Goal: Task Accomplishment & Management: Manage account settings

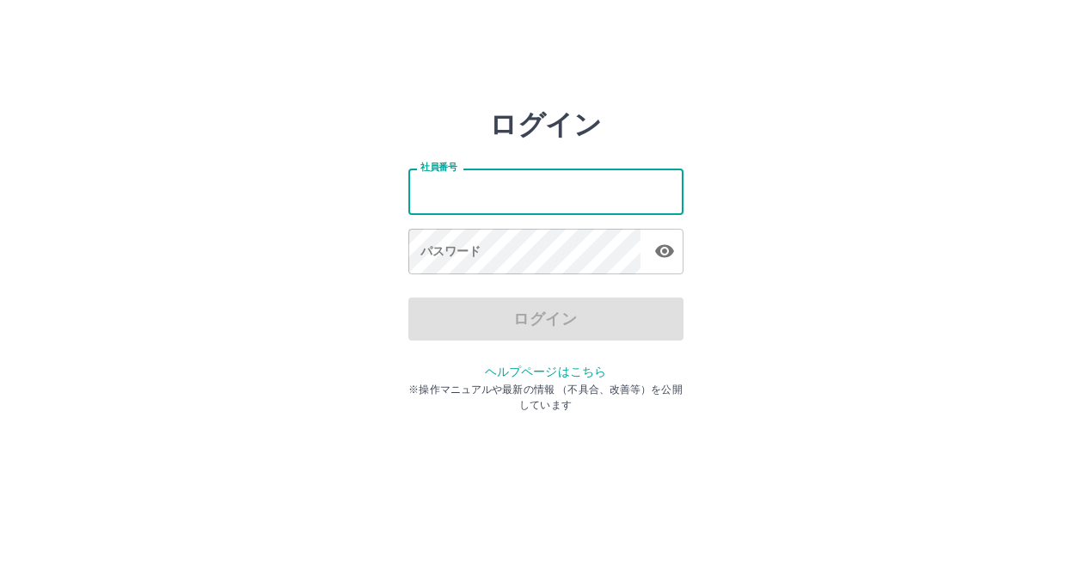
click at [429, 190] on input "社員番号" at bounding box center [545, 191] width 275 height 46
type input "*******"
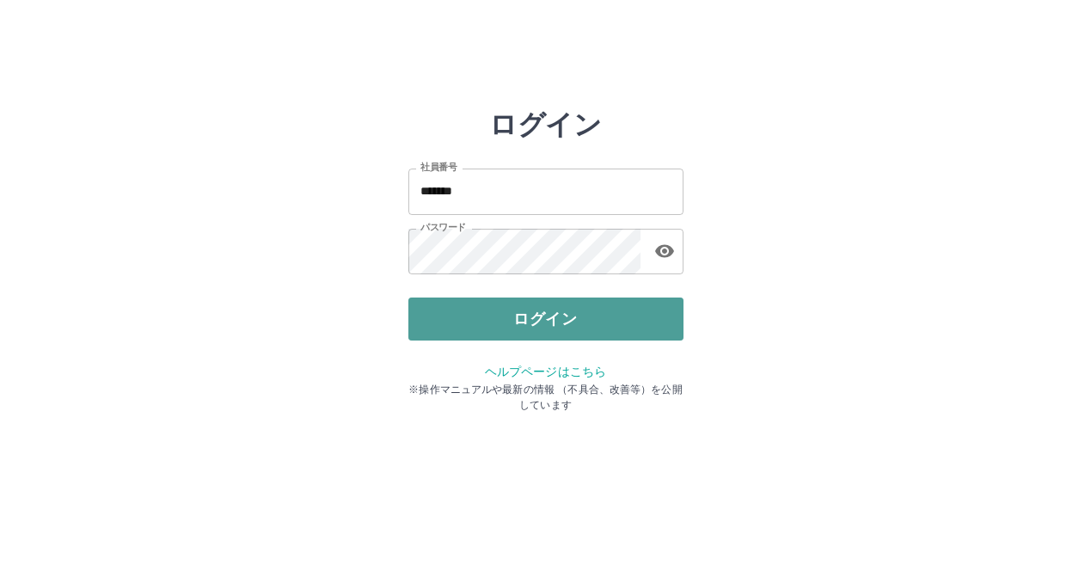
click at [542, 317] on button "ログイン" at bounding box center [545, 318] width 275 height 43
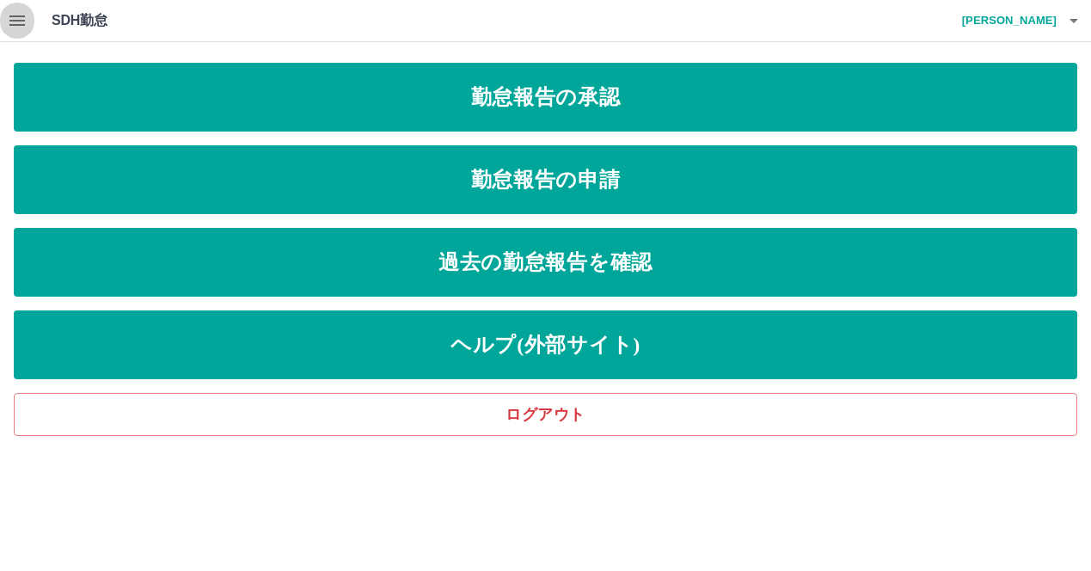
click at [20, 18] on icon "button" at bounding box center [17, 20] width 21 height 21
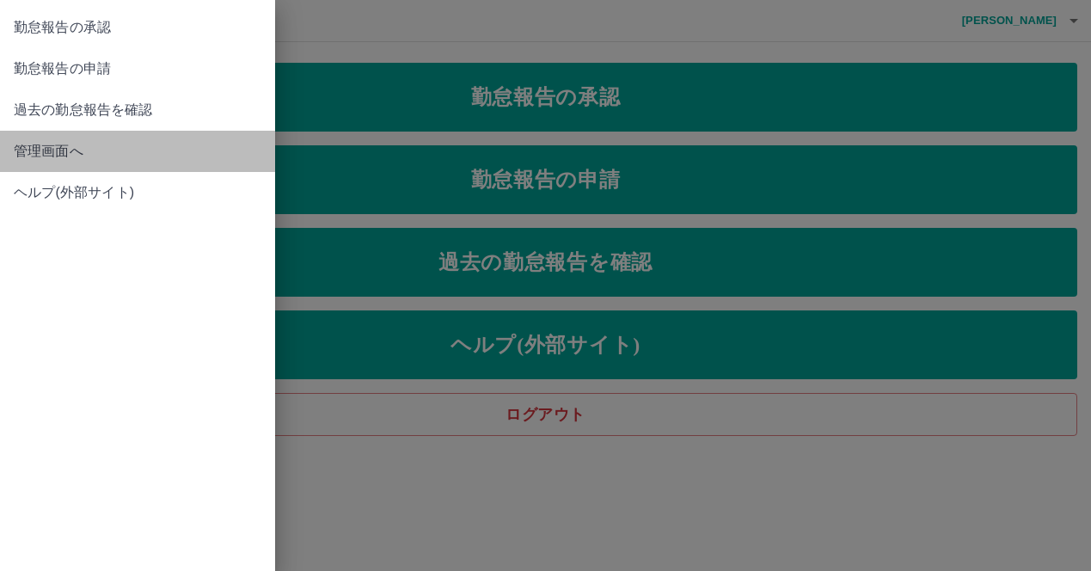
click at [40, 154] on span "管理画面へ" at bounding box center [138, 151] width 248 height 21
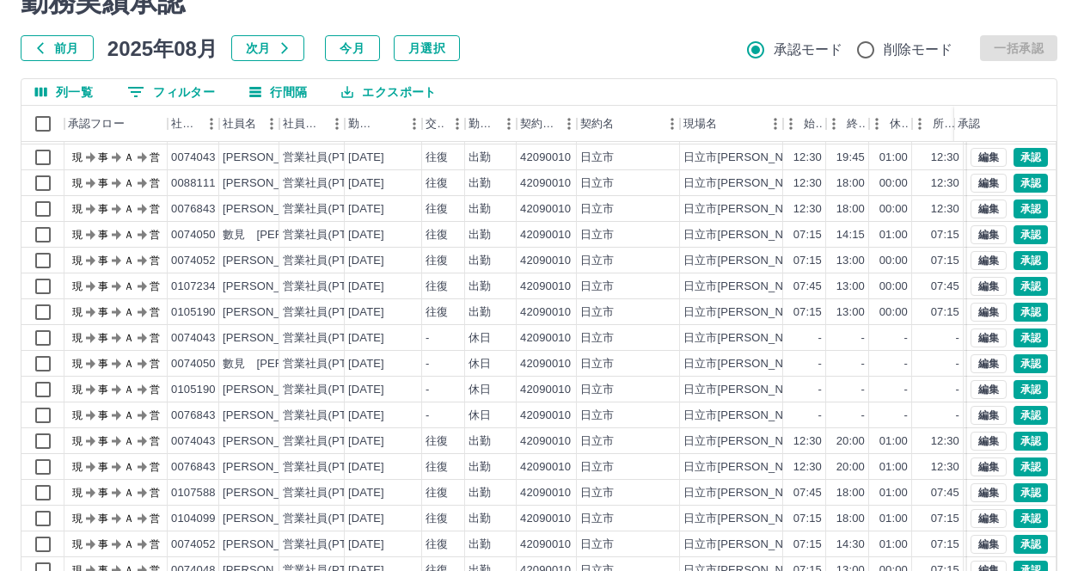
scroll to position [156, 0]
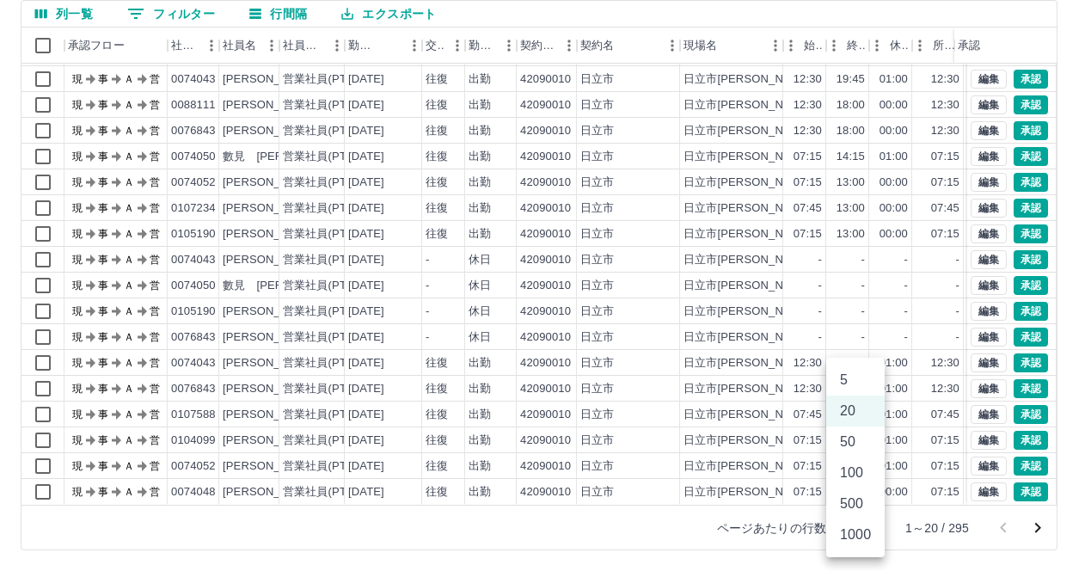
click at [866, 527] on body "SDH勤怠 三浦　秋子 勤務実績承認 前月 2025年08月 次月 今月 月選択 承認モード 削除モード 一括承認 列一覧 0 フィルター 行間隔 エクスポー…" at bounding box center [545, 207] width 1091 height 726
click at [847, 506] on li "500" at bounding box center [855, 503] width 58 height 31
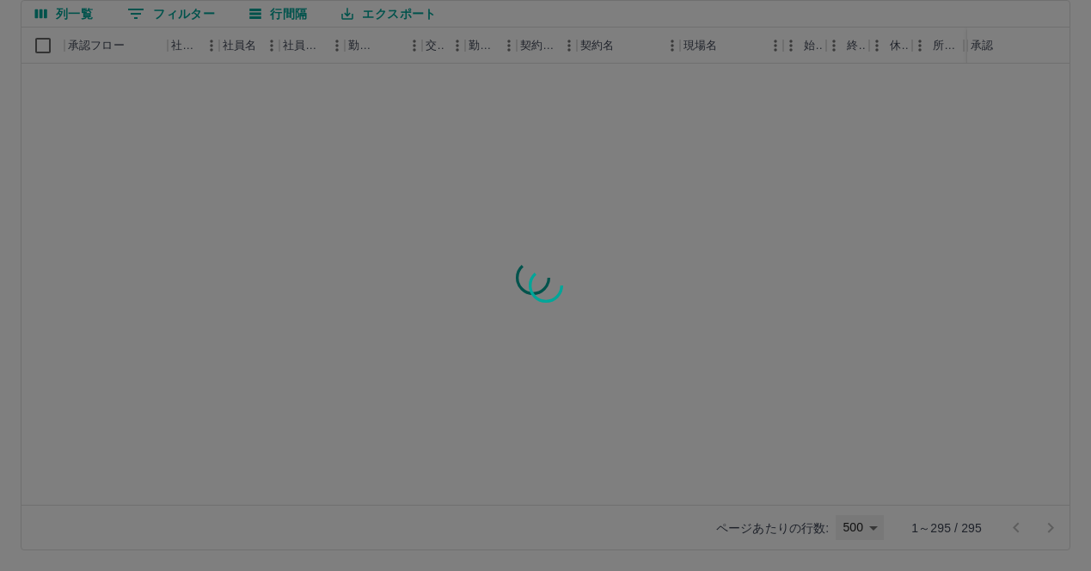
type input "***"
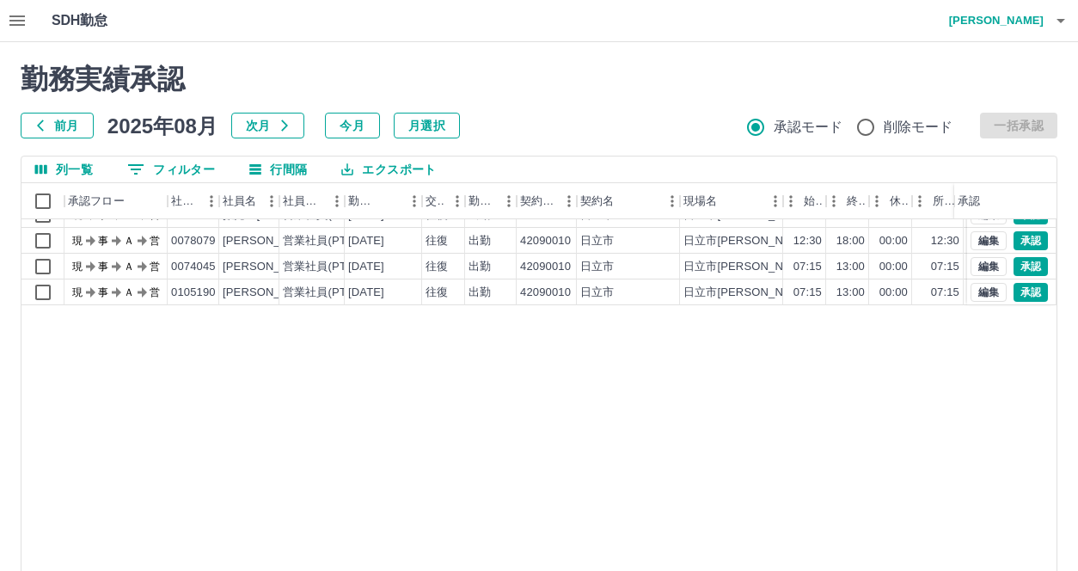
scroll to position [0, 0]
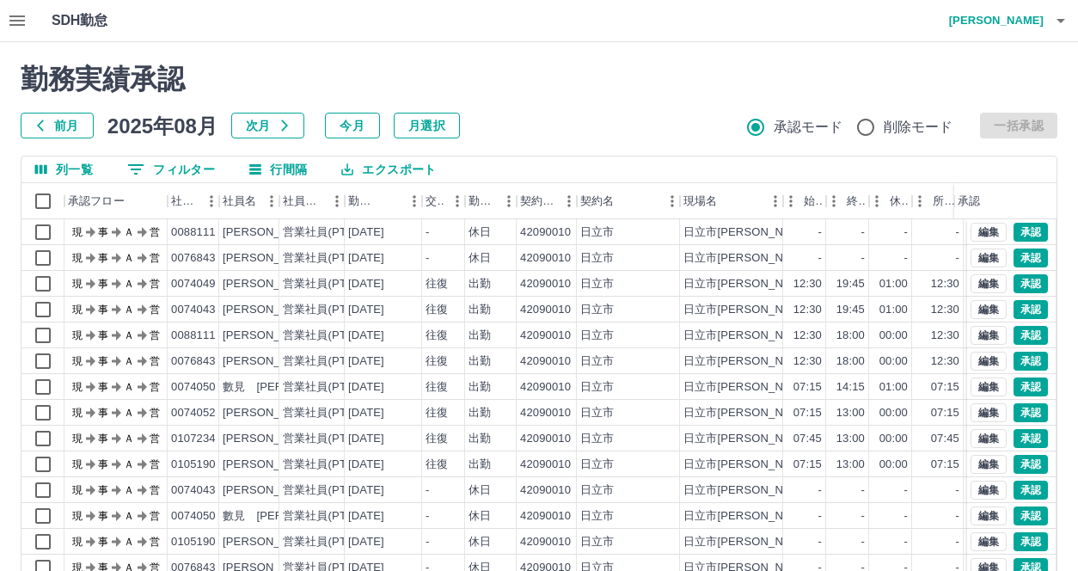
click at [168, 163] on button "0 フィルター" at bounding box center [170, 169] width 115 height 26
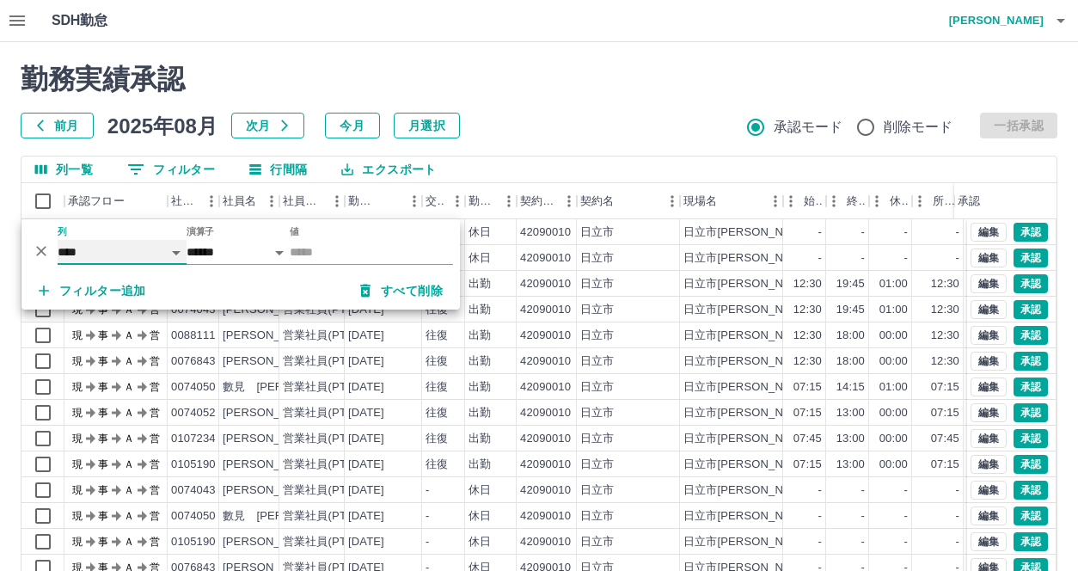
click at [172, 250] on select "**** *** **** *** *** **** ***** *** *** ** ** ** **** **** **** ** ** *** ****…" at bounding box center [122, 252] width 129 height 25
click at [58, 240] on select "**** *** **** *** *** **** ***** *** *** ** ** ** **** **** **** ** ** *** ****…" at bounding box center [122, 252] width 129 height 25
select select "**********"
select select "*****"
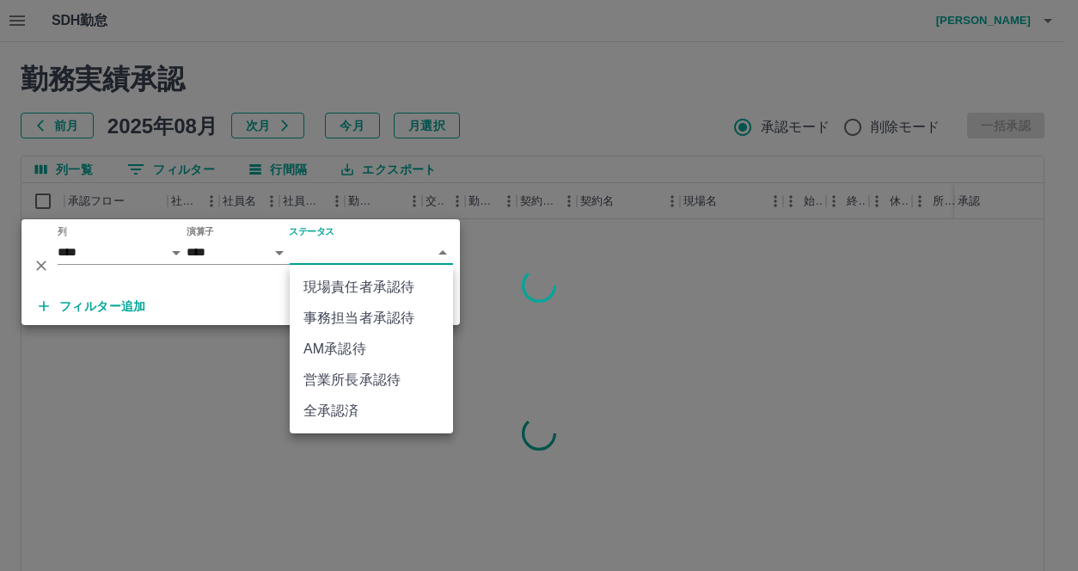
click at [440, 255] on body "SDH勤怠 三浦　秋子 勤務実績承認 前月 2025年08月 次月 今月 月選択 承認モード 削除モード 一括承認 列一覧 0 フィルター 行間隔 エクスポー…" at bounding box center [539, 363] width 1078 height 726
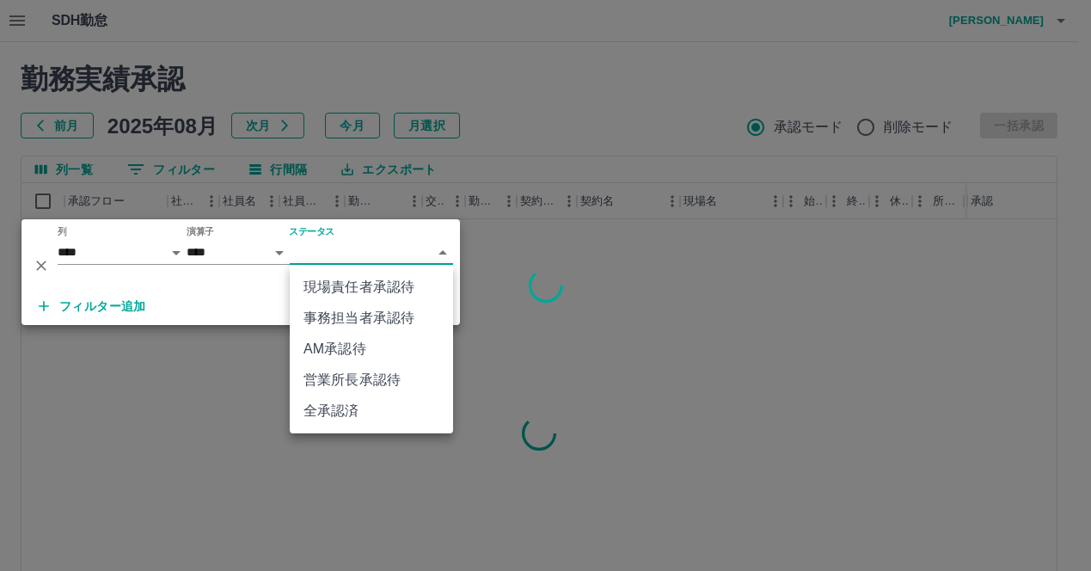
click at [361, 285] on li "現場責任者承認待" at bounding box center [371, 287] width 163 height 31
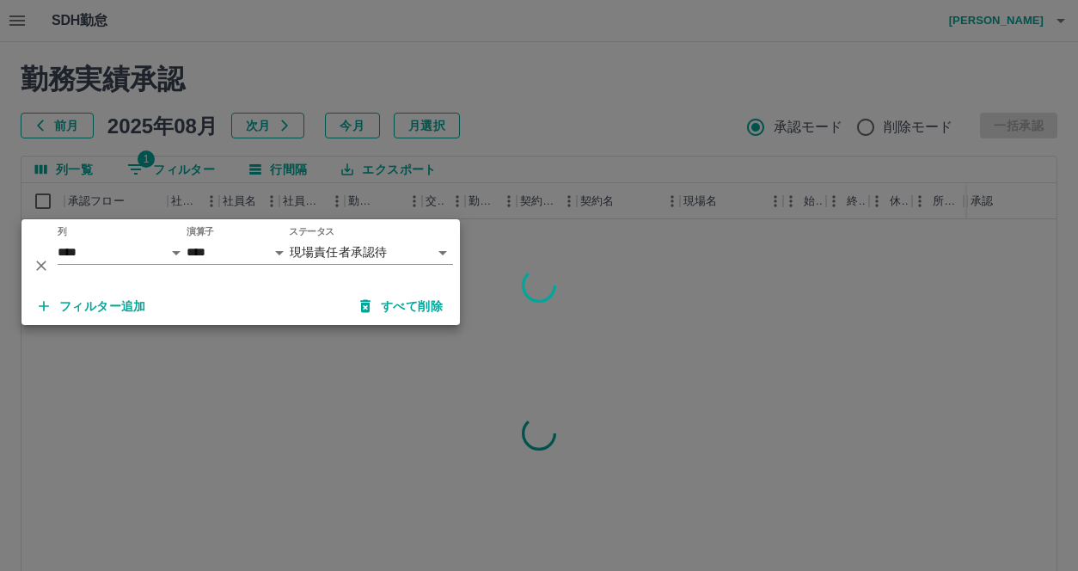
click at [590, 110] on div at bounding box center [539, 285] width 1078 height 571
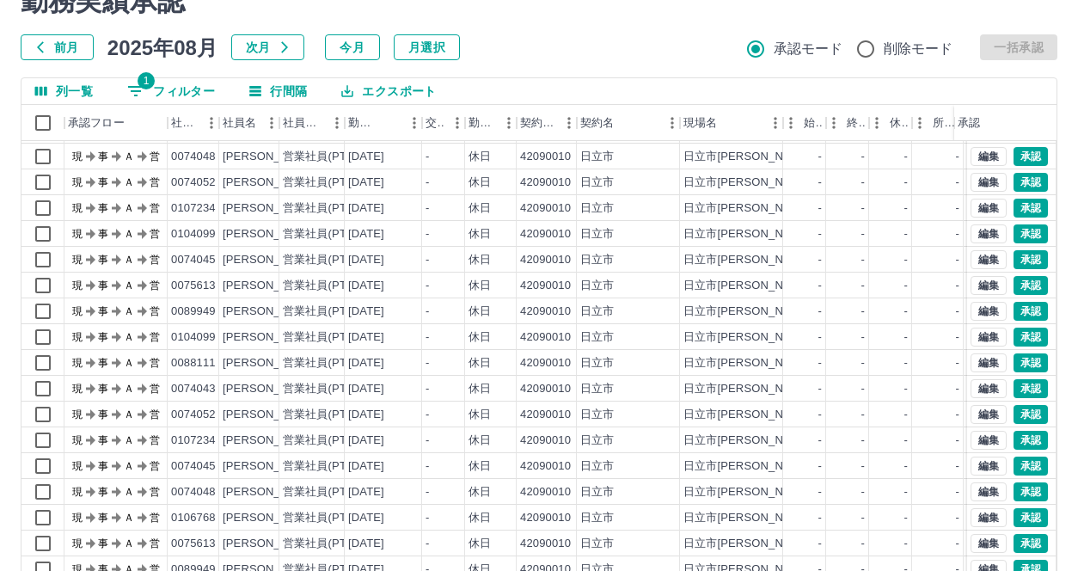
scroll to position [156, 0]
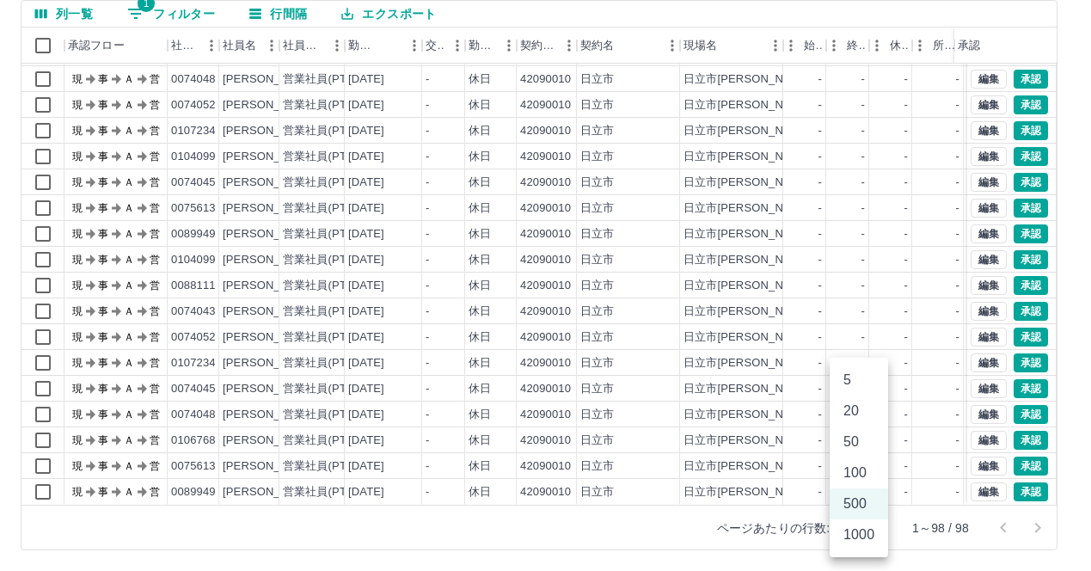
click at [872, 529] on body "SDH勤怠 [PERSON_NAME] 勤務実績承認 前月 [DATE] 次月 今月 月選択 承認モード 削除モード 一括承認 列一覧 1 フィルター 行間隔…" at bounding box center [545, 207] width 1091 height 726
click at [860, 504] on li "500" at bounding box center [859, 503] width 58 height 31
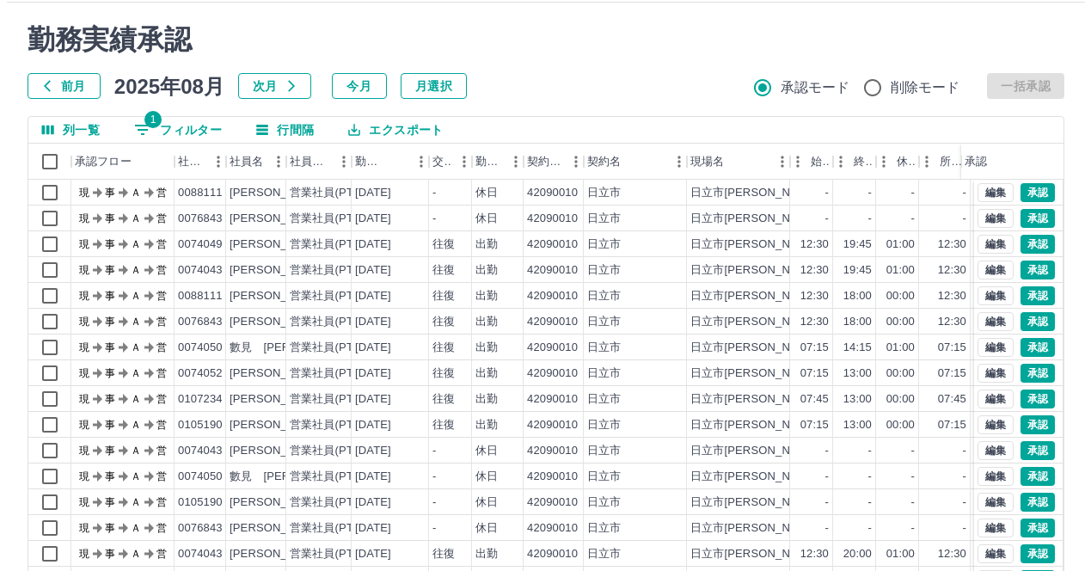
scroll to position [0, 0]
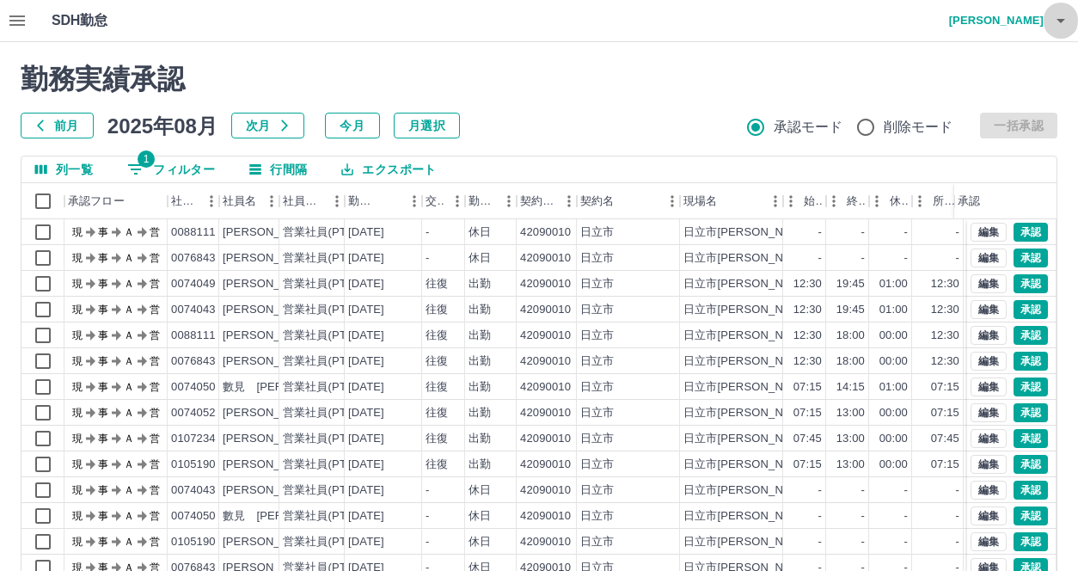
click at [1061, 21] on icon "button" at bounding box center [1060, 21] width 9 height 4
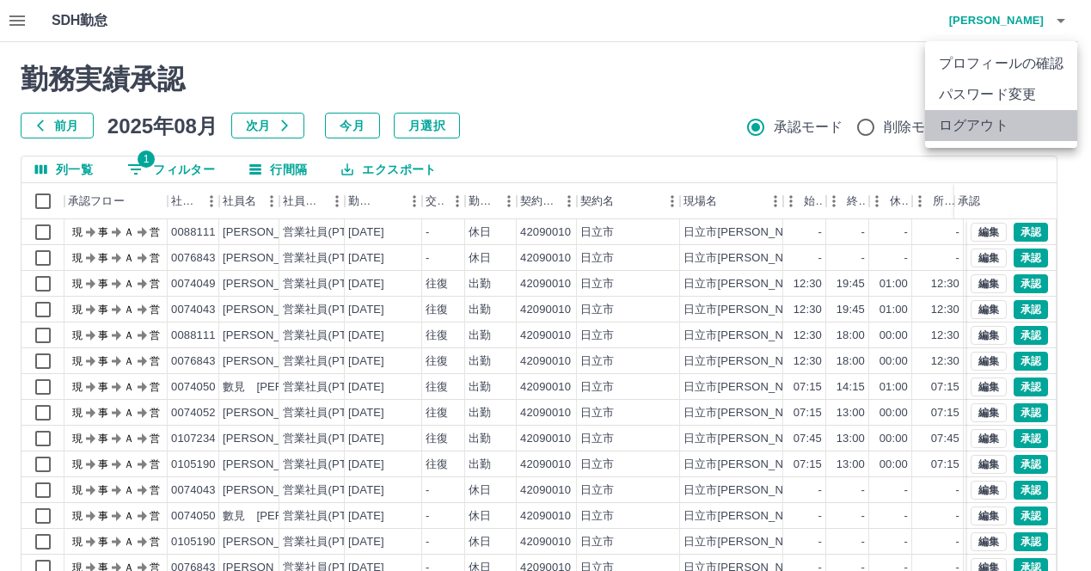
click at [994, 127] on li "ログアウト" at bounding box center [1001, 125] width 152 height 31
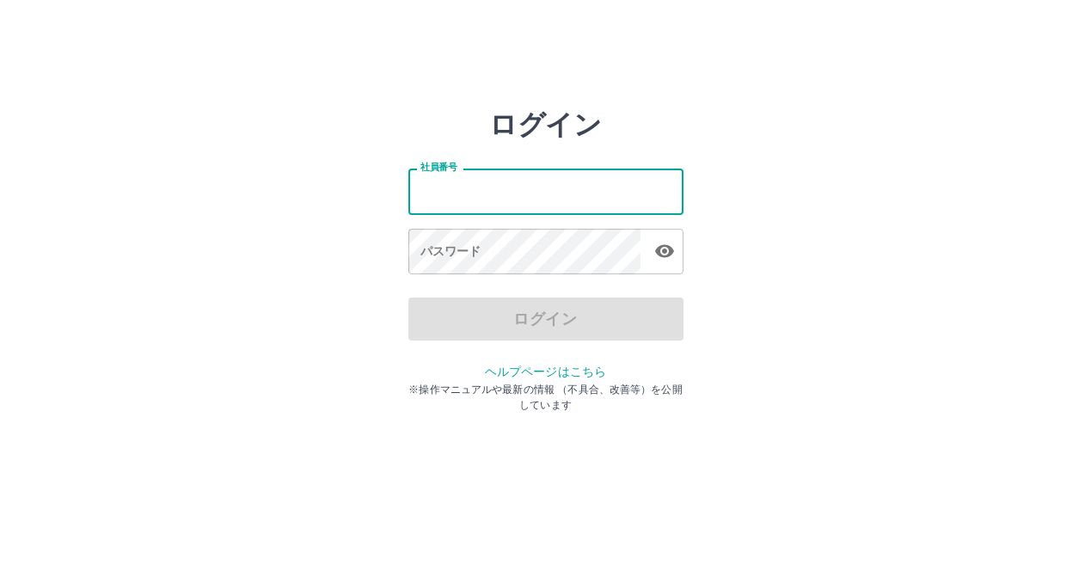
click at [441, 198] on input "社員番号" at bounding box center [545, 191] width 275 height 46
type input "*******"
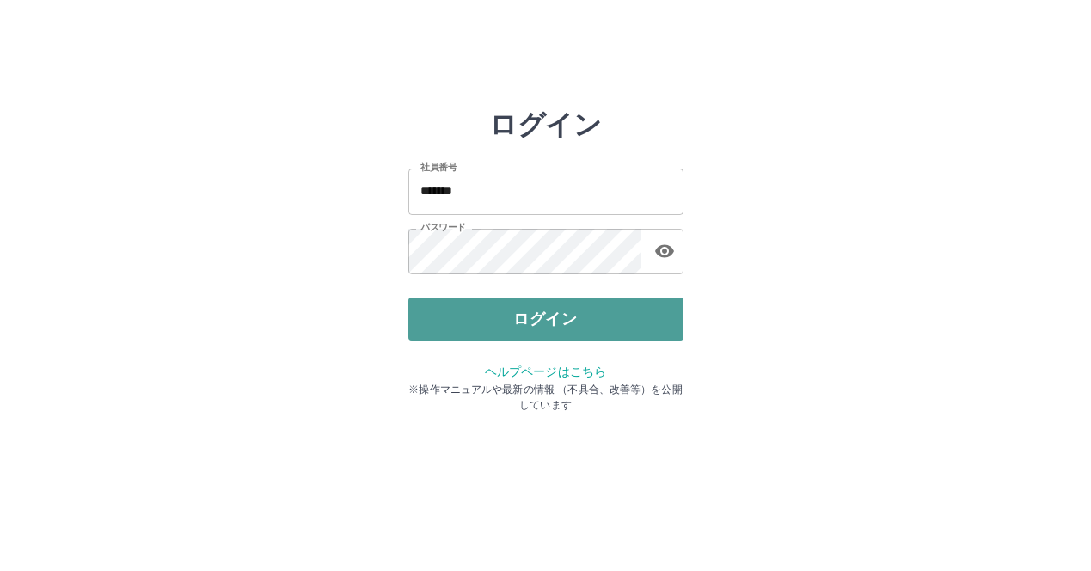
click at [522, 323] on button "ログイン" at bounding box center [545, 318] width 275 height 43
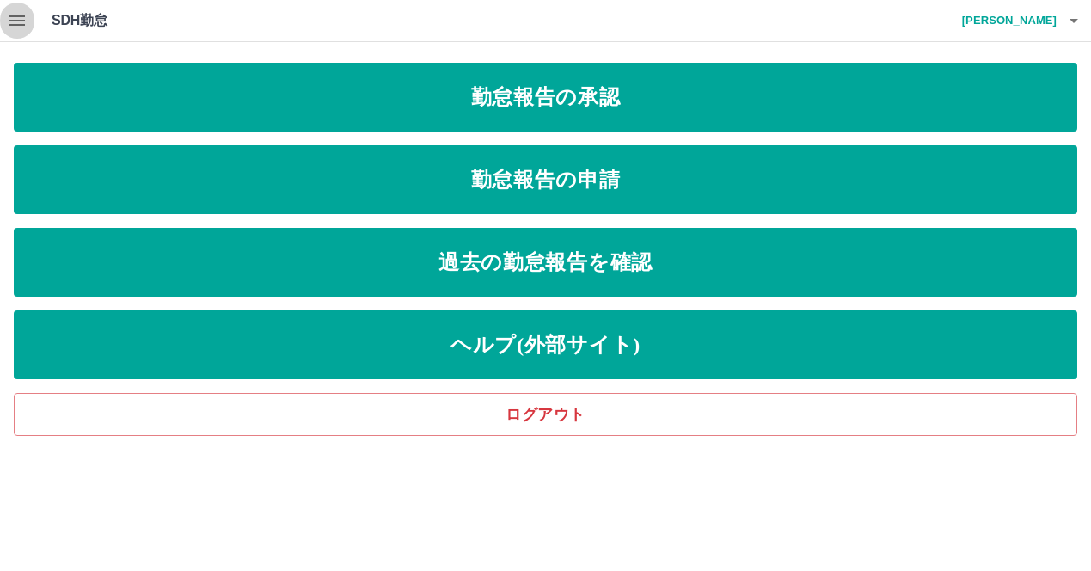
click at [18, 21] on icon "button" at bounding box center [16, 20] width 15 height 10
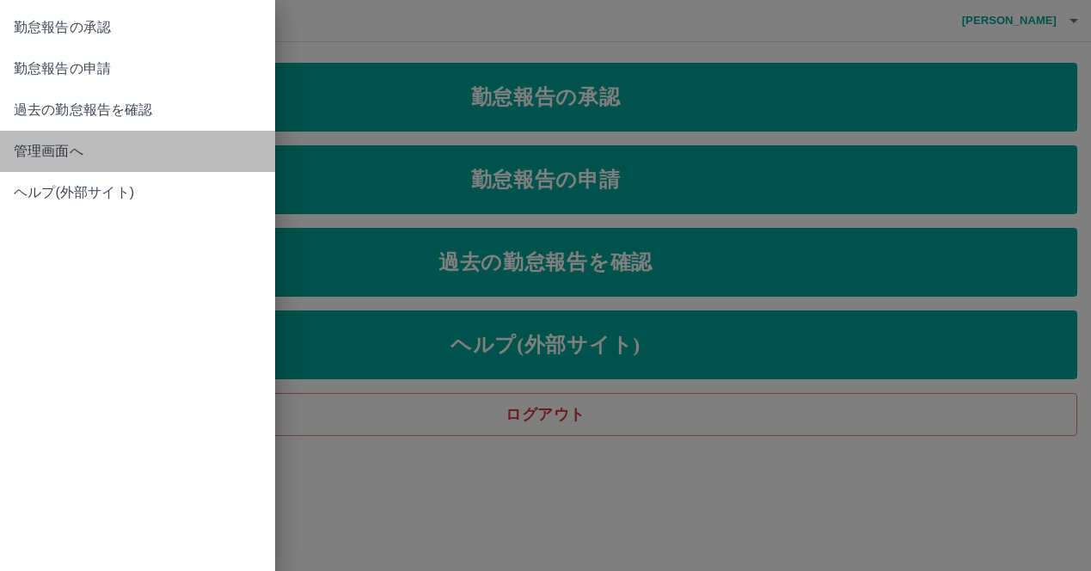
click at [45, 150] on span "管理画面へ" at bounding box center [138, 151] width 248 height 21
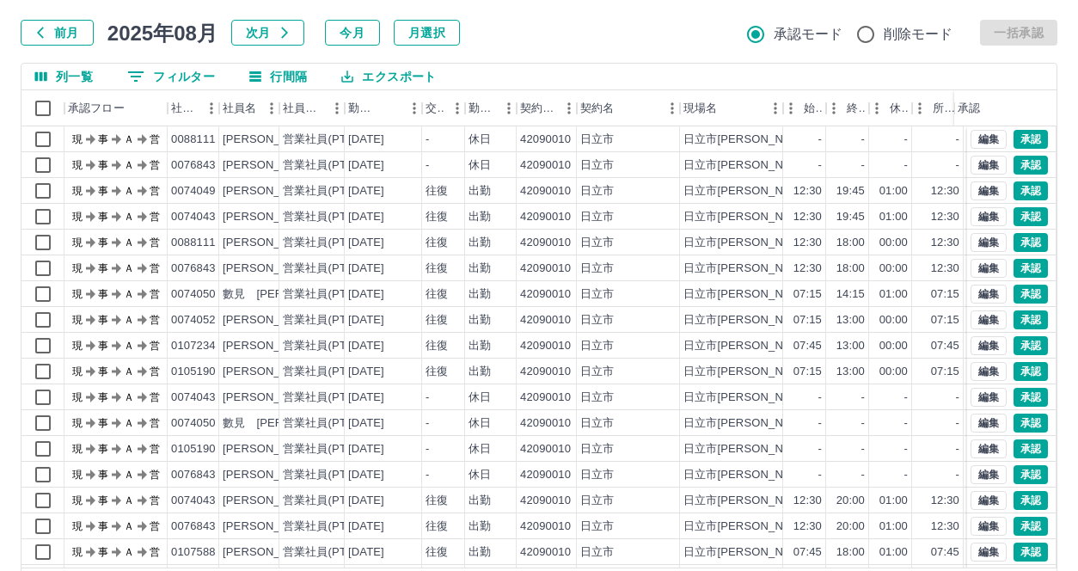
scroll to position [156, 0]
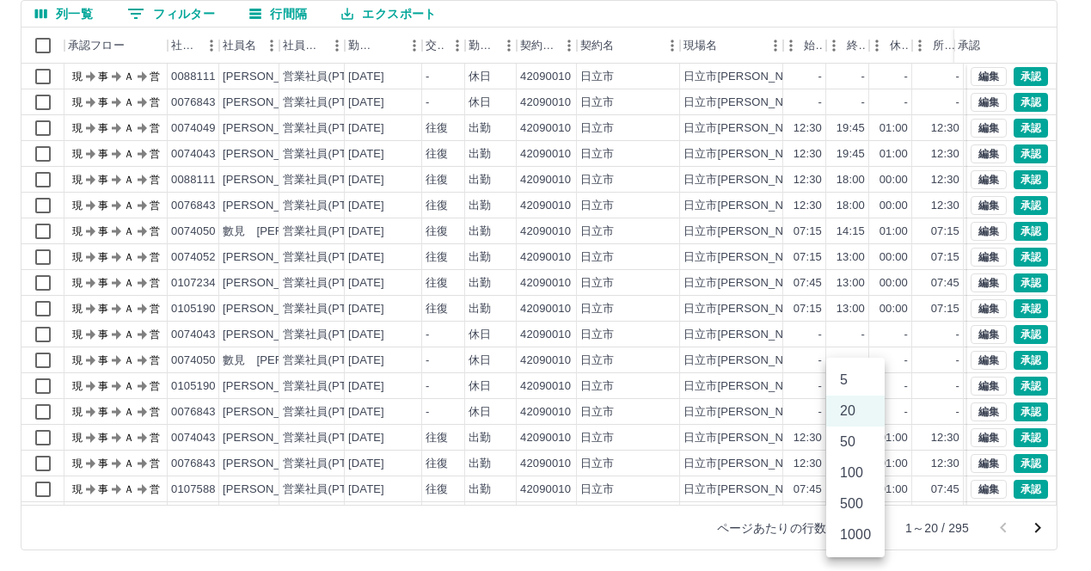
click at [863, 530] on body "SDH勤怠 三浦　秋子 勤務実績承認 前月 2025年08月 次月 今月 月選択 承認モード 削除モード 一括承認 列一覧 0 フィルター 行間隔 エクスポー…" at bounding box center [545, 207] width 1091 height 726
click at [858, 506] on li "500" at bounding box center [855, 503] width 58 height 31
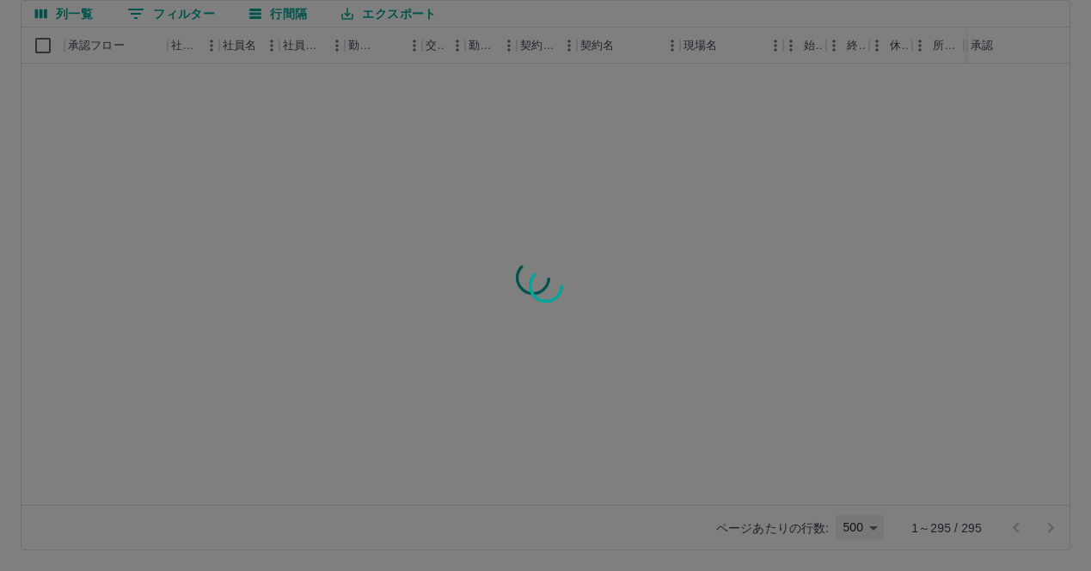
type input "***"
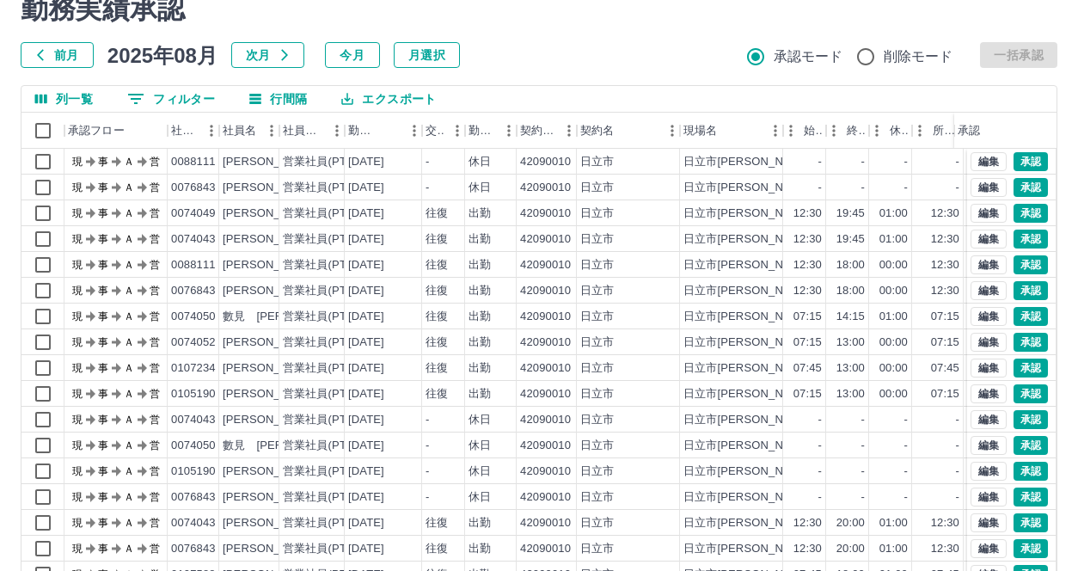
scroll to position [0, 0]
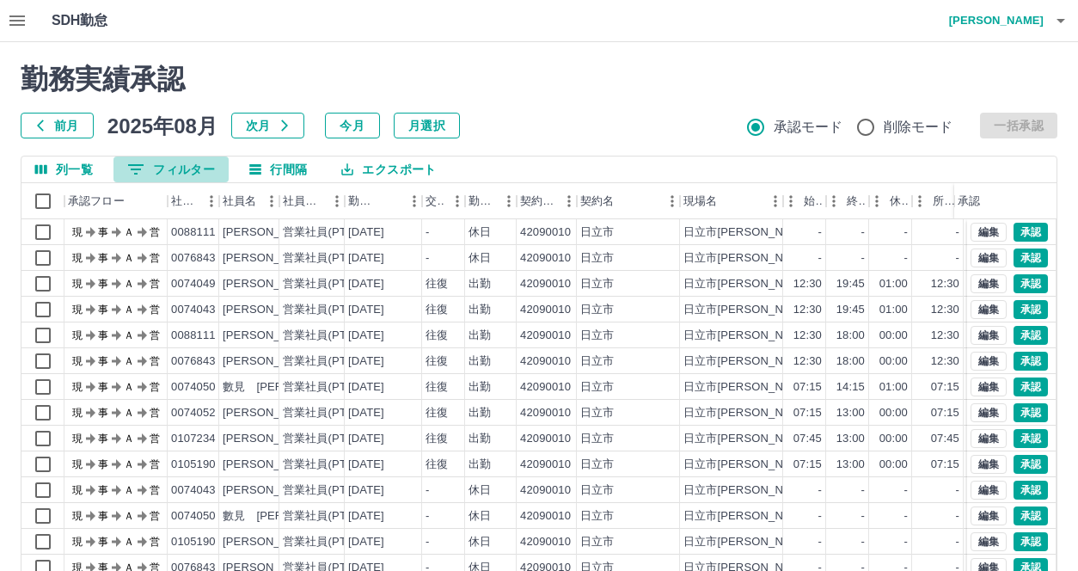
click at [203, 167] on button "0 フィルター" at bounding box center [170, 169] width 115 height 26
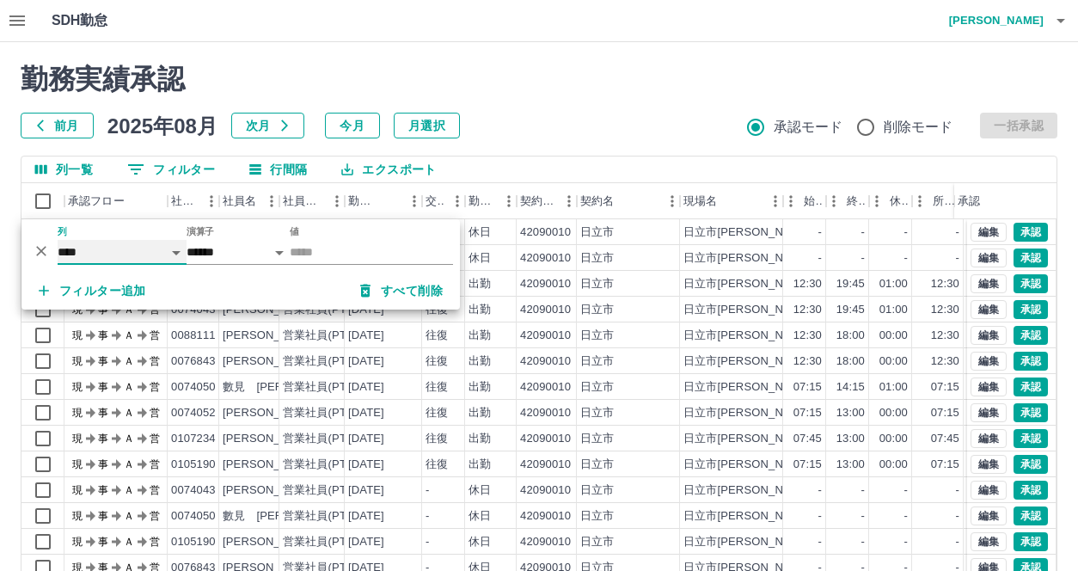
click at [177, 251] on select "**** *** **** *** *** **** ***** *** *** ** ** ** **** **** **** ** ** *** ****…" at bounding box center [122, 252] width 129 height 25
click at [58, 240] on select "**** *** **** *** *** **** ***** *** *** ** ** ** **** **** **** ** ** *** ****…" at bounding box center [122, 252] width 129 height 25
select select "**********"
select select "*****"
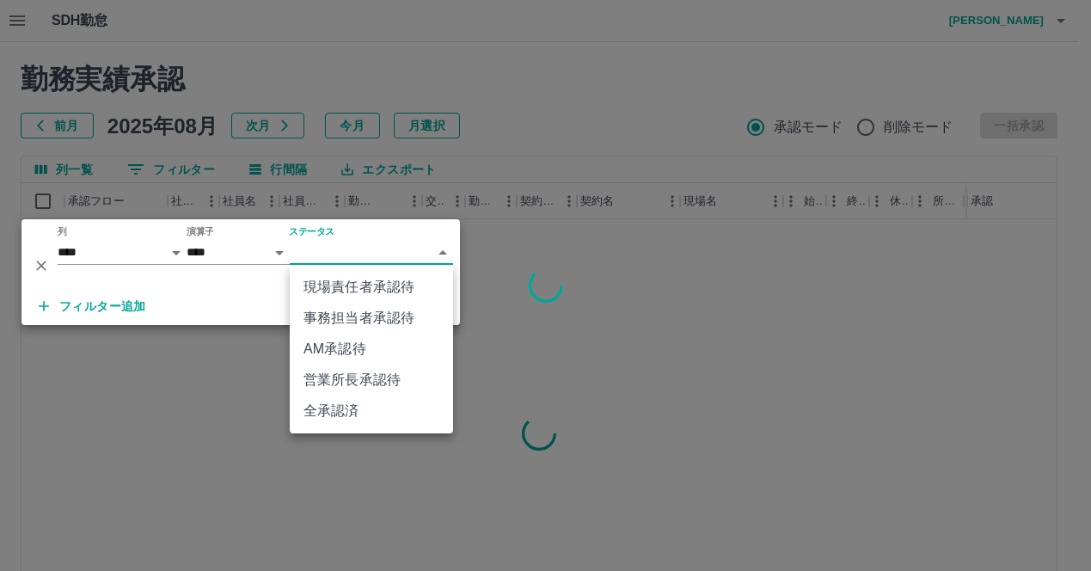
drag, startPoint x: 442, startPoint y: 251, endPoint x: 408, endPoint y: 289, distance: 50.5
click at [440, 250] on body "SDH勤怠 三浦　秋子 勤務実績承認 前月 2025年08月 次月 今月 月選択 承認モード 削除モード 一括承認 列一覧 0 フィルター 行間隔 エクスポー…" at bounding box center [545, 363] width 1091 height 726
click at [400, 290] on li "現場責任者承認待" at bounding box center [371, 287] width 163 height 31
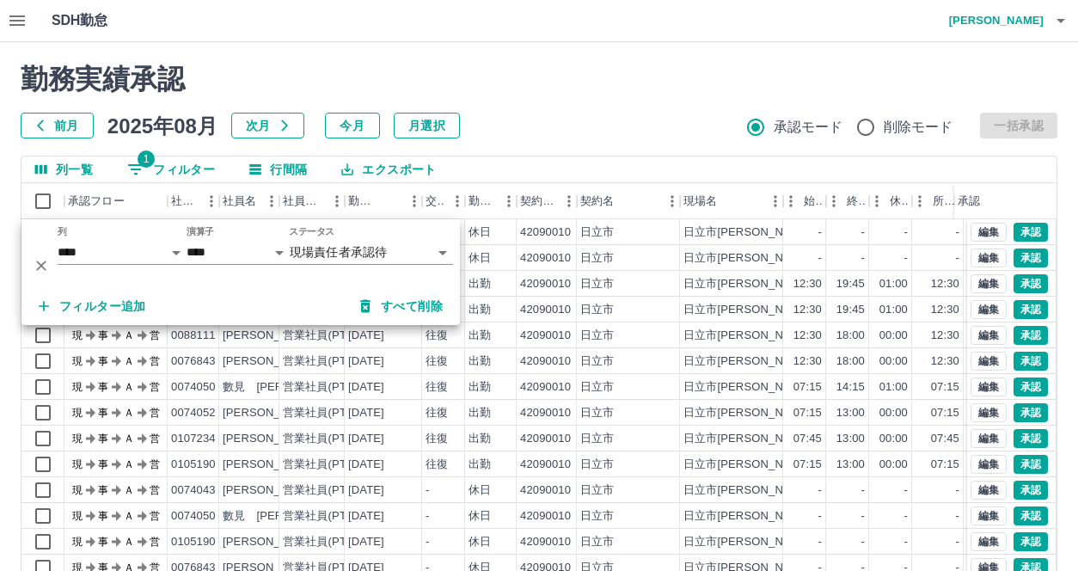
click at [541, 111] on div "勤務実績承認 前月 2025年08月 次月 今月 月選択 承認モード 削除モード 一括承認" at bounding box center [539, 101] width 1037 height 76
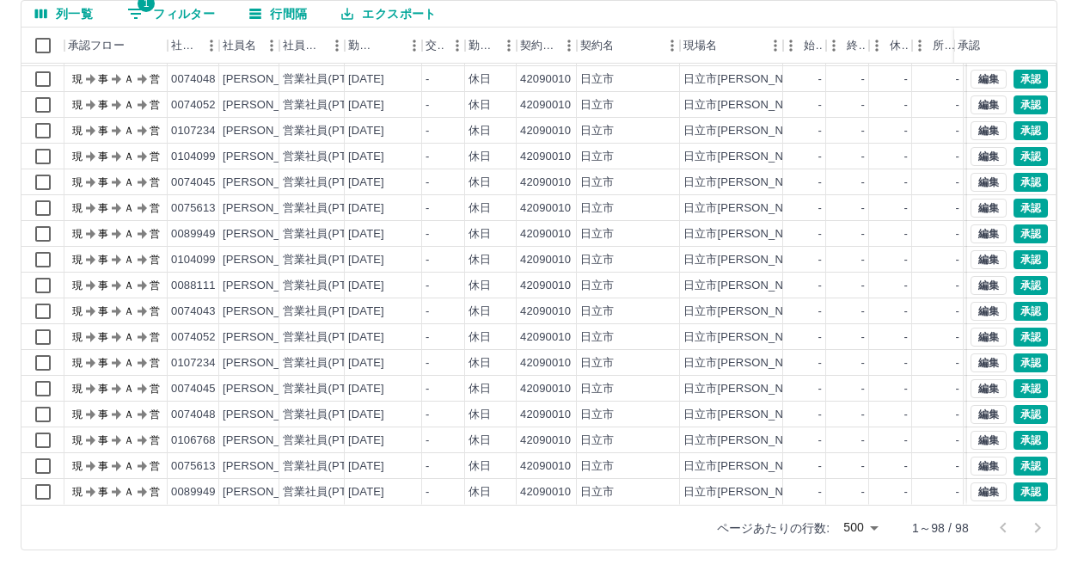
scroll to position [2099, 0]
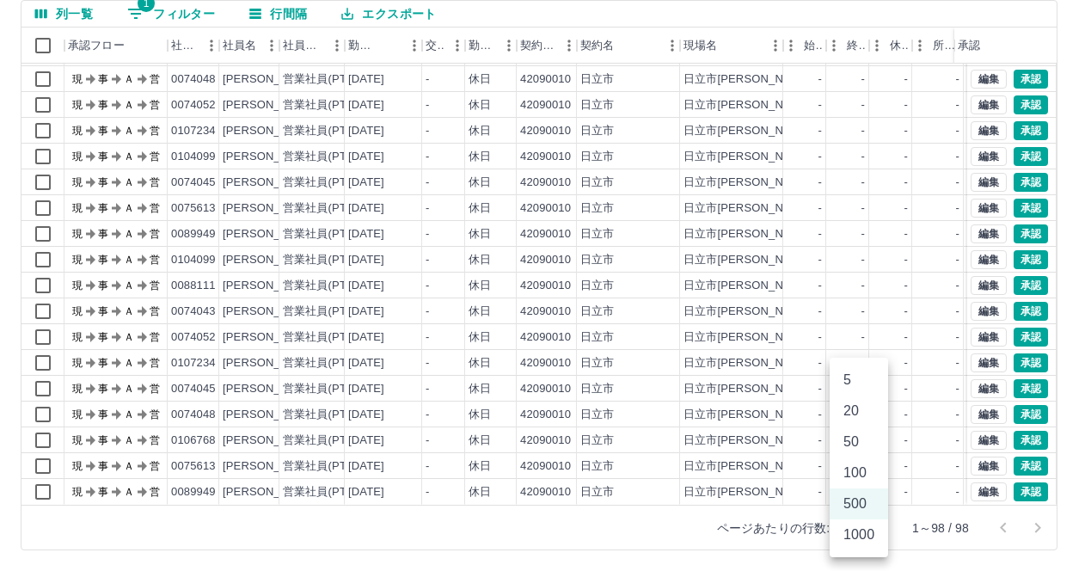
click at [873, 526] on body "SDH勤怠 三浦　秋子 勤務実績承認 前月 2025年08月 次月 今月 月選択 承認モード 削除モード 一括承認 列一覧 1 フィルター 行間隔 エクスポー…" at bounding box center [545, 207] width 1091 height 726
click at [871, 504] on li "500" at bounding box center [859, 503] width 58 height 31
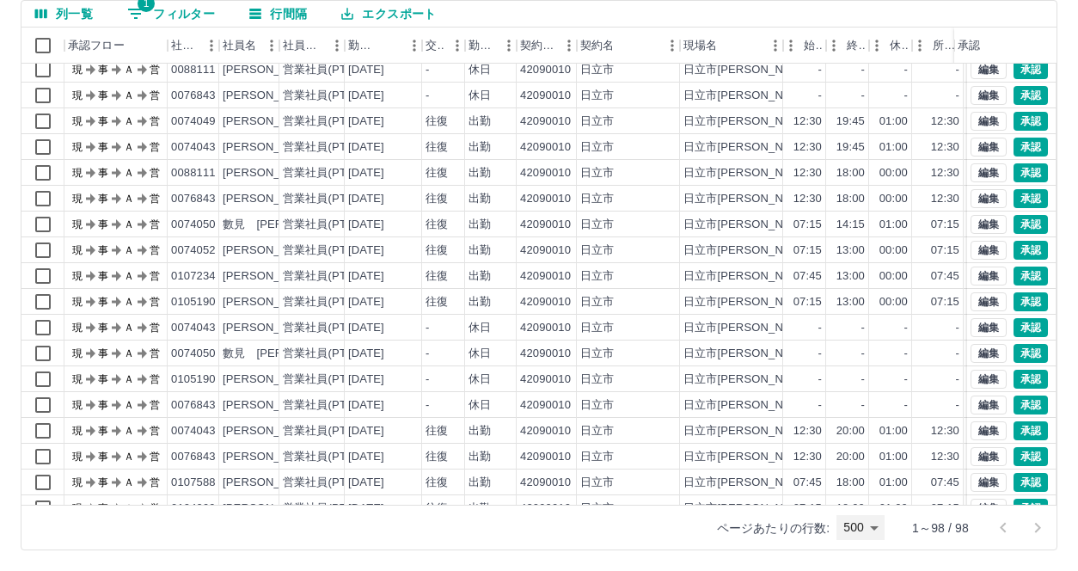
scroll to position [0, 0]
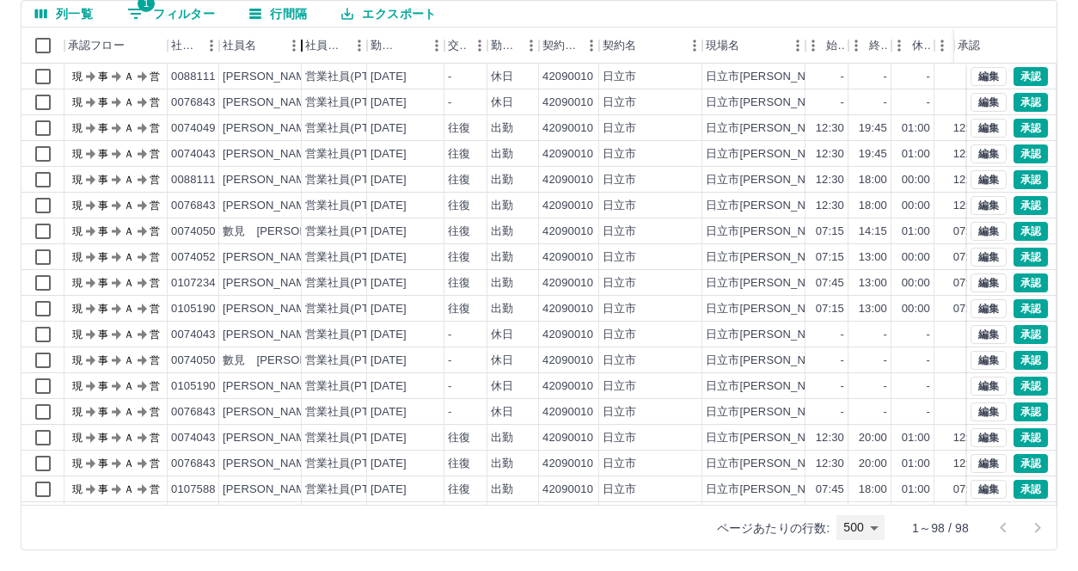
drag, startPoint x: 279, startPoint y: 62, endPoint x: 302, endPoint y: 64, distance: 22.5
click at [302, 64] on div "承認フロー 社員番号 社員名 社員区分 勤務日 交通費 勤務区分 契約コード 契約名 現場名 始業 終業 休憩 所定開始 所定終業 所定休憩 拘束 勤務 遅刻…" at bounding box center [538, 266] width 1035 height 477
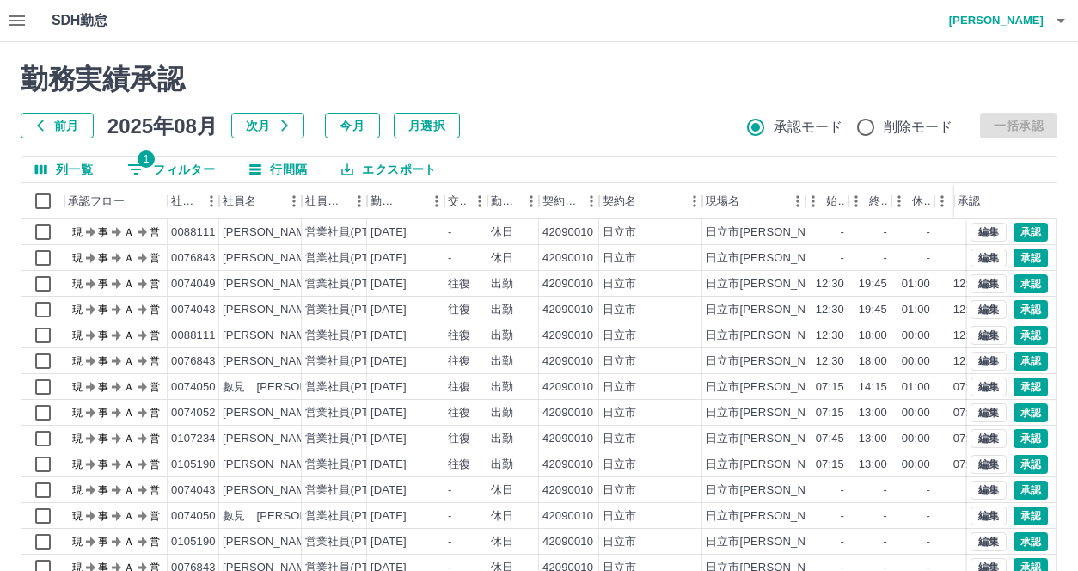
click at [1059, 17] on icon "button" at bounding box center [1060, 20] width 21 height 21
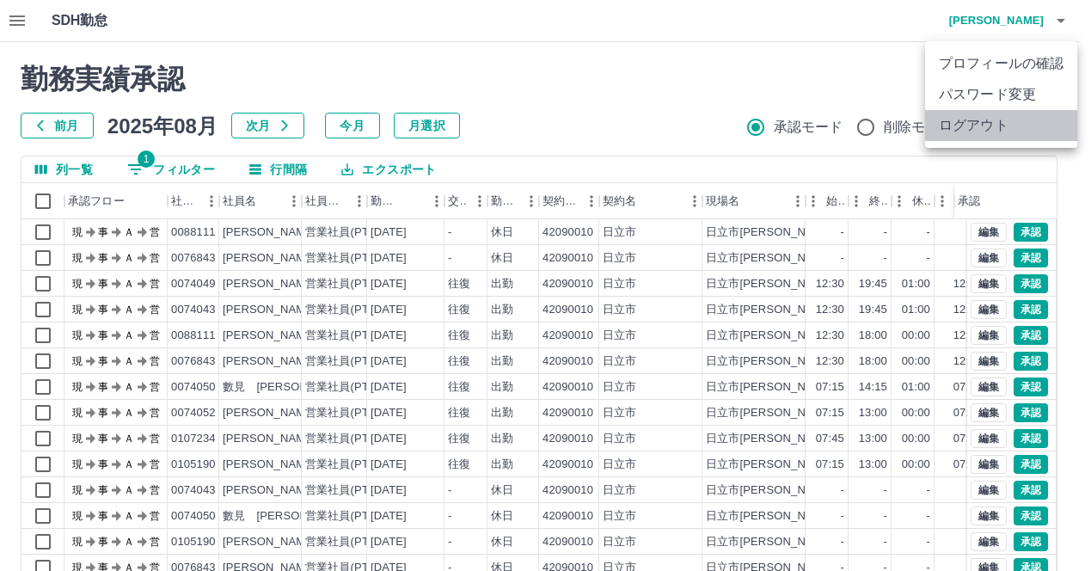
click at [983, 131] on li "ログアウト" at bounding box center [1001, 125] width 152 height 31
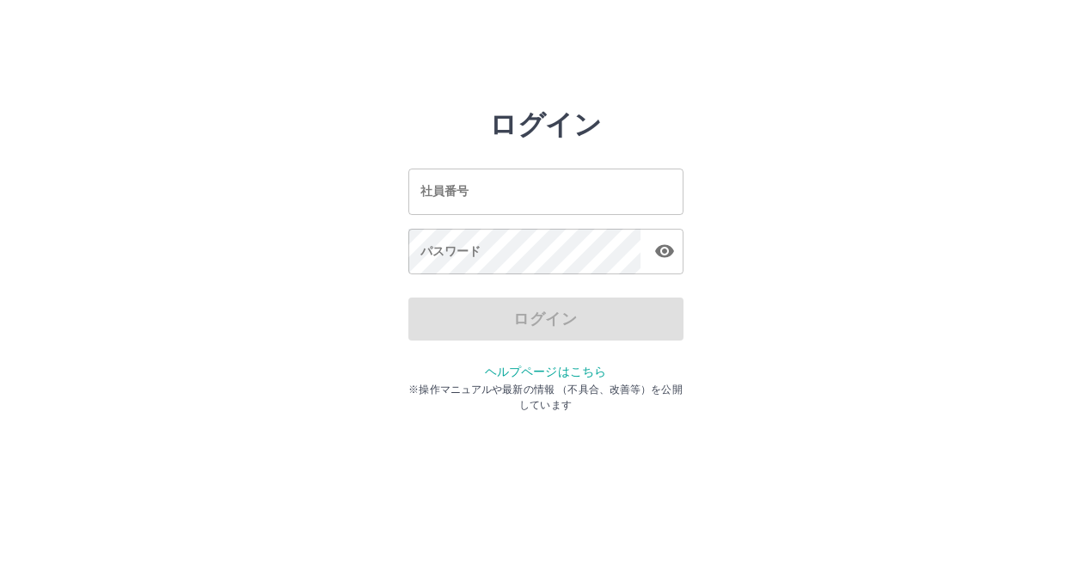
click at [472, 186] on input "社員番号" at bounding box center [545, 191] width 275 height 46
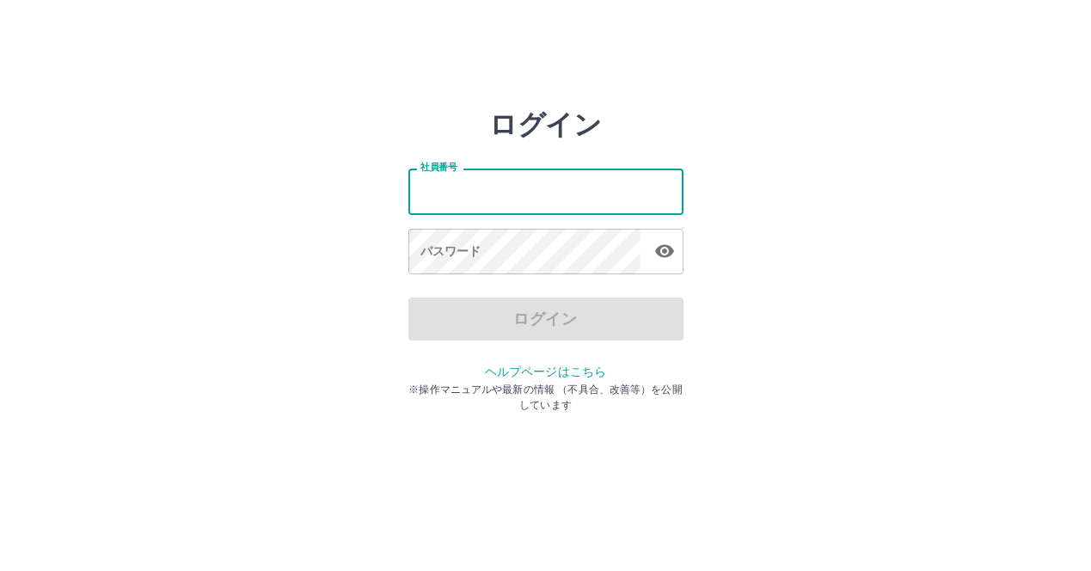
type input "*******"
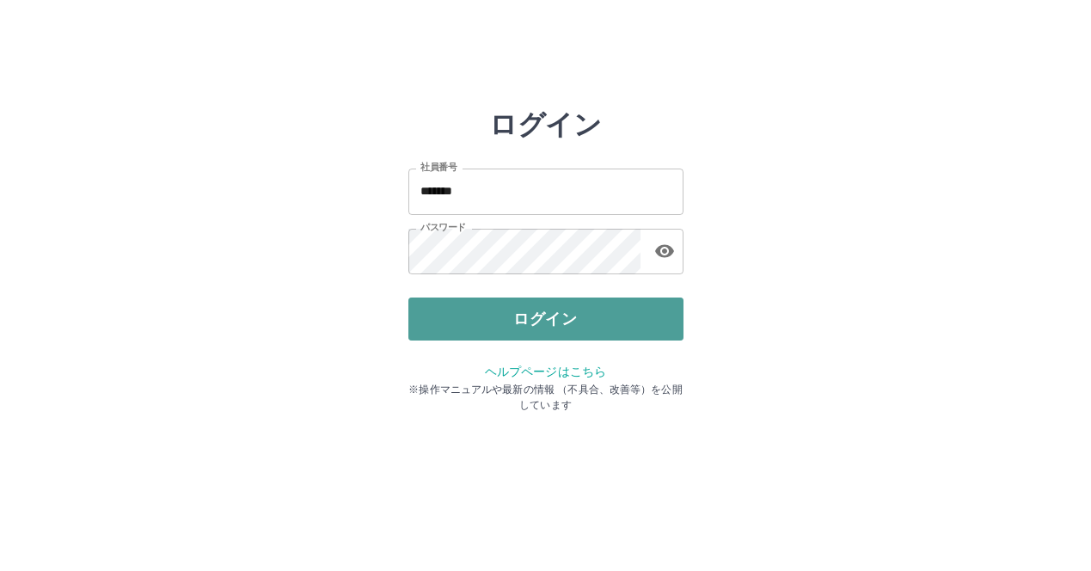
click at [497, 321] on button "ログイン" at bounding box center [545, 318] width 275 height 43
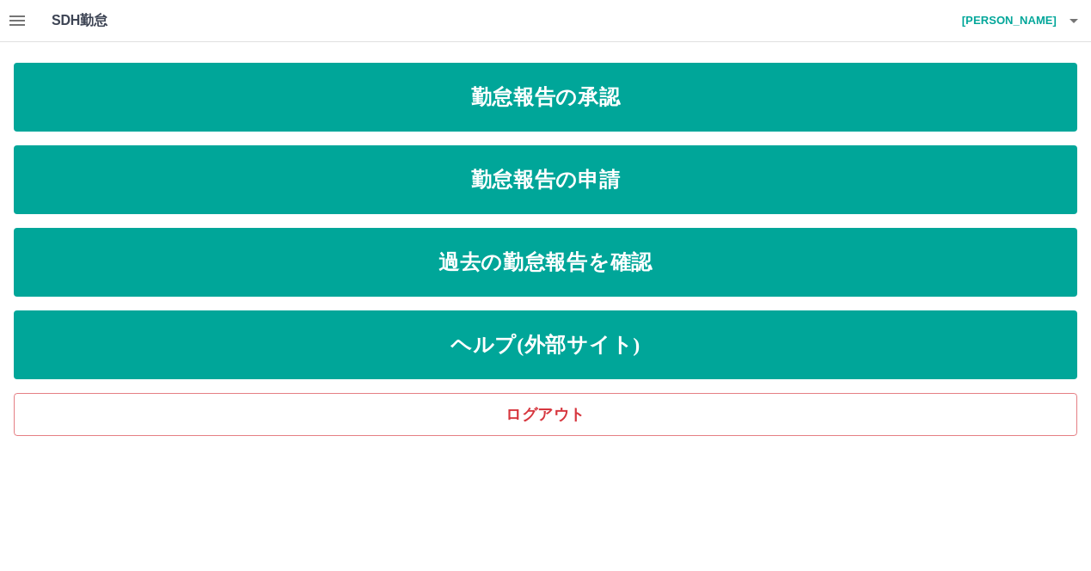
click at [16, 24] on icon "button" at bounding box center [16, 20] width 15 height 10
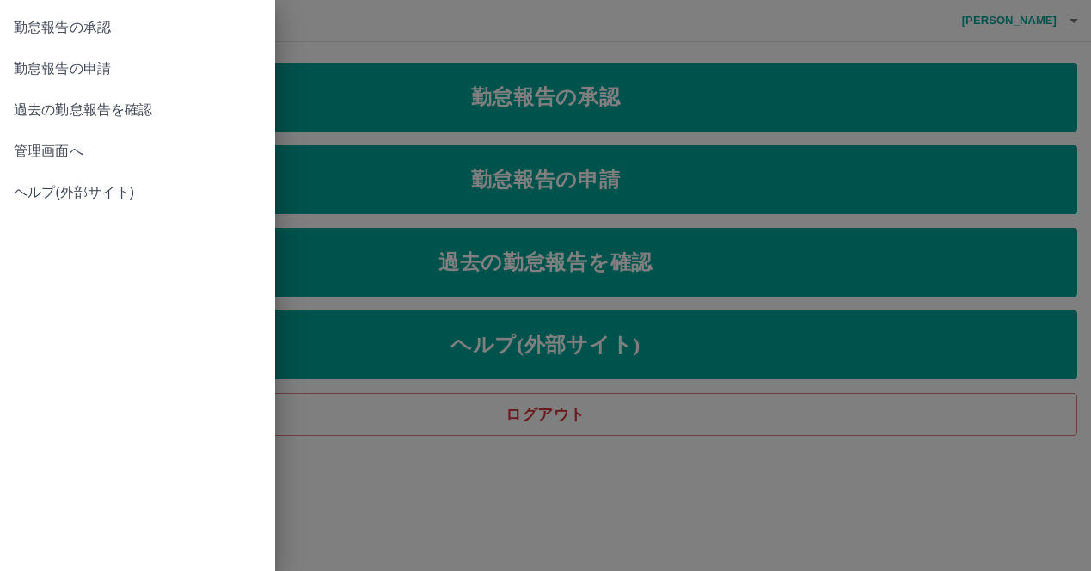
click at [40, 146] on span "管理画面へ" at bounding box center [138, 151] width 248 height 21
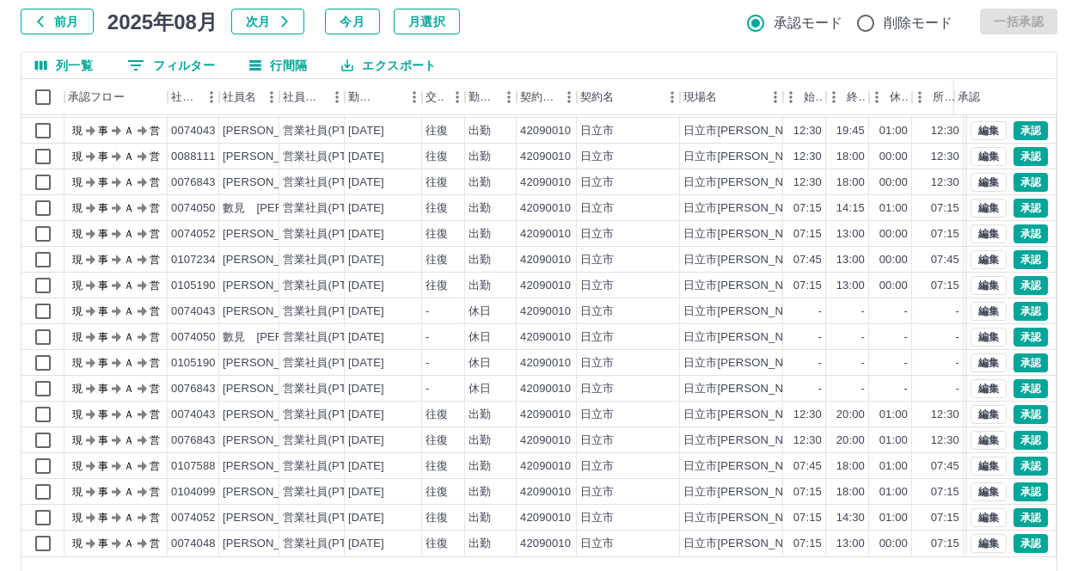
scroll to position [156, 0]
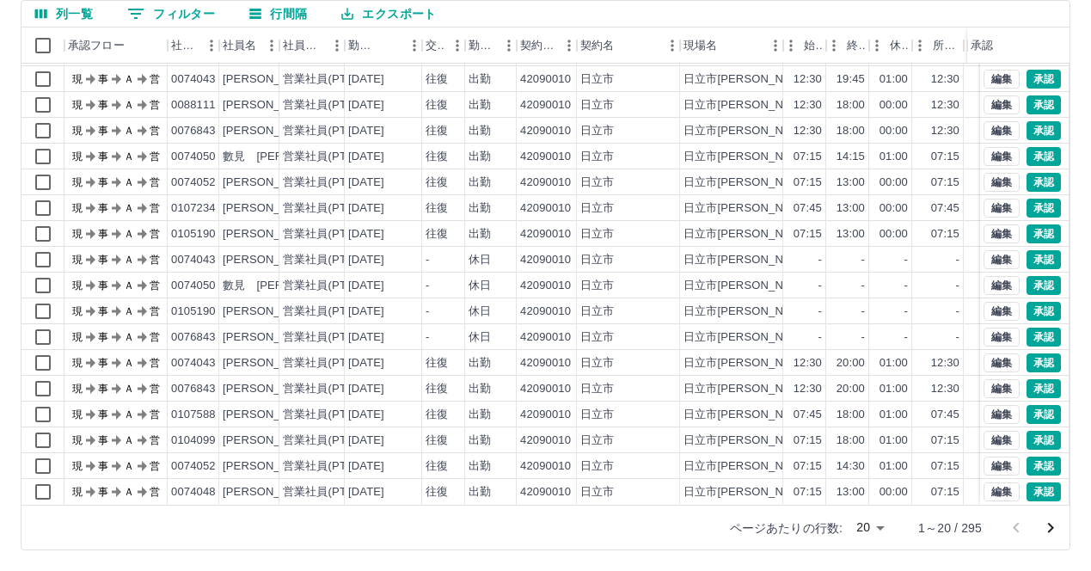
click at [867, 524] on body "SDH勤怠 [PERSON_NAME] 勤務実績承認 前月 [DATE] 次月 今月 月選択 承認モード 削除モード 一括承認 列一覧 0 フィルター 行間隔…" at bounding box center [545, 207] width 1091 height 726
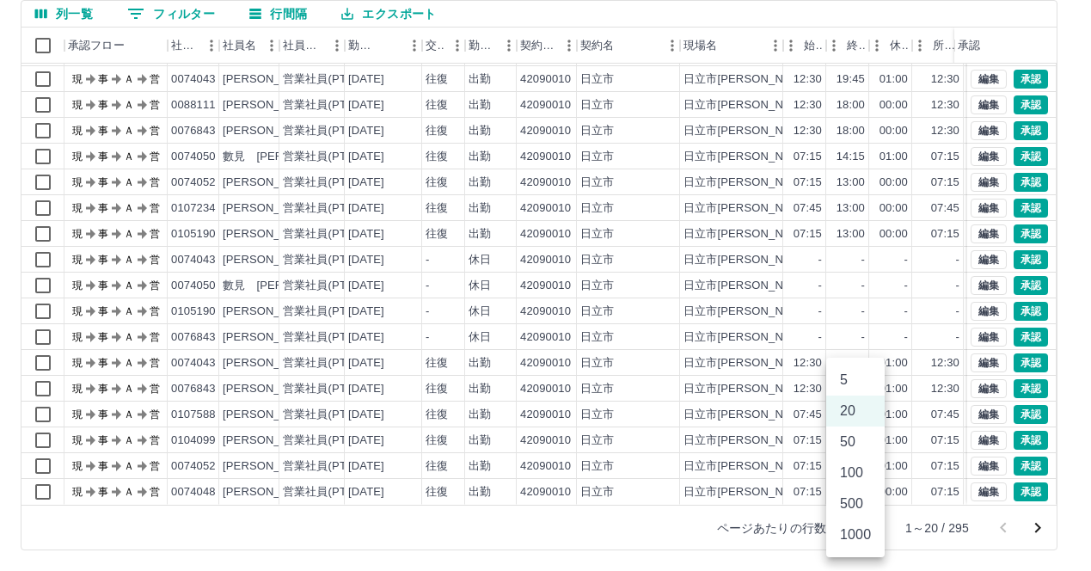
click at [860, 509] on li "500" at bounding box center [855, 503] width 58 height 31
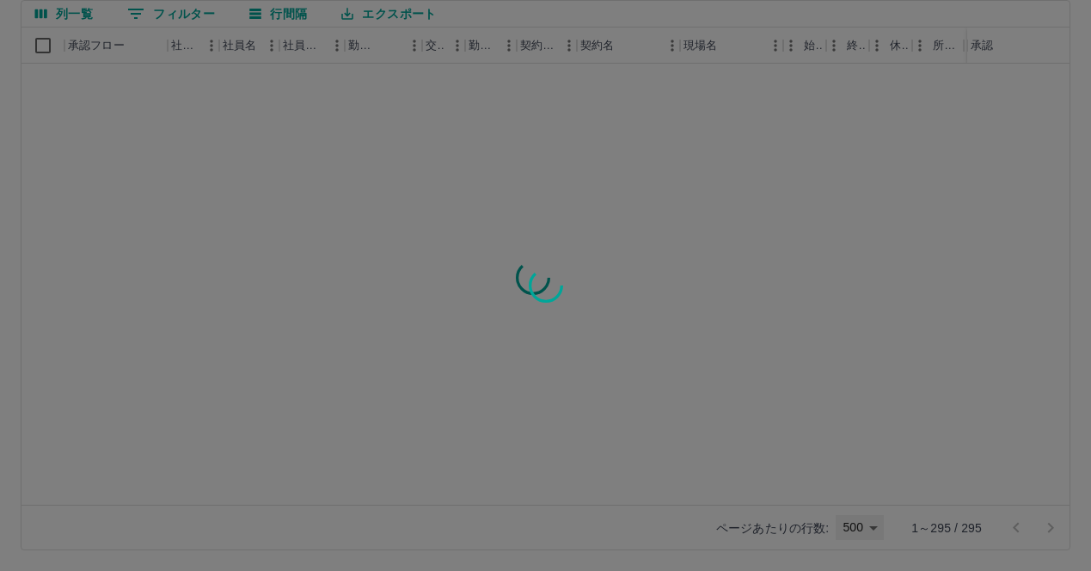
type input "***"
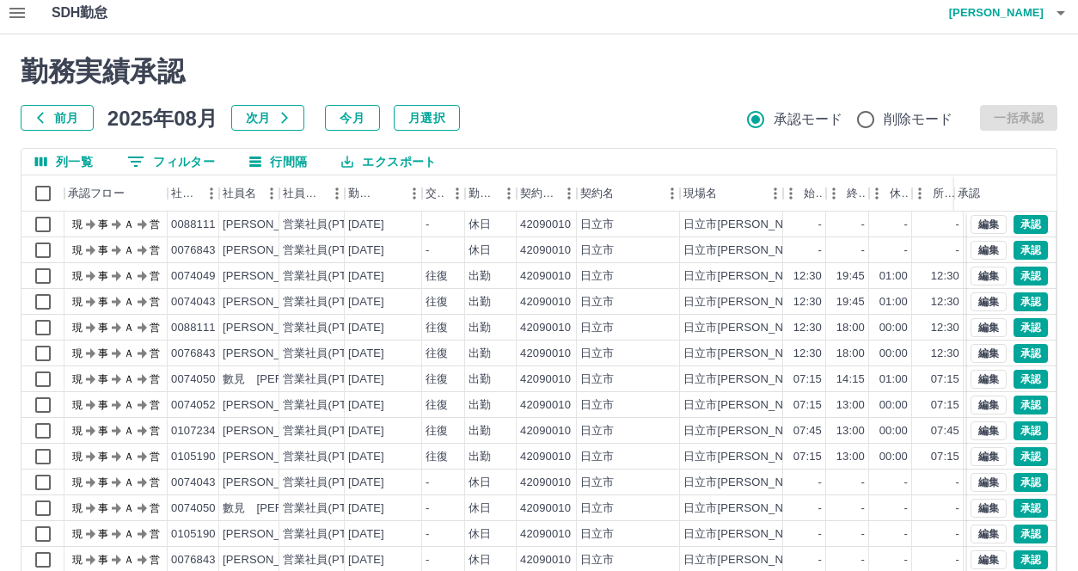
scroll to position [0, 0]
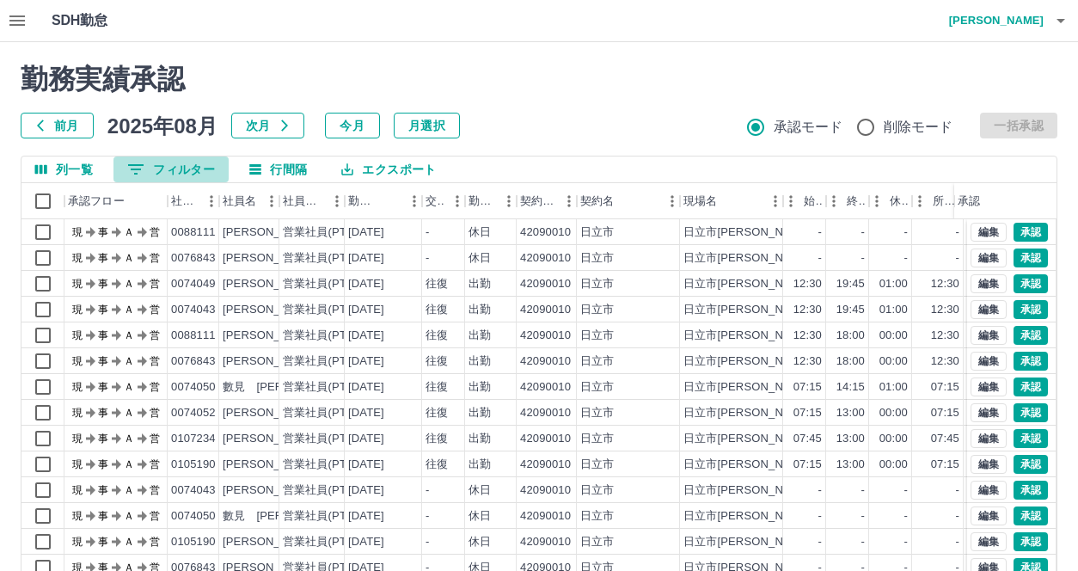
click at [162, 164] on button "0 フィルター" at bounding box center [170, 169] width 115 height 26
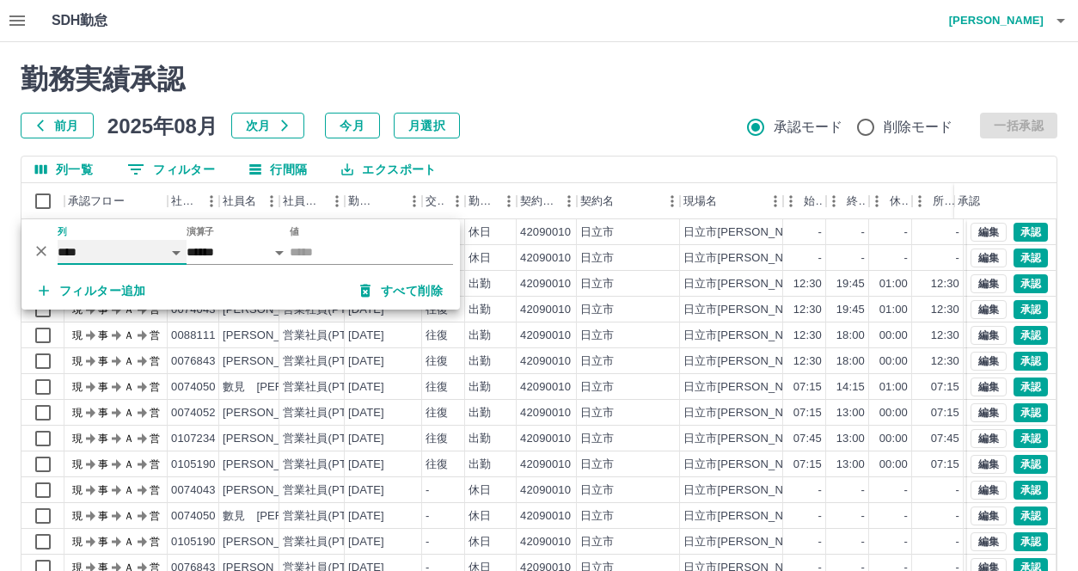
click at [167, 252] on select "**** *** **** *** *** **** ***** *** *** ** ** ** **** **** **** ** ** *** ****…" at bounding box center [122, 252] width 129 height 25
click at [58, 240] on select "**** *** **** *** *** **** ***** *** *** ** ** ** **** **** **** ** ** *** ****…" at bounding box center [122, 252] width 129 height 25
select select "**********"
select select "*****"
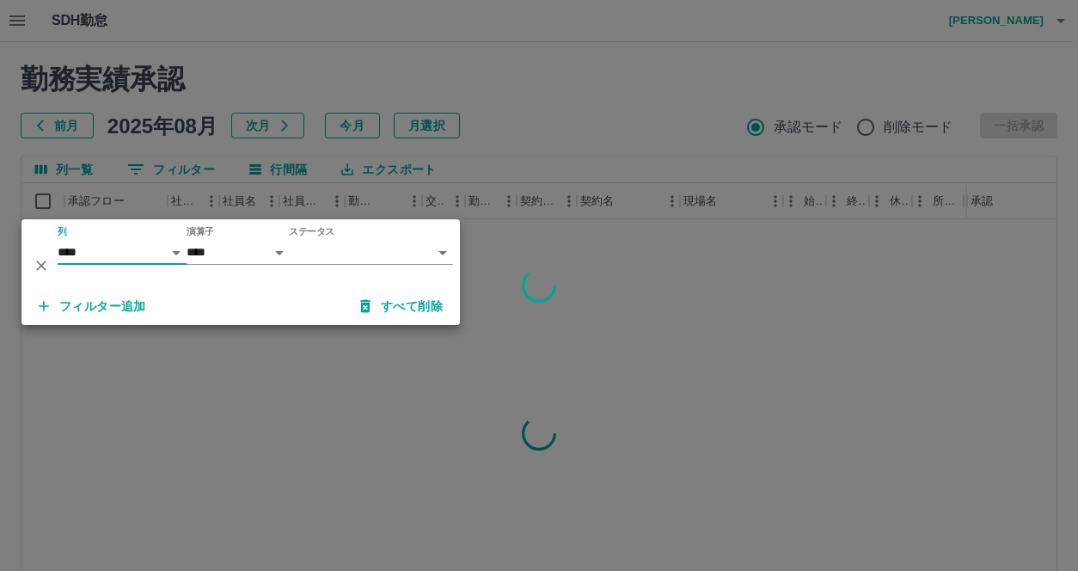
click at [440, 253] on body "SDH勤怠 三浦　秋子 勤務実績承認 前月 2025年08月 次月 今月 月選択 承認モード 削除モード 一括承認 列一覧 0 フィルター 行間隔 エクスポー…" at bounding box center [539, 363] width 1078 height 726
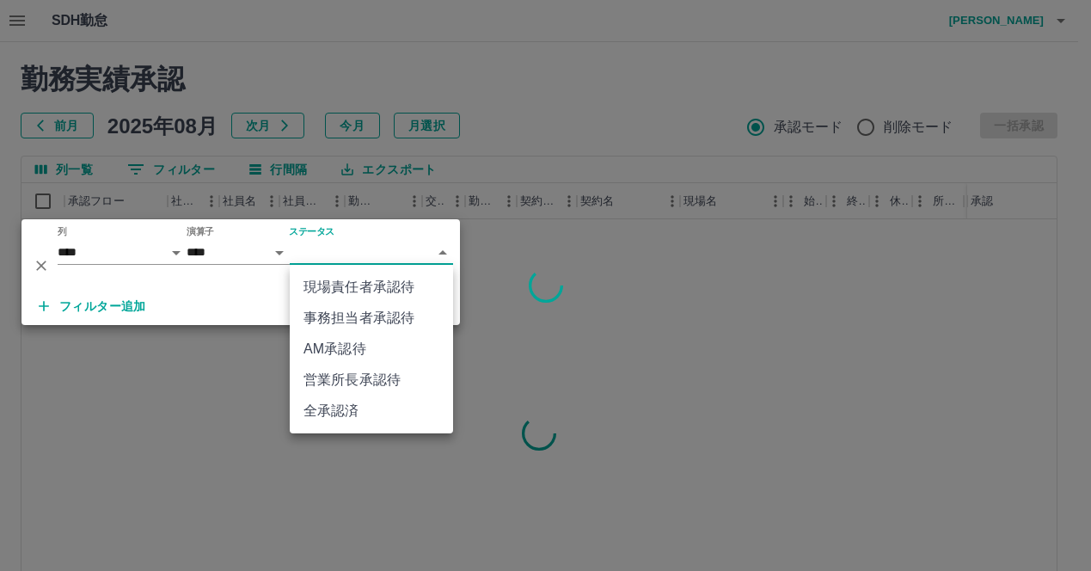
click at [379, 288] on li "現場責任者承認待" at bounding box center [371, 287] width 163 height 31
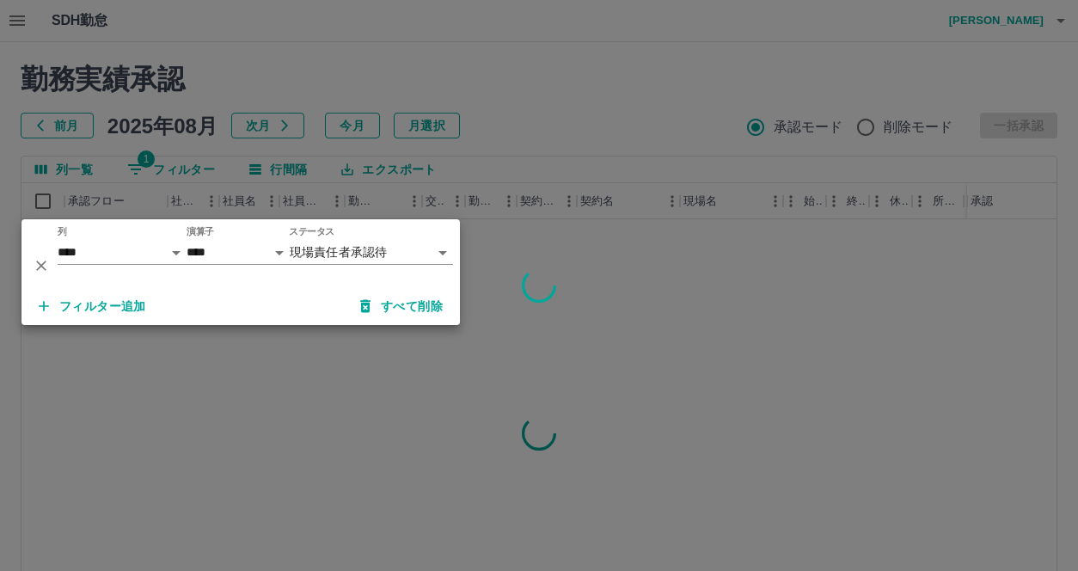
click at [383, 78] on div at bounding box center [539, 285] width 1078 height 571
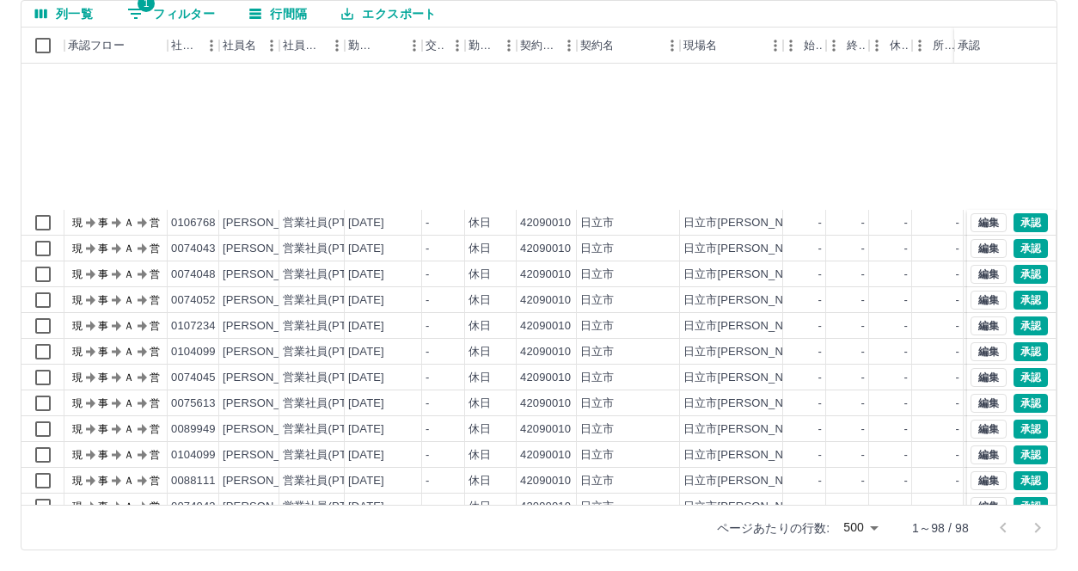
scroll to position [2099, 0]
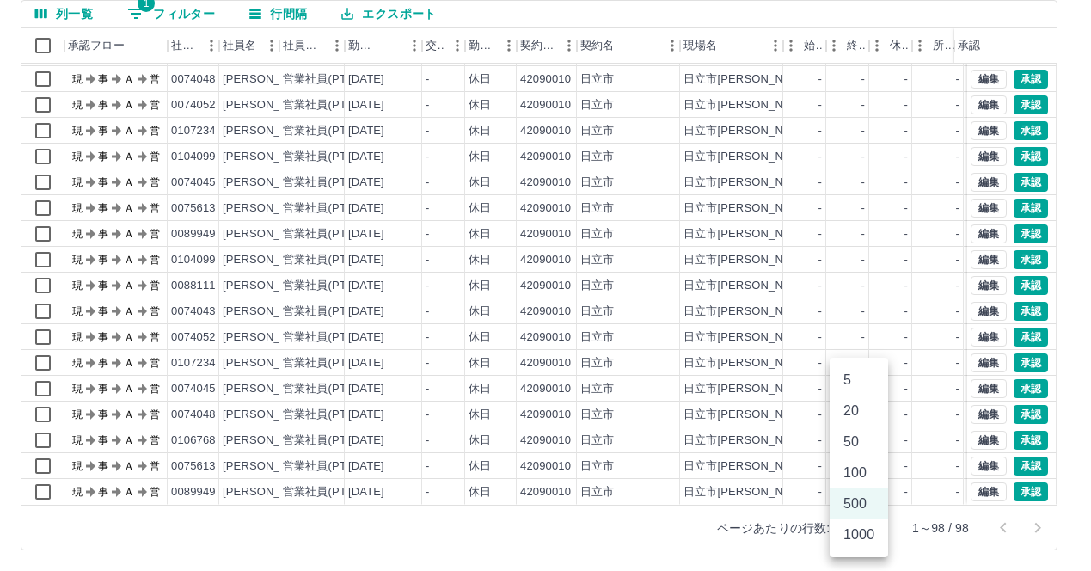
click at [875, 525] on body "SDH勤怠 三浦　秋子 勤務実績承認 前月 2025年08月 次月 今月 月選択 承認モード 削除モード 一括承認 列一覧 1 フィルター 行間隔 エクスポー…" at bounding box center [545, 207] width 1091 height 726
click at [861, 502] on li "500" at bounding box center [859, 503] width 58 height 31
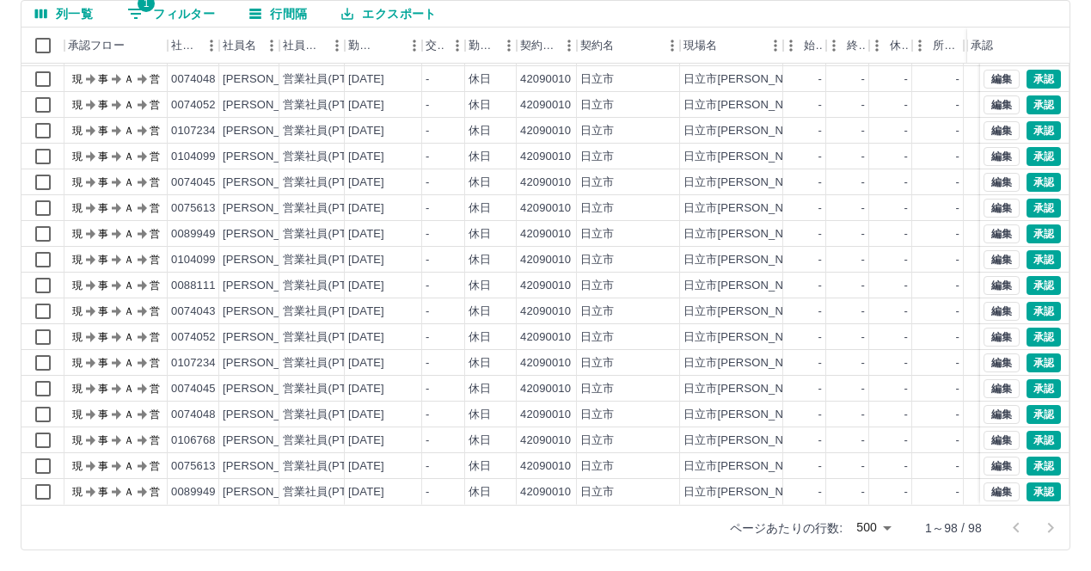
click at [871, 518] on body "SDH勤怠 三浦　秋子 勤務実績承認 前月 2025年08月 次月 今月 月選択 承認モード 削除モード 一括承認 列一覧 1 フィルター 行間隔 エクスポー…" at bounding box center [545, 207] width 1091 height 726
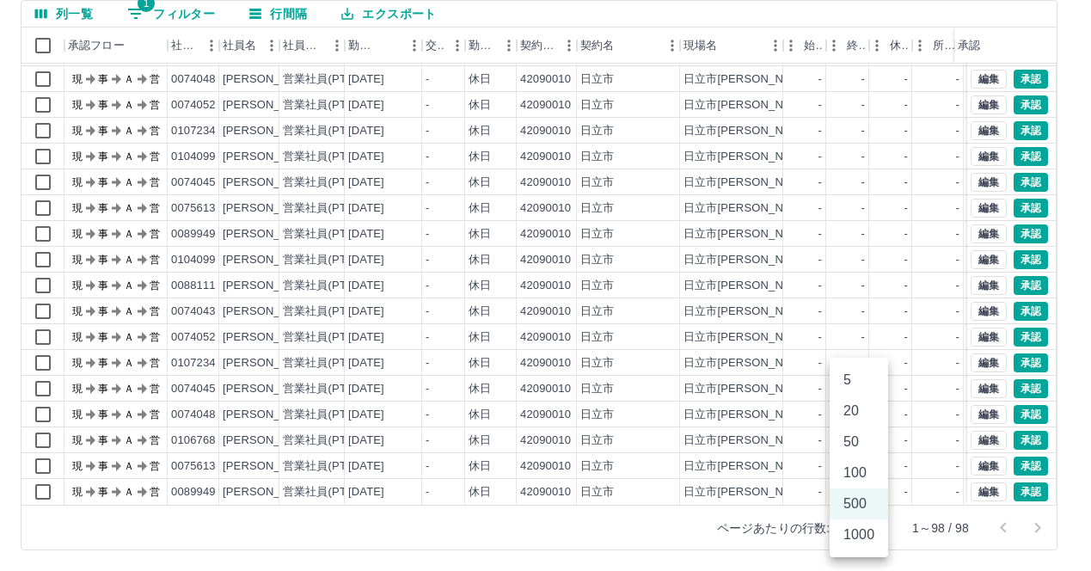
click at [867, 506] on li "500" at bounding box center [859, 503] width 58 height 31
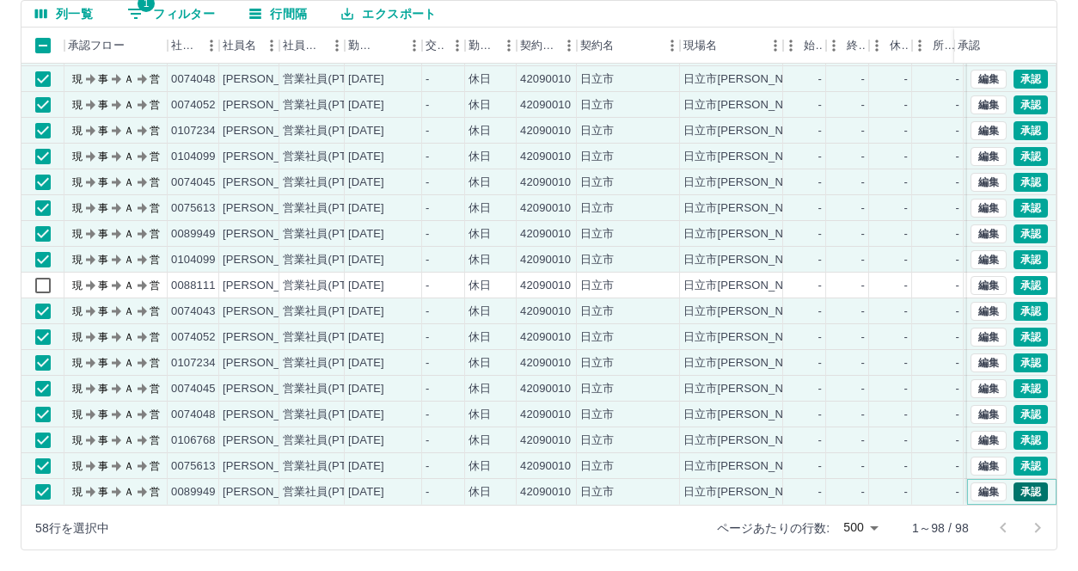
click at [1022, 482] on button "承認" at bounding box center [1030, 491] width 34 height 19
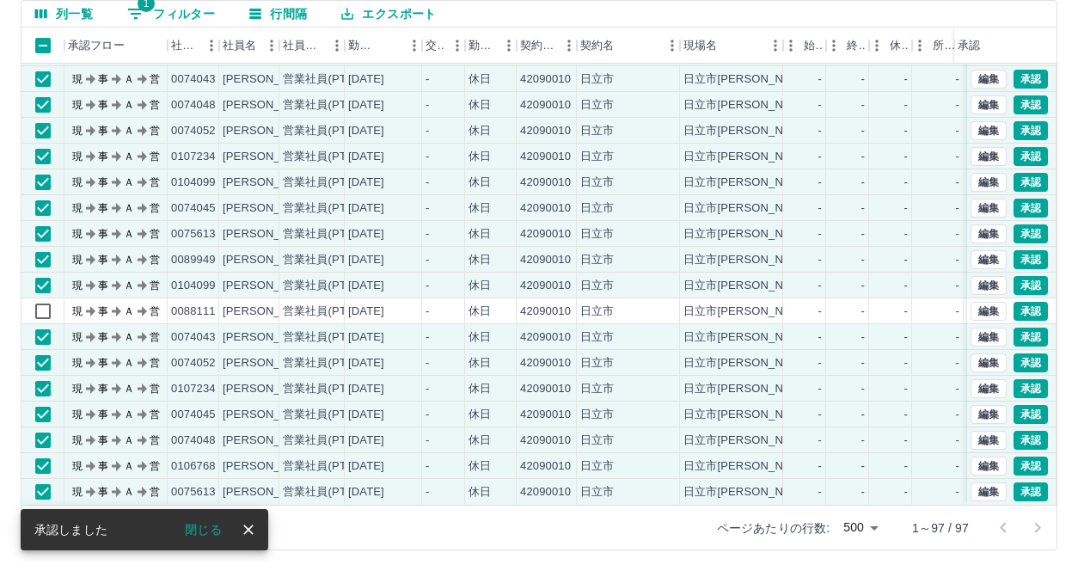
scroll to position [2073, 0]
click at [1022, 482] on button "承認" at bounding box center [1030, 491] width 34 height 19
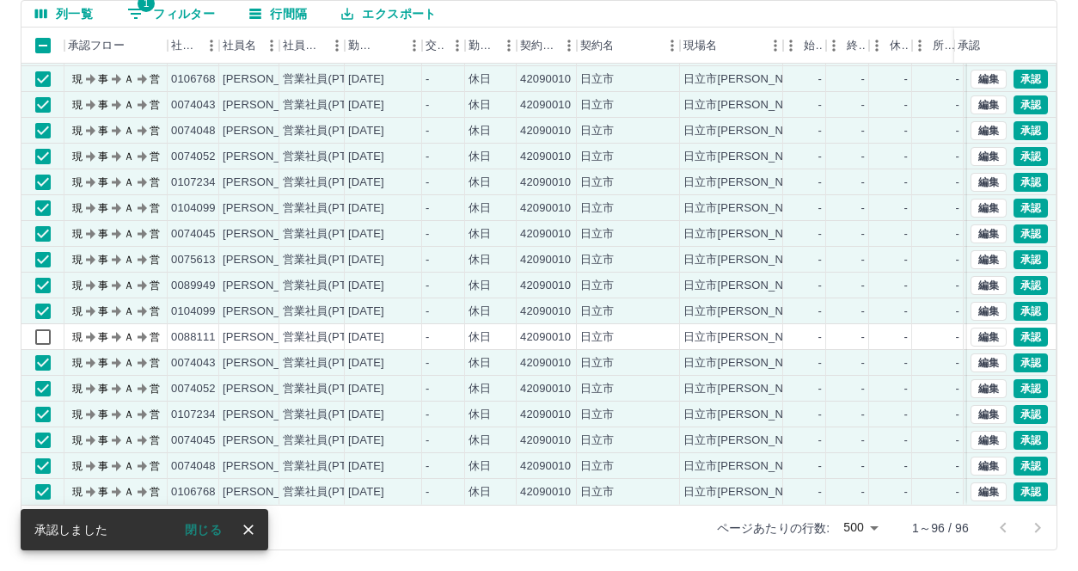
scroll to position [2048, 0]
click at [1022, 482] on button "承認" at bounding box center [1030, 491] width 34 height 19
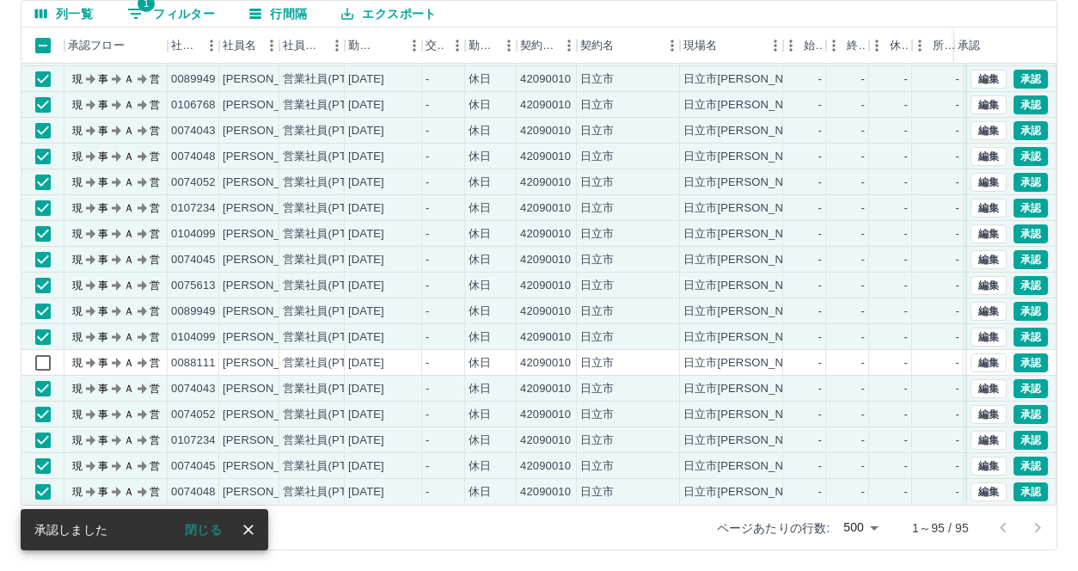
scroll to position [2022, 0]
click at [1022, 482] on button "承認" at bounding box center [1030, 491] width 34 height 19
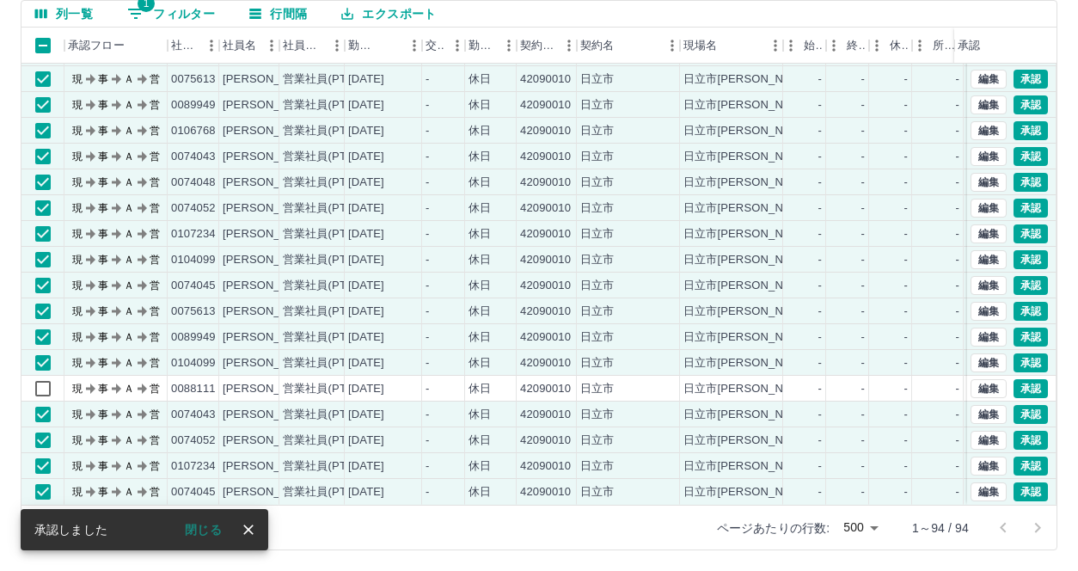
scroll to position [1996, 0]
click at [1020, 482] on button "承認" at bounding box center [1030, 491] width 34 height 19
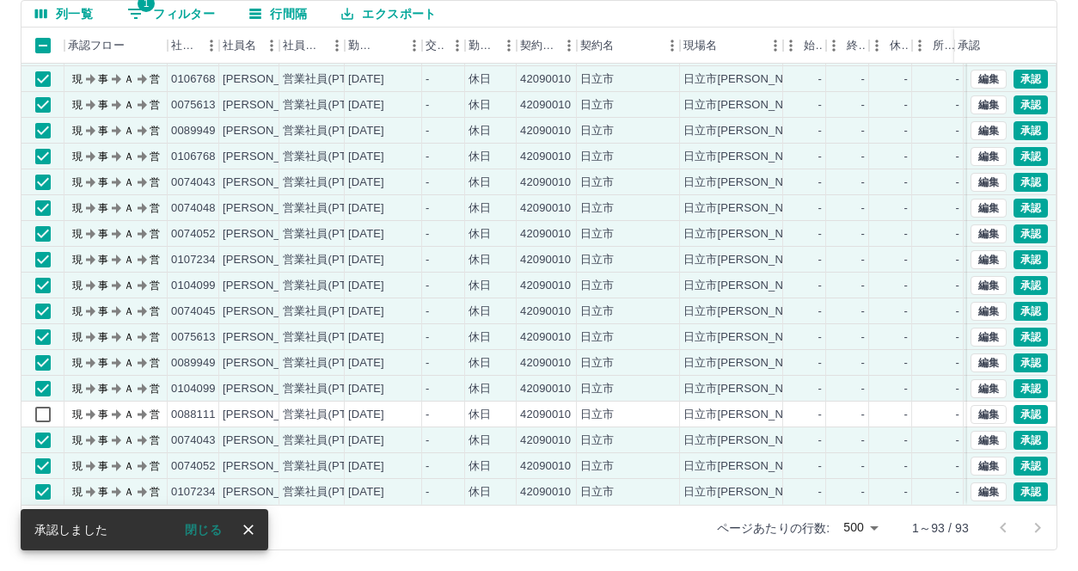
scroll to position [1970, 0]
click at [1020, 482] on button "承認" at bounding box center [1030, 491] width 34 height 19
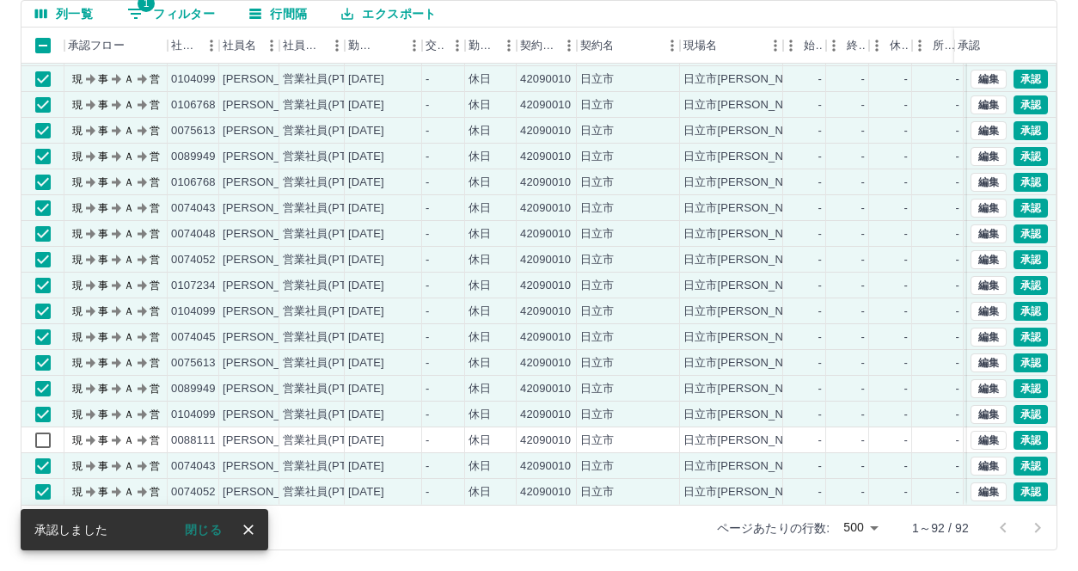
scroll to position [1944, 0]
click at [1020, 482] on button "承認" at bounding box center [1030, 491] width 34 height 19
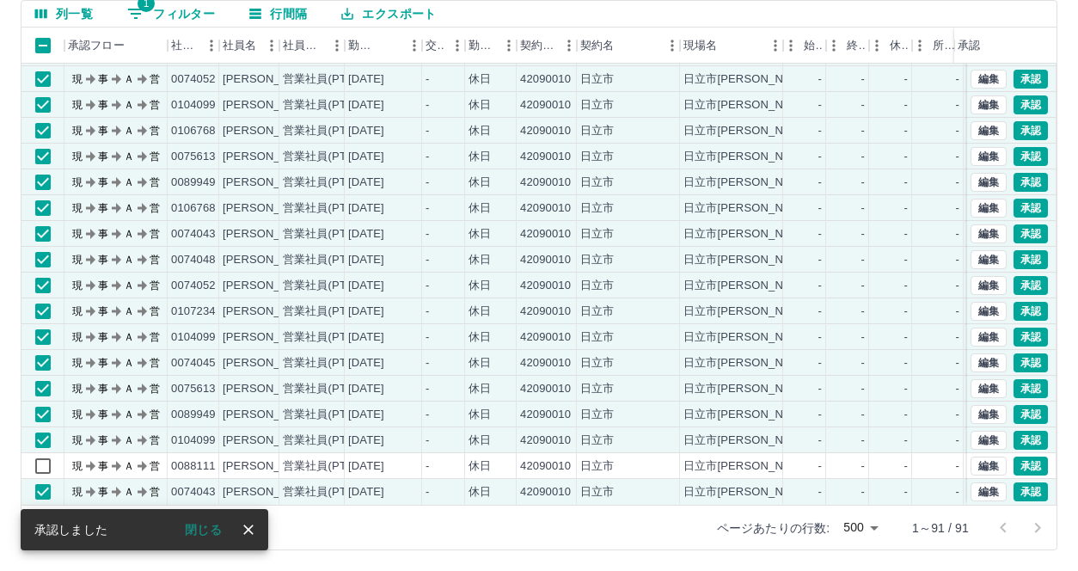
scroll to position [1919, 0]
click at [1020, 482] on button "承認" at bounding box center [1030, 491] width 34 height 19
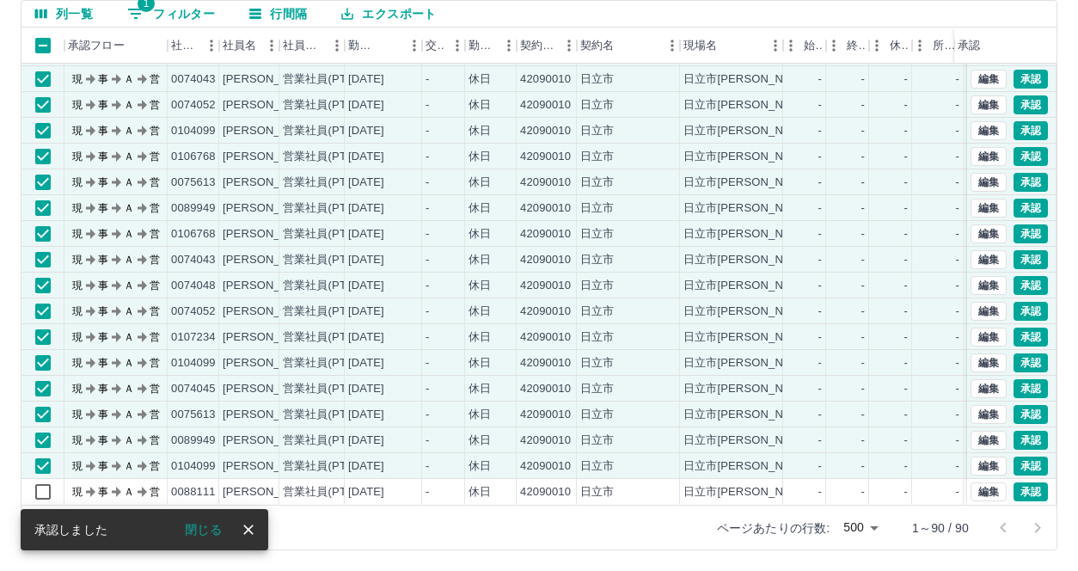
scroll to position [1893, 0]
click at [1021, 456] on button "承認" at bounding box center [1030, 465] width 34 height 19
click at [1015, 456] on button "承認" at bounding box center [1030, 465] width 34 height 19
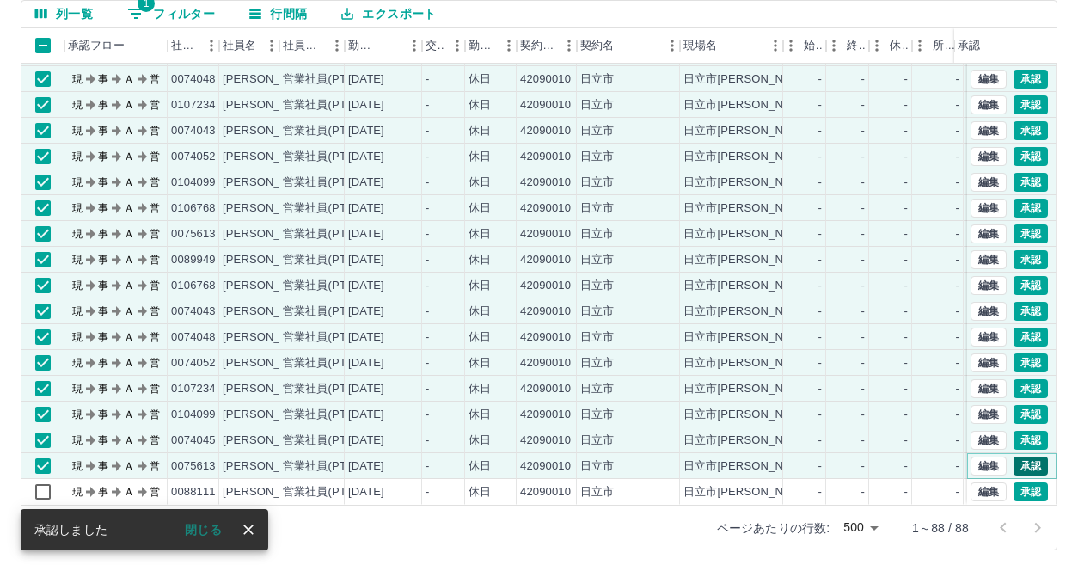
click at [1021, 456] on button "承認" at bounding box center [1030, 465] width 34 height 19
click at [1020, 456] on button "承認" at bounding box center [1030, 465] width 34 height 19
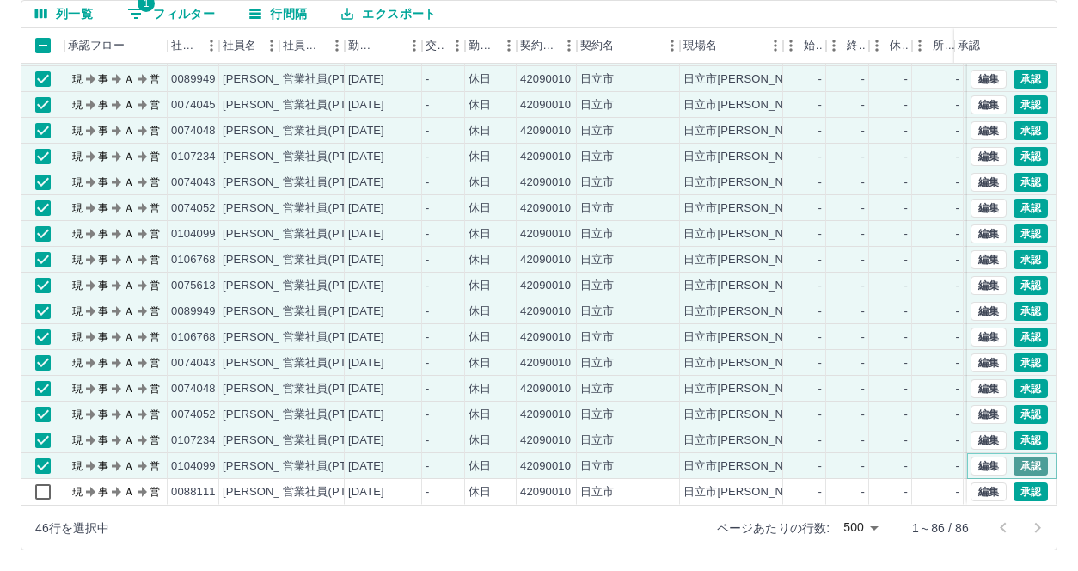
click at [1020, 456] on button "承認" at bounding box center [1030, 465] width 34 height 19
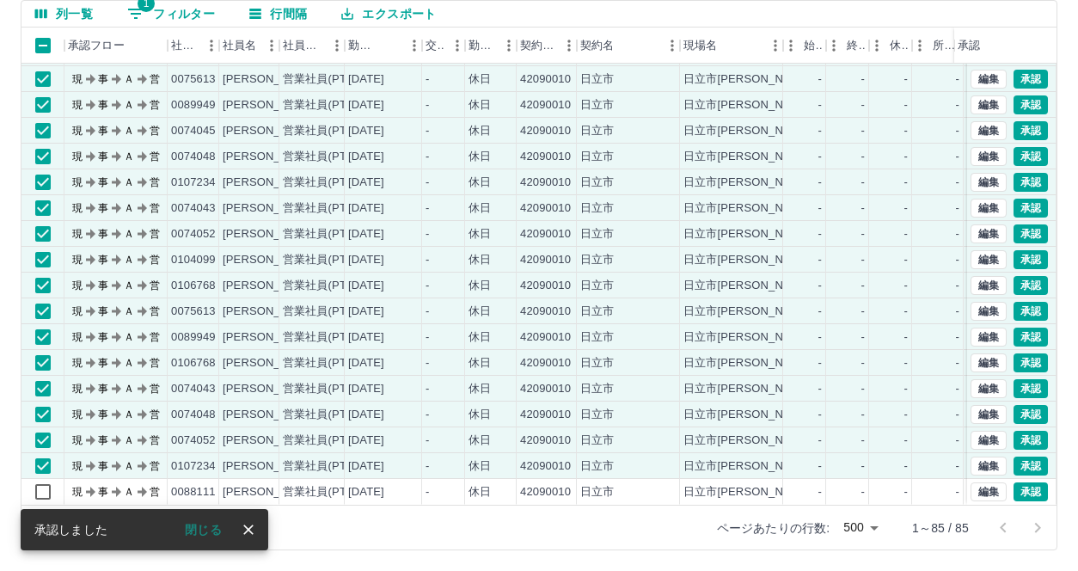
scroll to position [1764, 0]
click at [1020, 456] on button "承認" at bounding box center [1030, 465] width 34 height 19
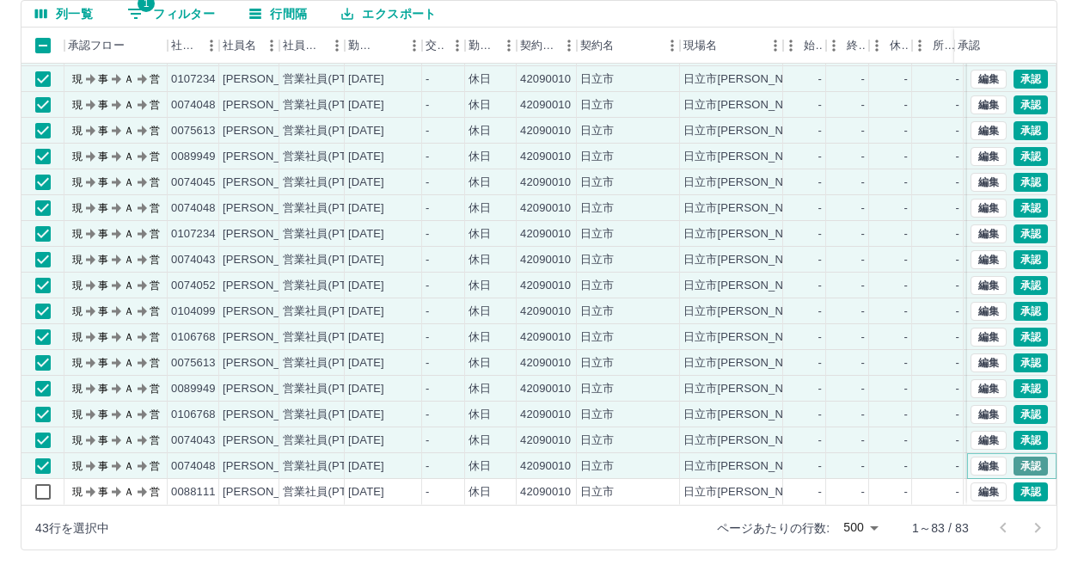
click at [1022, 456] on button "承認" at bounding box center [1030, 465] width 34 height 19
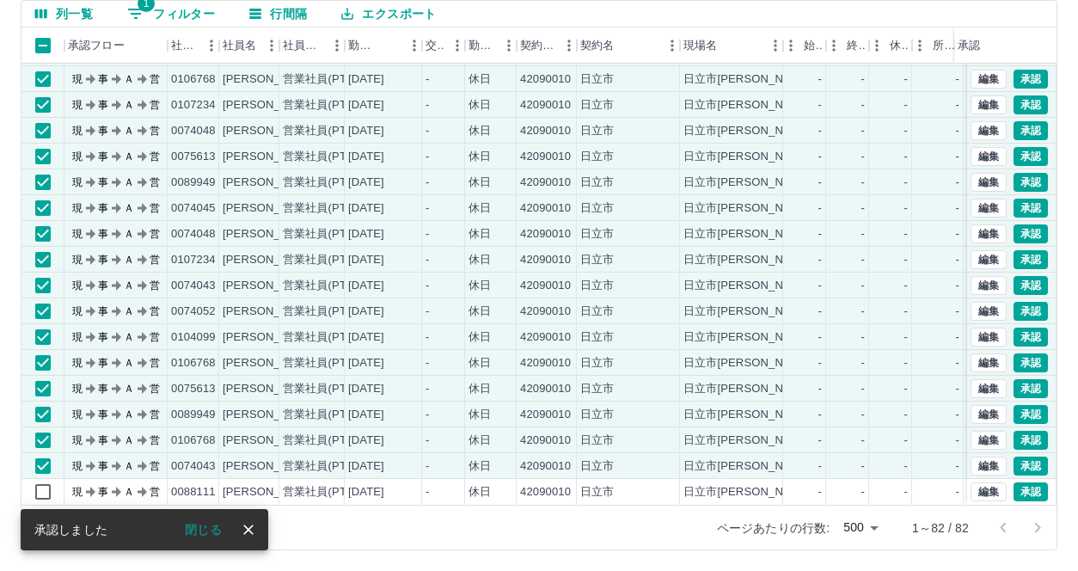
scroll to position [1687, 0]
click at [1019, 456] on button "承認" at bounding box center [1030, 465] width 34 height 19
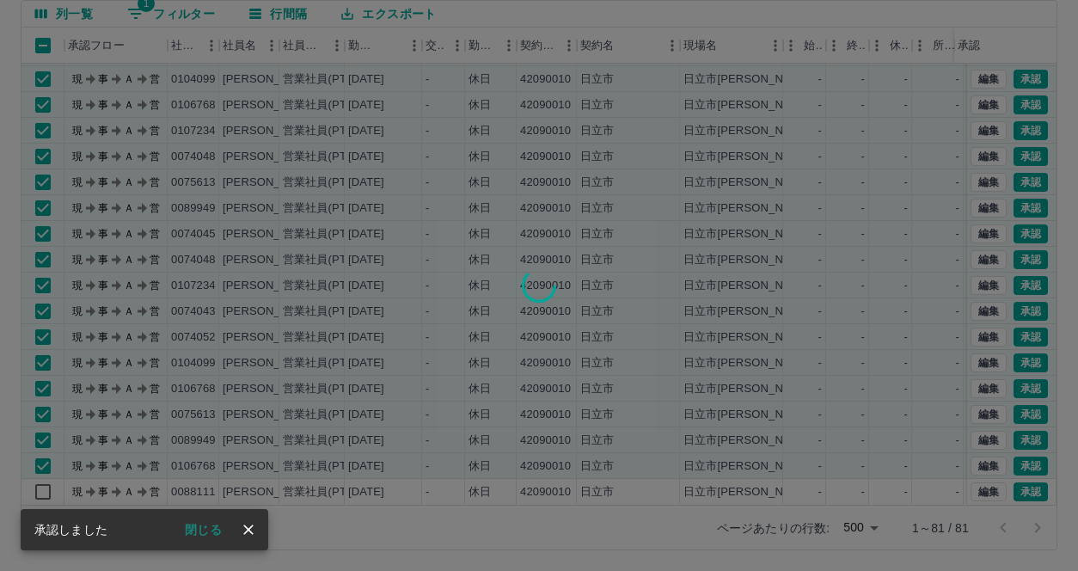
scroll to position [1661, 0]
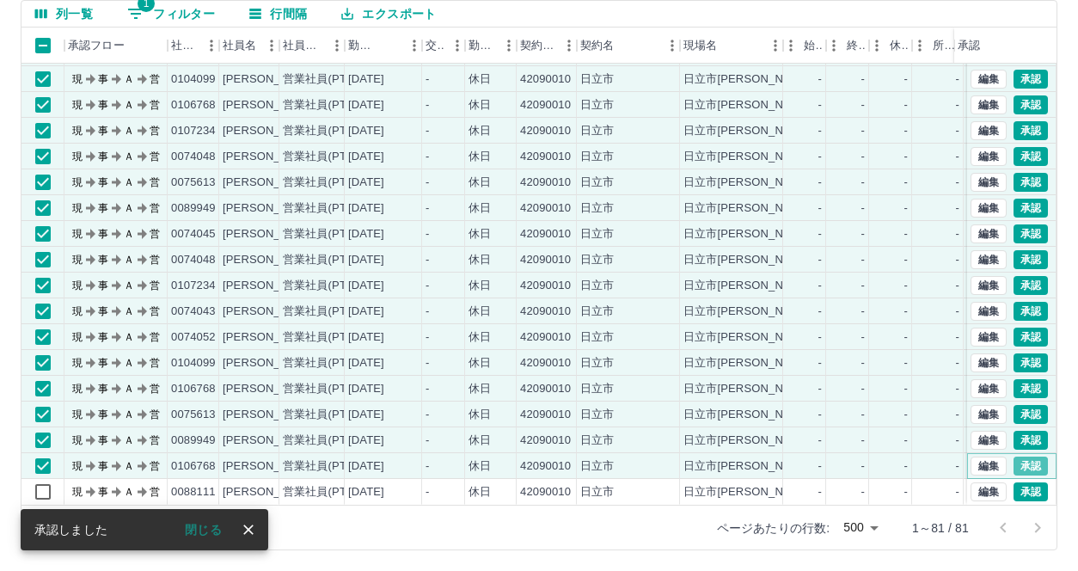
click at [1019, 456] on button "承認" at bounding box center [1030, 465] width 34 height 19
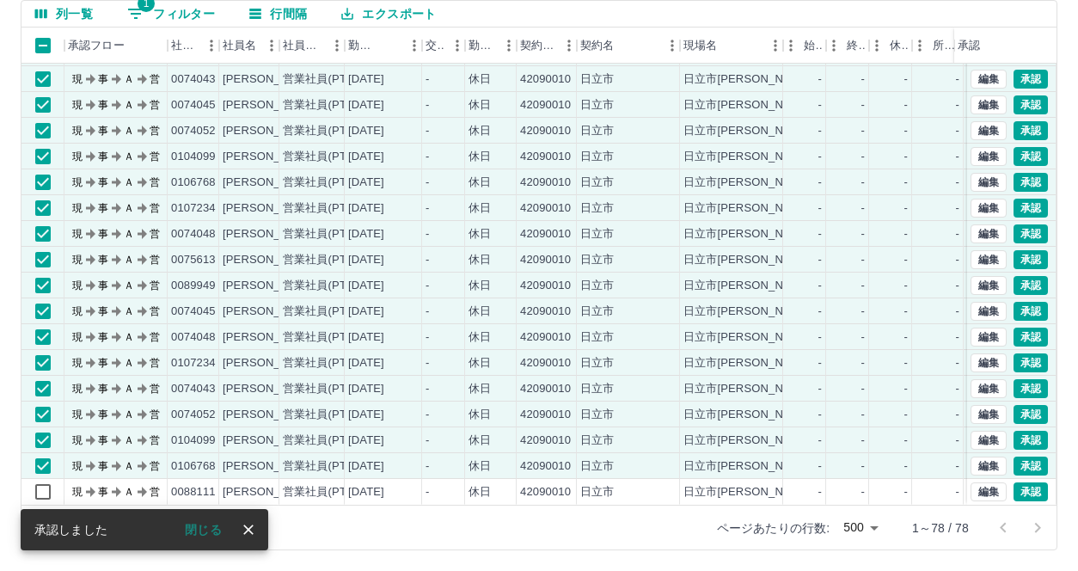
scroll to position [1583, 0]
click at [1019, 456] on button "承認" at bounding box center [1030, 465] width 34 height 19
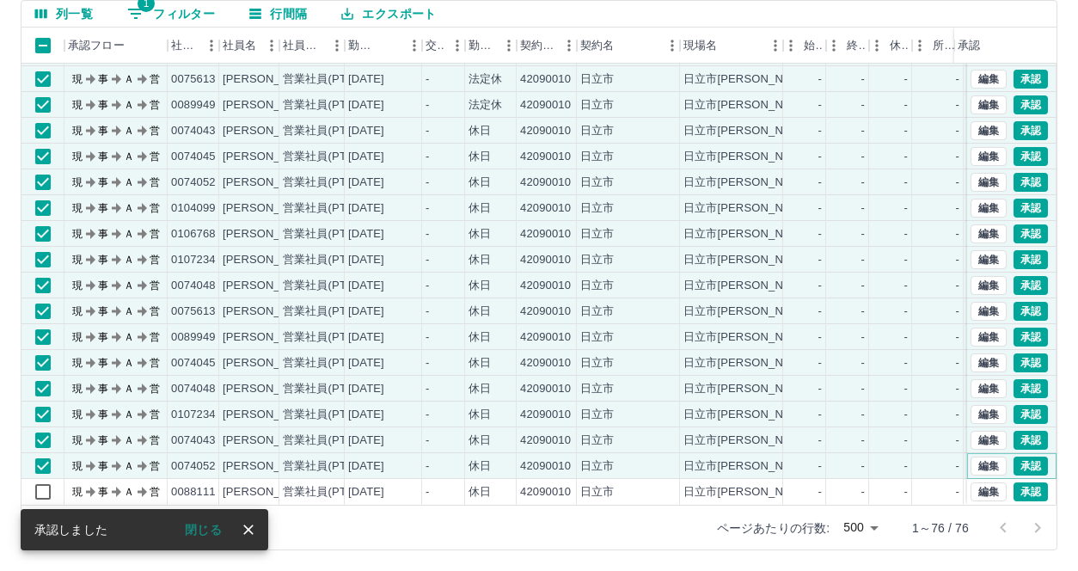
click at [1019, 456] on button "承認" at bounding box center [1030, 465] width 34 height 19
click at [1020, 456] on button "承認" at bounding box center [1030, 465] width 34 height 19
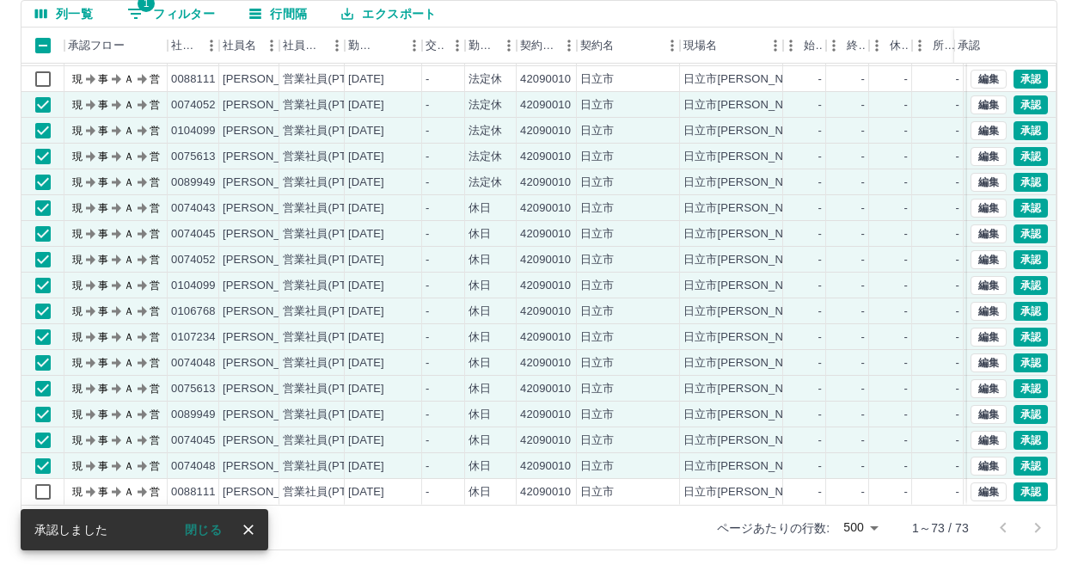
scroll to position [1454, 0]
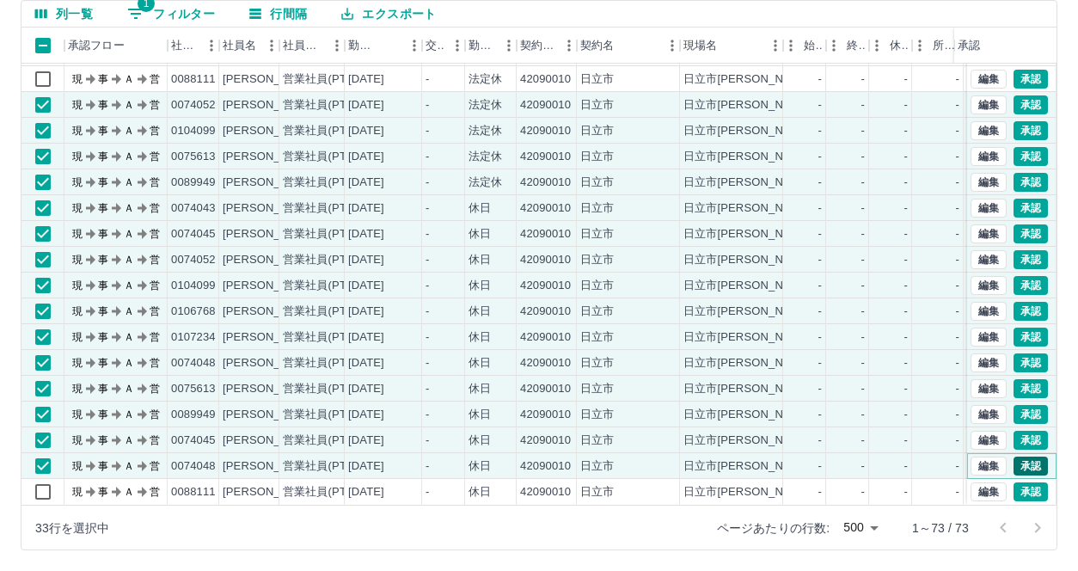
click at [1013, 456] on button "承認" at bounding box center [1030, 465] width 34 height 19
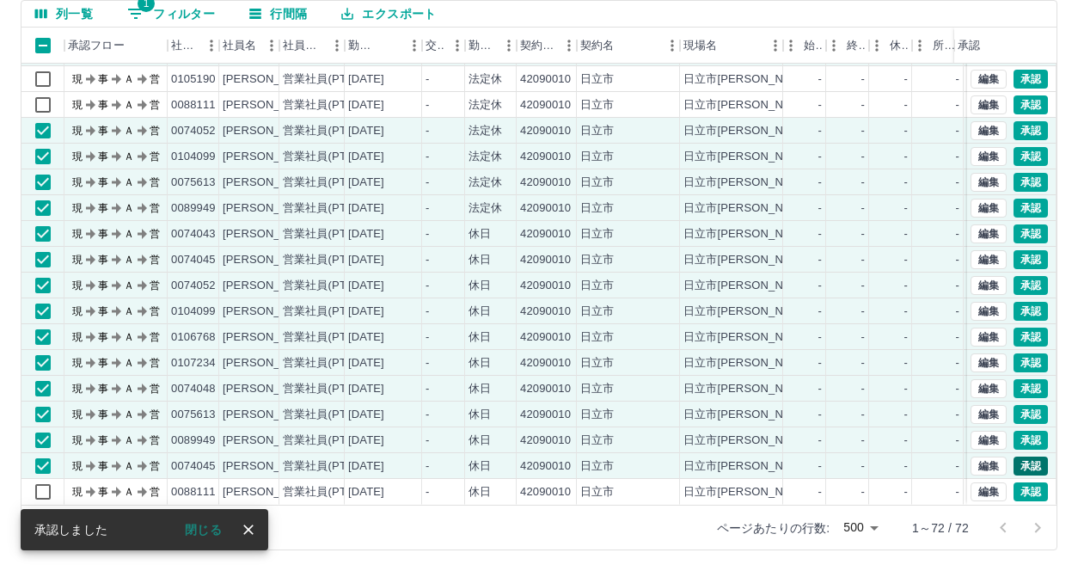
scroll to position [1429, 0]
click at [1018, 456] on button "承認" at bounding box center [1030, 465] width 34 height 19
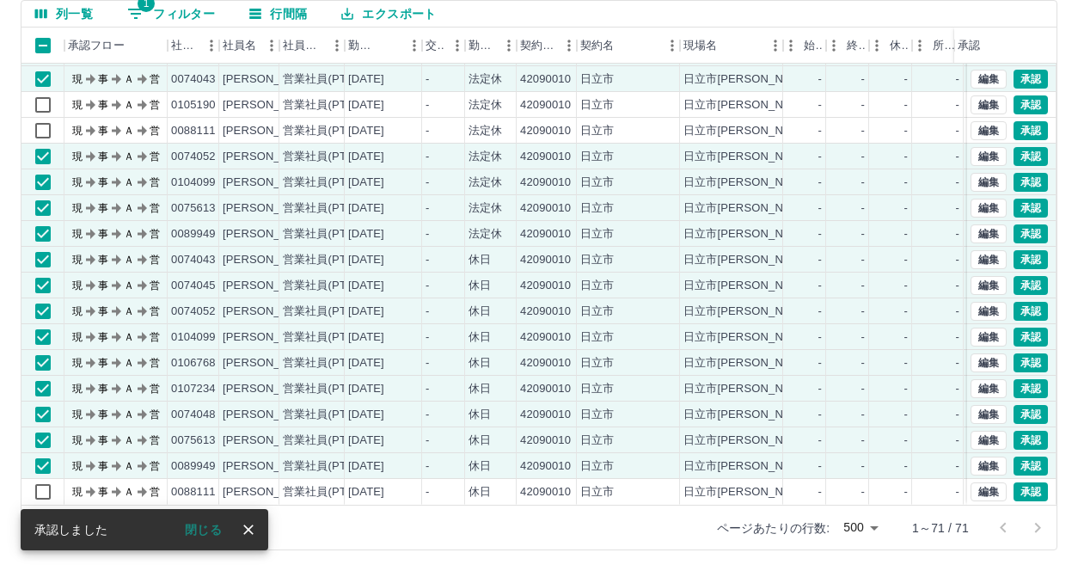
scroll to position [1403, 0]
click at [1021, 456] on button "承認" at bounding box center [1030, 465] width 34 height 19
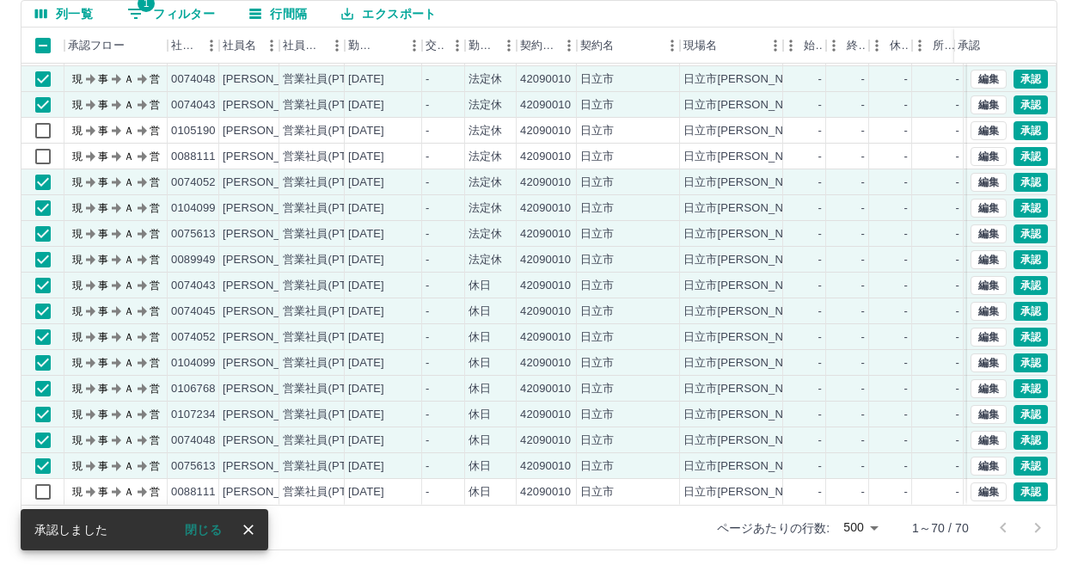
scroll to position [1377, 0]
click at [1023, 456] on button "承認" at bounding box center [1030, 465] width 34 height 19
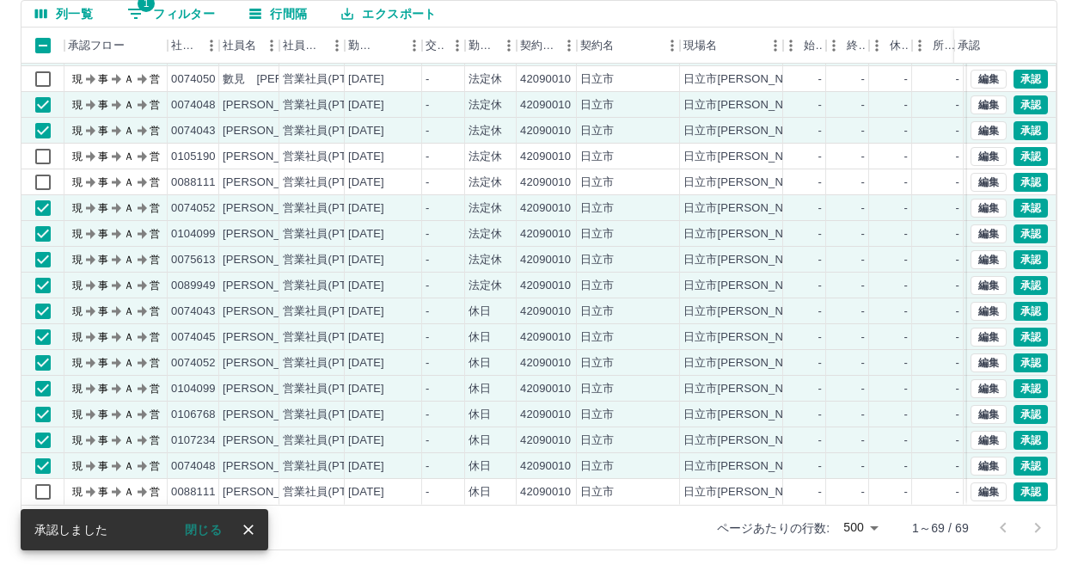
scroll to position [1351, 0]
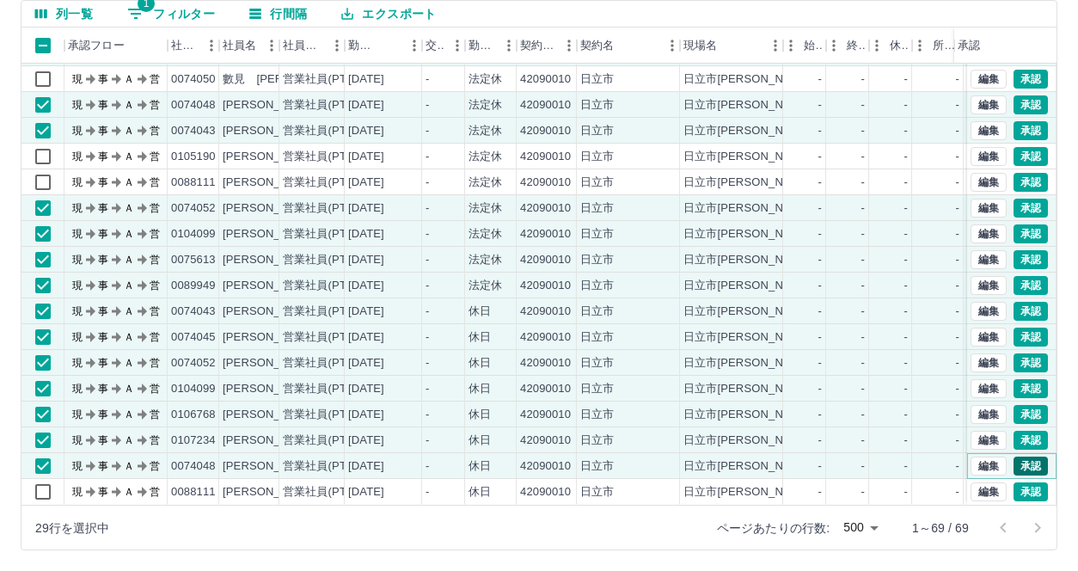
click at [1022, 456] on button "承認" at bounding box center [1030, 465] width 34 height 19
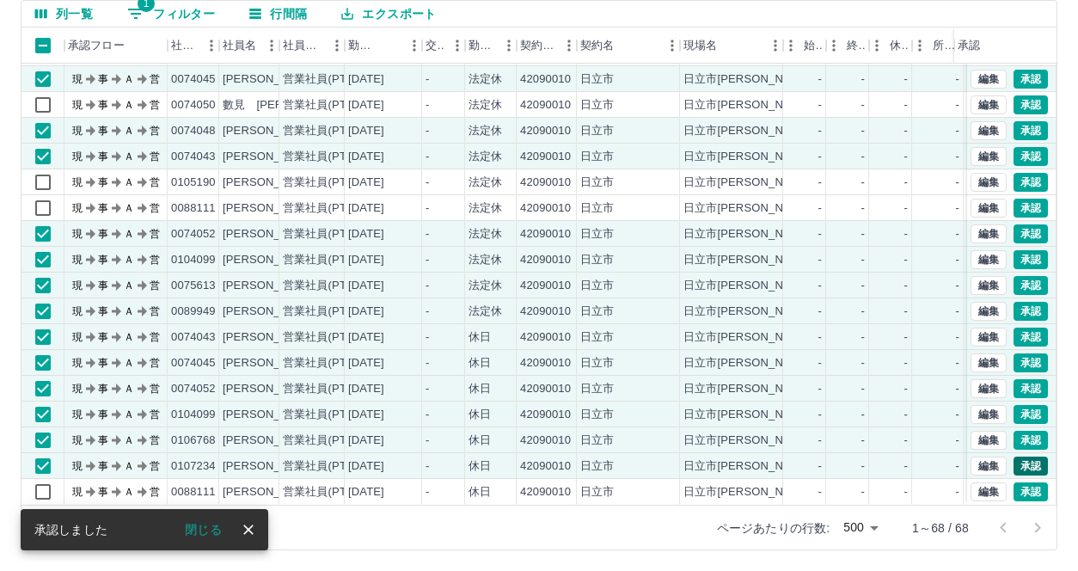
scroll to position [1325, 0]
click at [1018, 456] on button "承認" at bounding box center [1030, 465] width 34 height 19
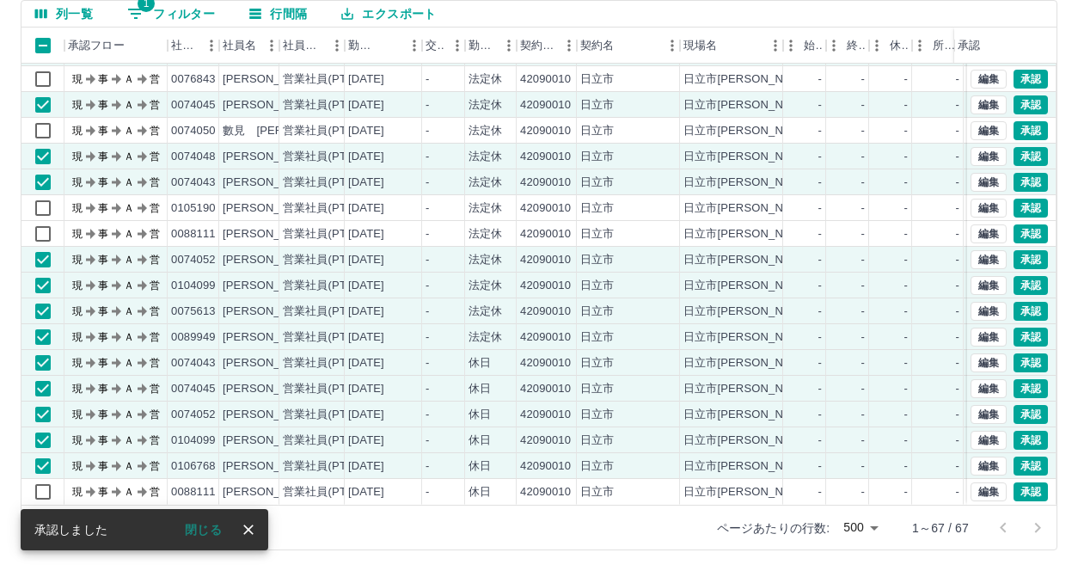
scroll to position [1300, 0]
click at [1017, 456] on button "承認" at bounding box center [1030, 465] width 34 height 19
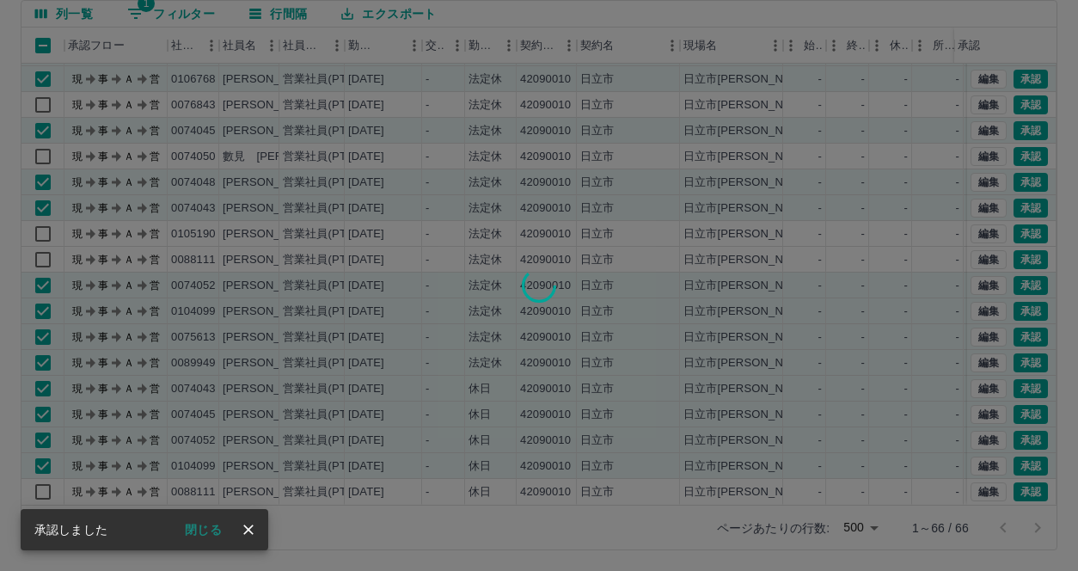
scroll to position [1274, 0]
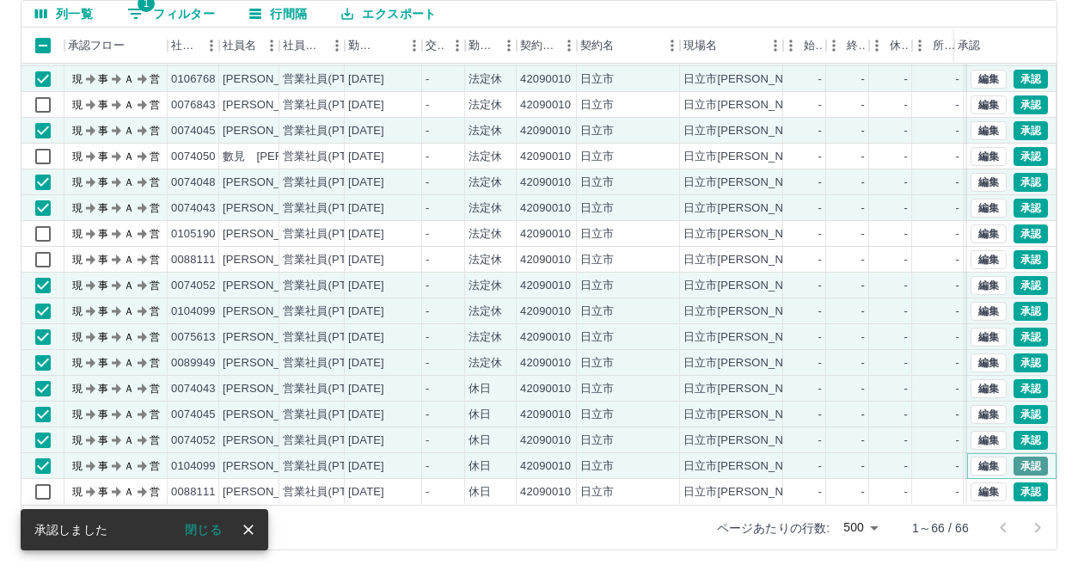
click at [1020, 456] on button "承認" at bounding box center [1030, 465] width 34 height 19
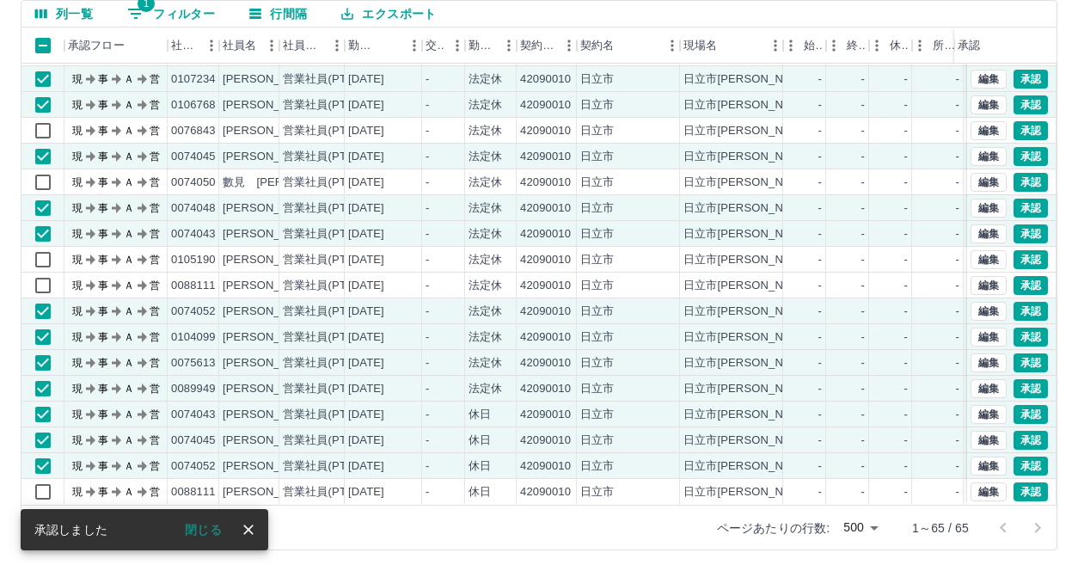
scroll to position [1248, 0]
click at [1020, 456] on button "承認" at bounding box center [1030, 465] width 34 height 19
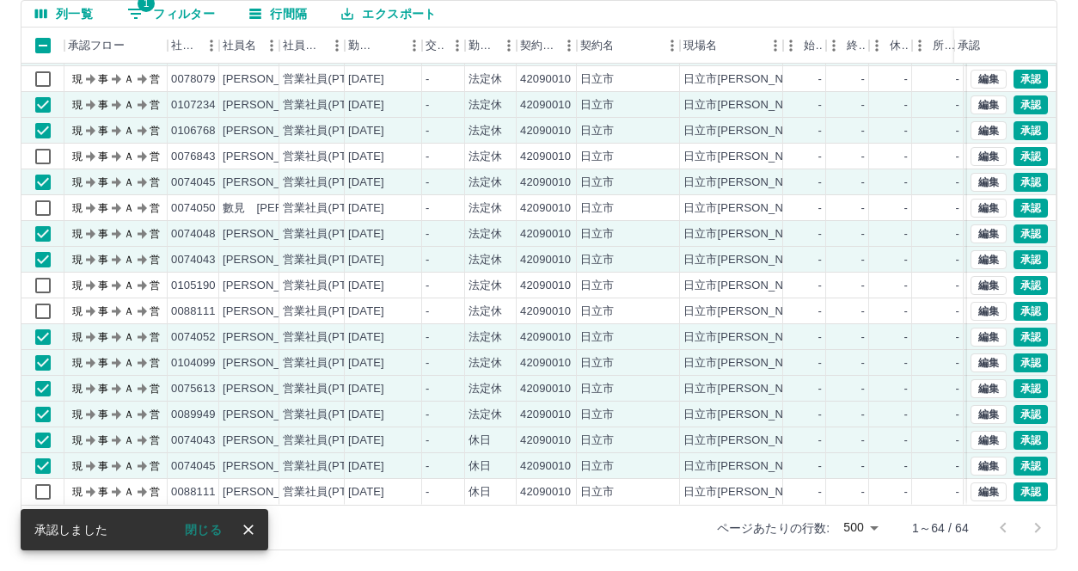
scroll to position [1222, 0]
click at [1022, 456] on button "承認" at bounding box center [1030, 465] width 34 height 19
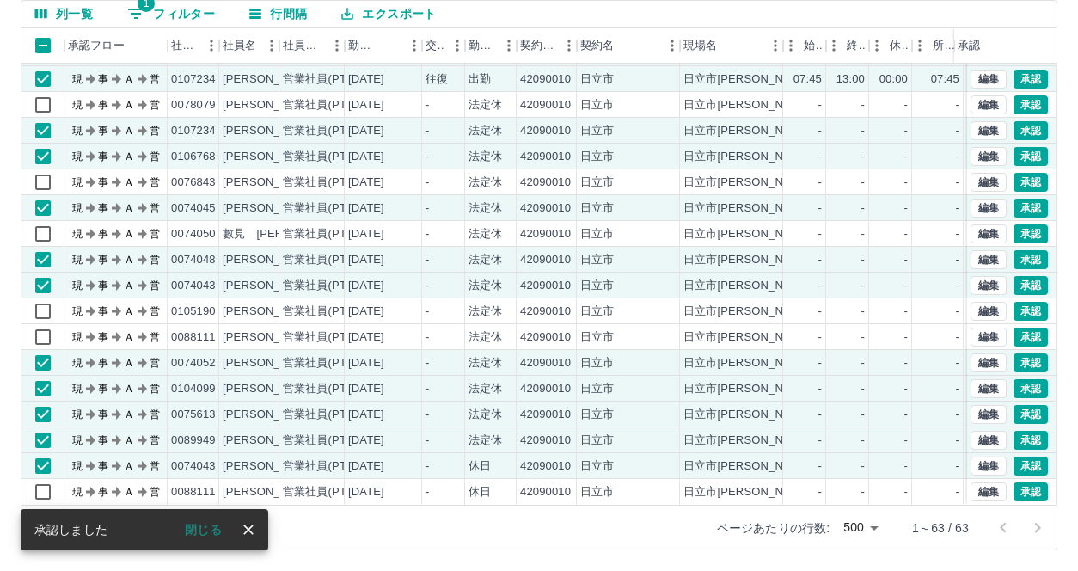
scroll to position [1197, 0]
click at [1022, 456] on button "承認" at bounding box center [1030, 465] width 34 height 19
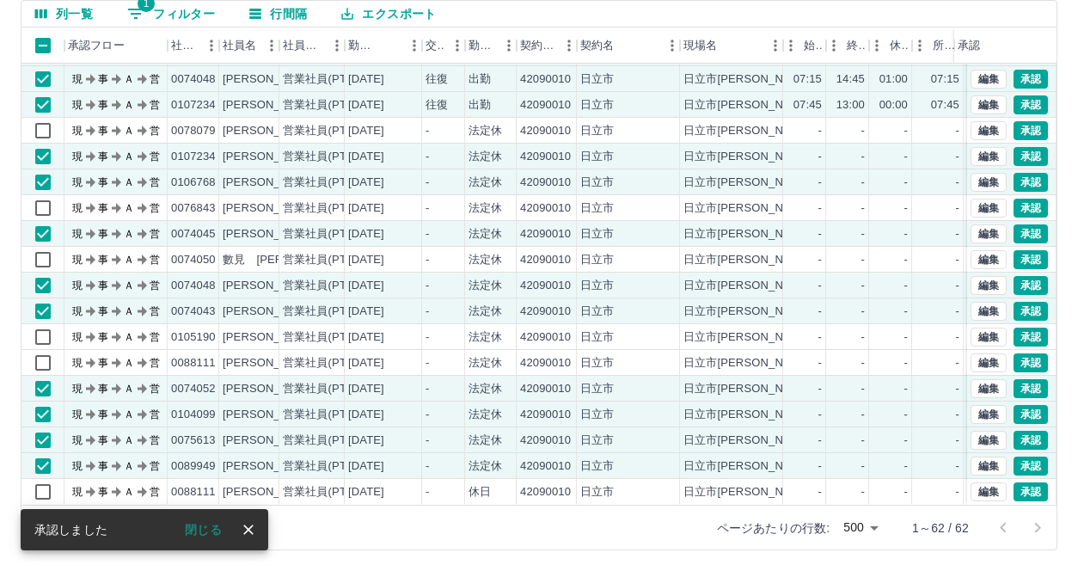
scroll to position [1171, 0]
click at [1022, 456] on button "承認" at bounding box center [1030, 465] width 34 height 19
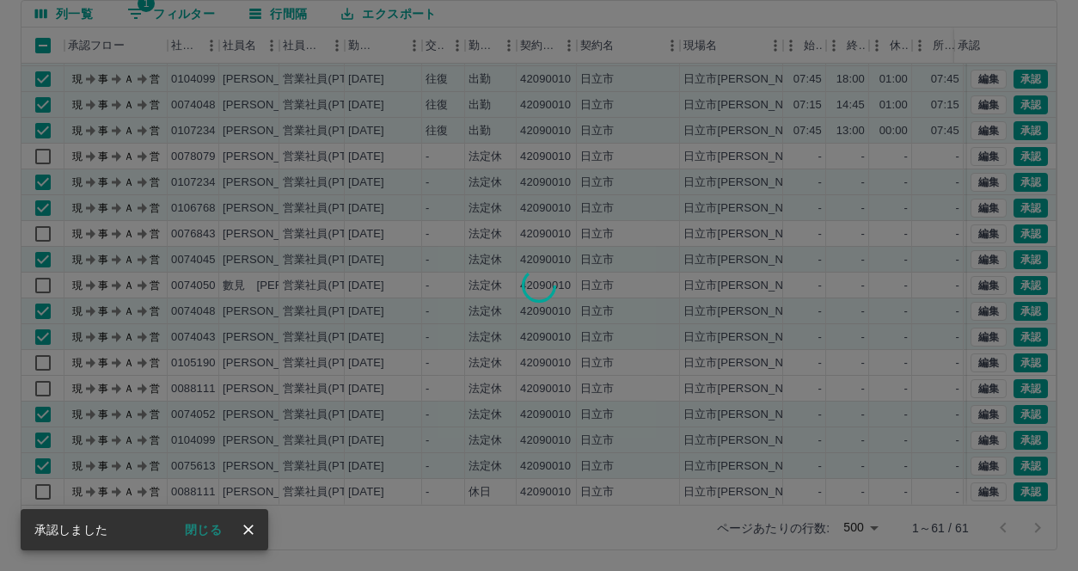
scroll to position [1145, 0]
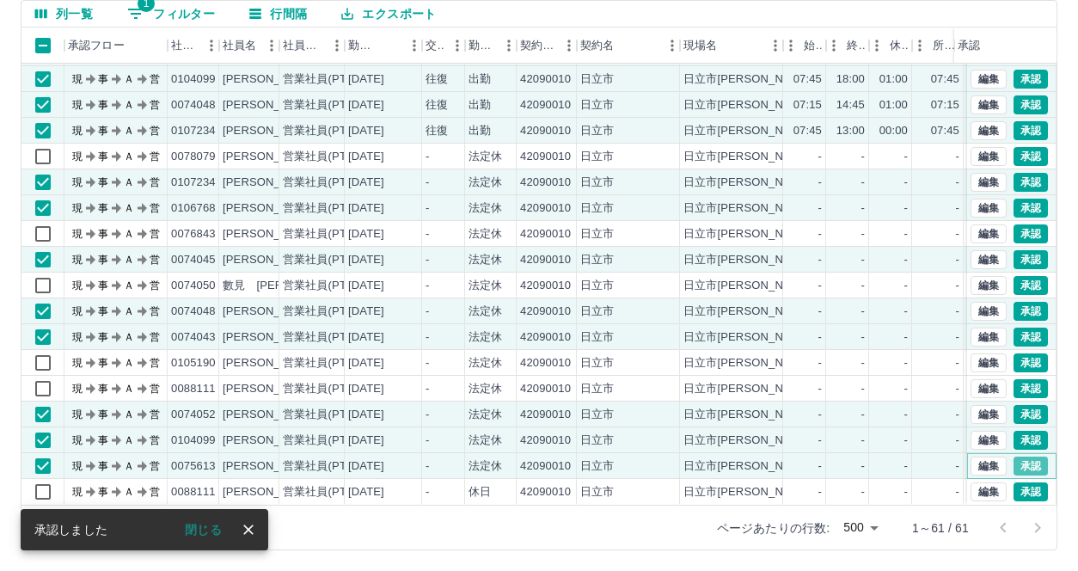
click at [1023, 456] on button "承認" at bounding box center [1030, 465] width 34 height 19
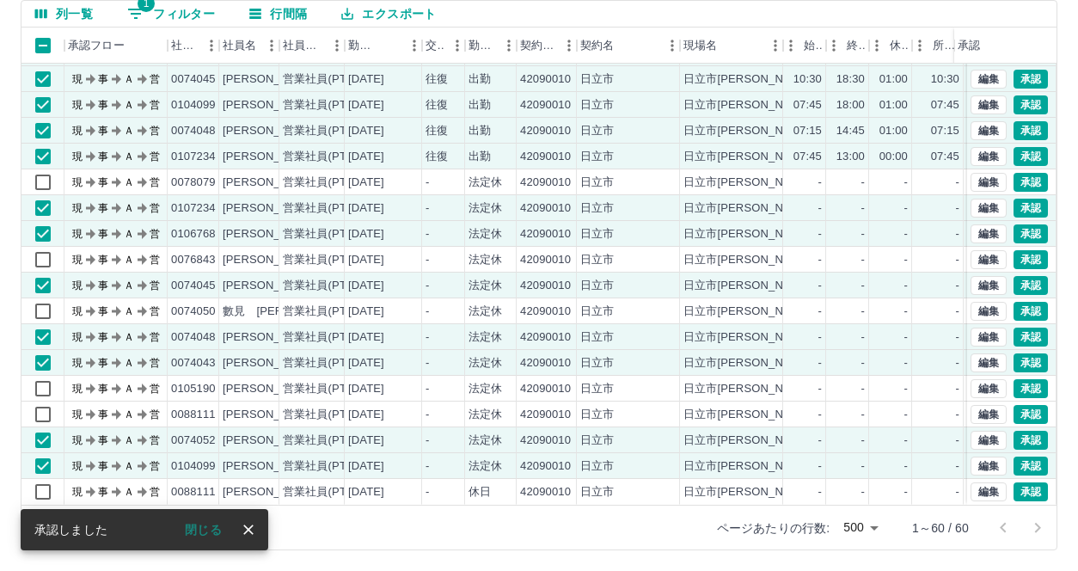
scroll to position [1119, 0]
click at [1023, 456] on button "承認" at bounding box center [1030, 465] width 34 height 19
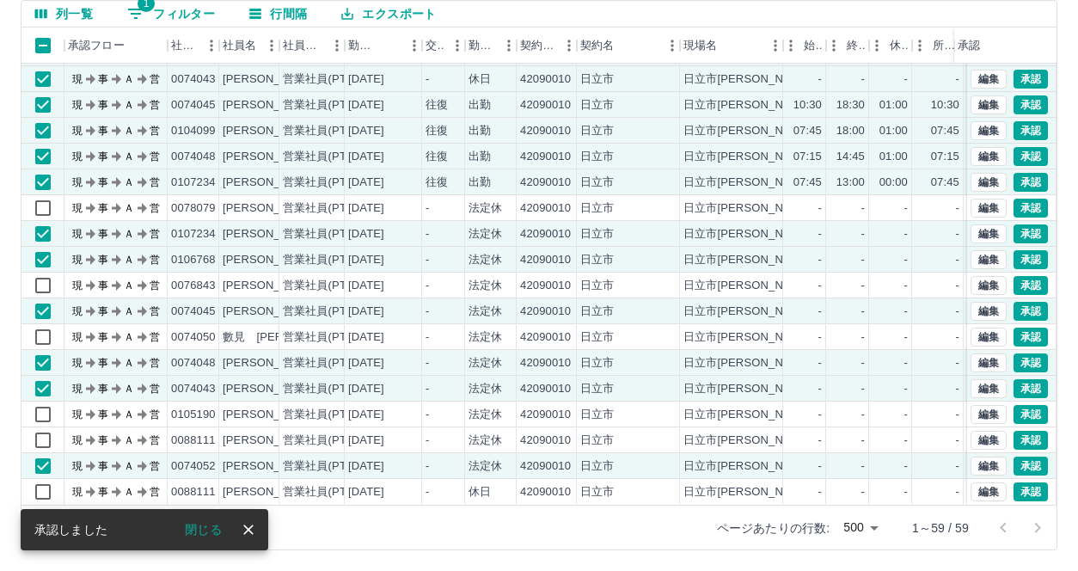
scroll to position [1093, 0]
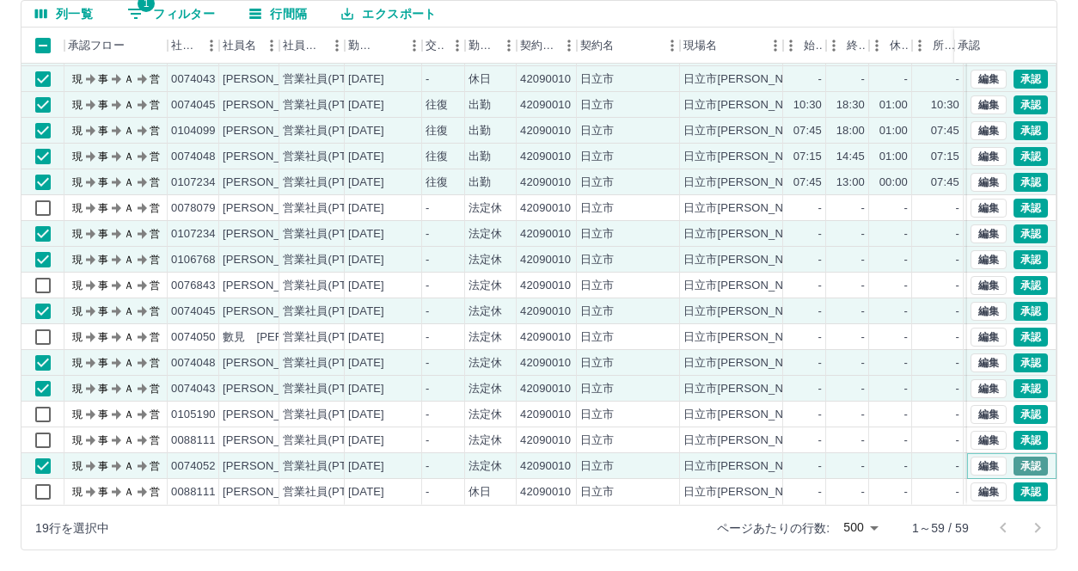
click at [1029, 456] on button "承認" at bounding box center [1030, 465] width 34 height 19
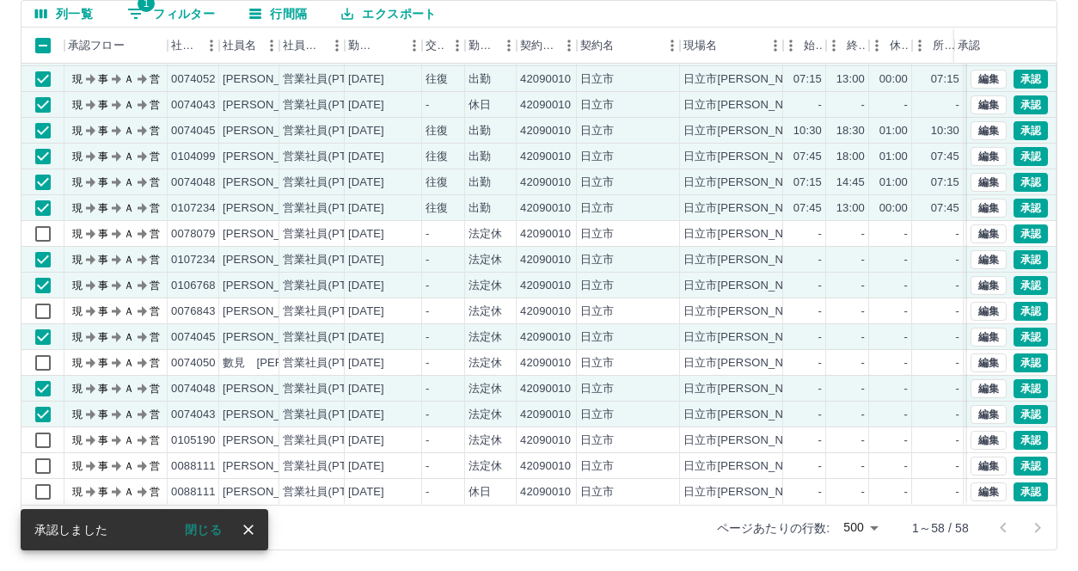
scroll to position [1068, 0]
click at [1022, 405] on button "承認" at bounding box center [1030, 414] width 34 height 19
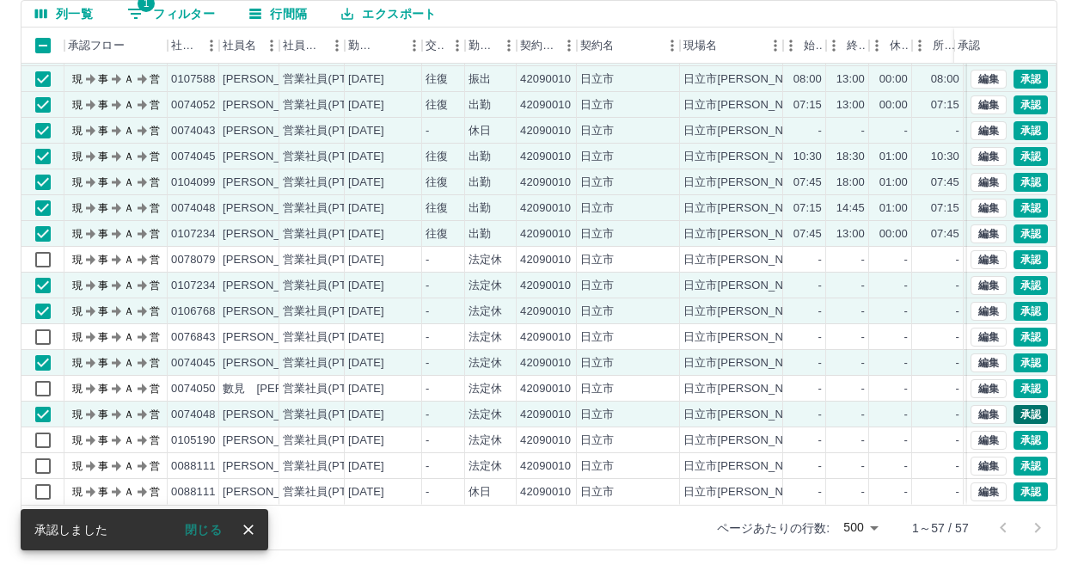
scroll to position [1042, 0]
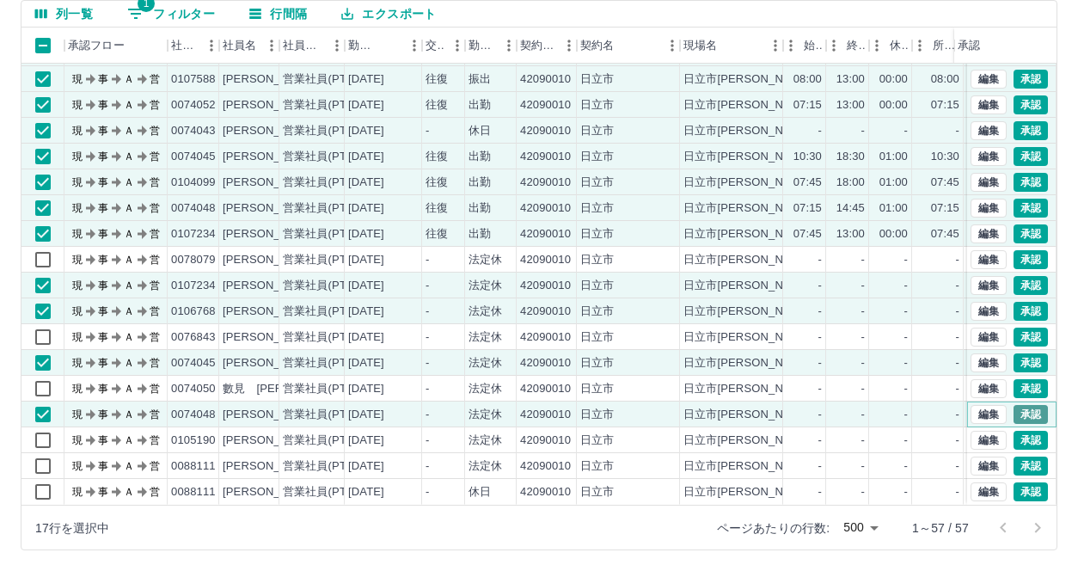
click at [1019, 405] on button "承認" at bounding box center [1030, 414] width 34 height 19
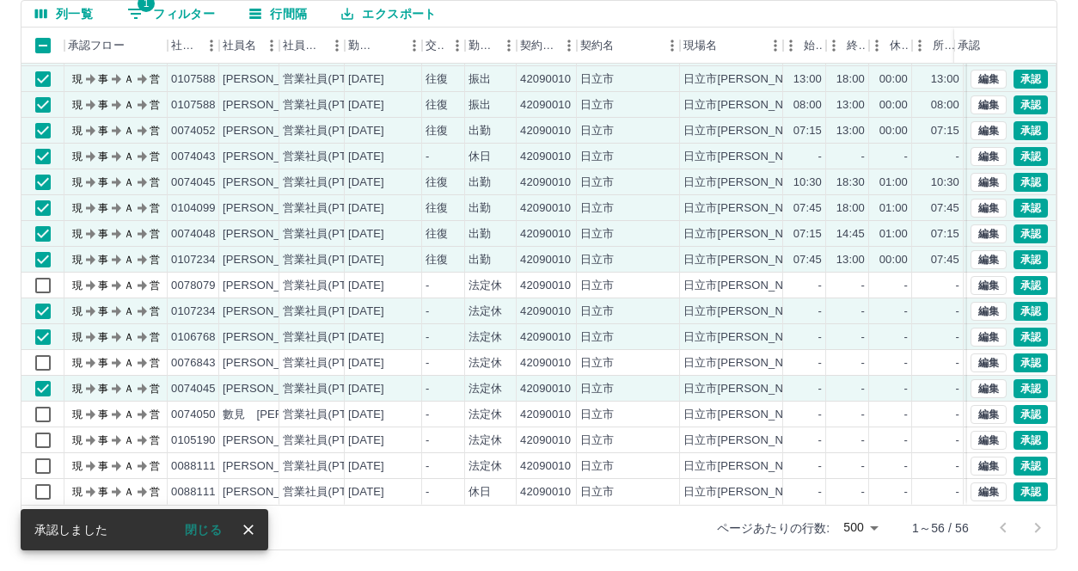
scroll to position [1016, 0]
click at [1013, 379] on button "承認" at bounding box center [1030, 388] width 34 height 19
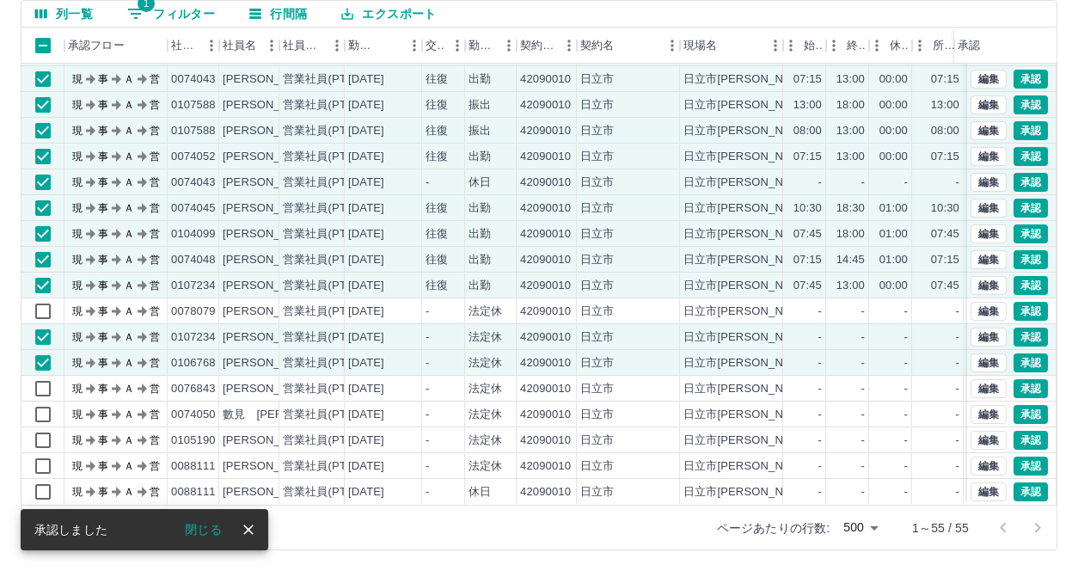
scroll to position [990, 0]
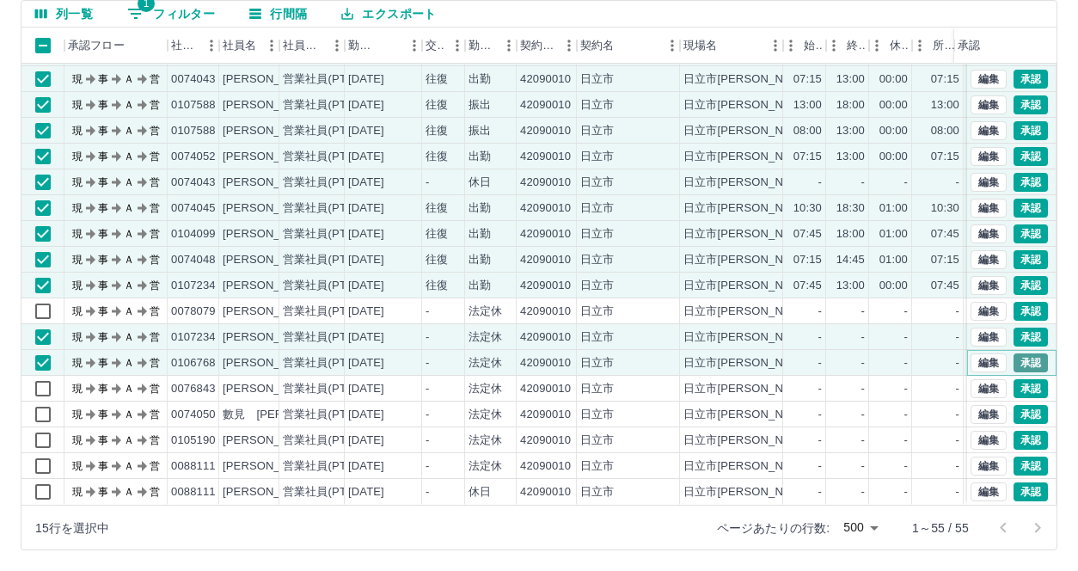
click at [1022, 353] on button "承認" at bounding box center [1030, 362] width 34 height 19
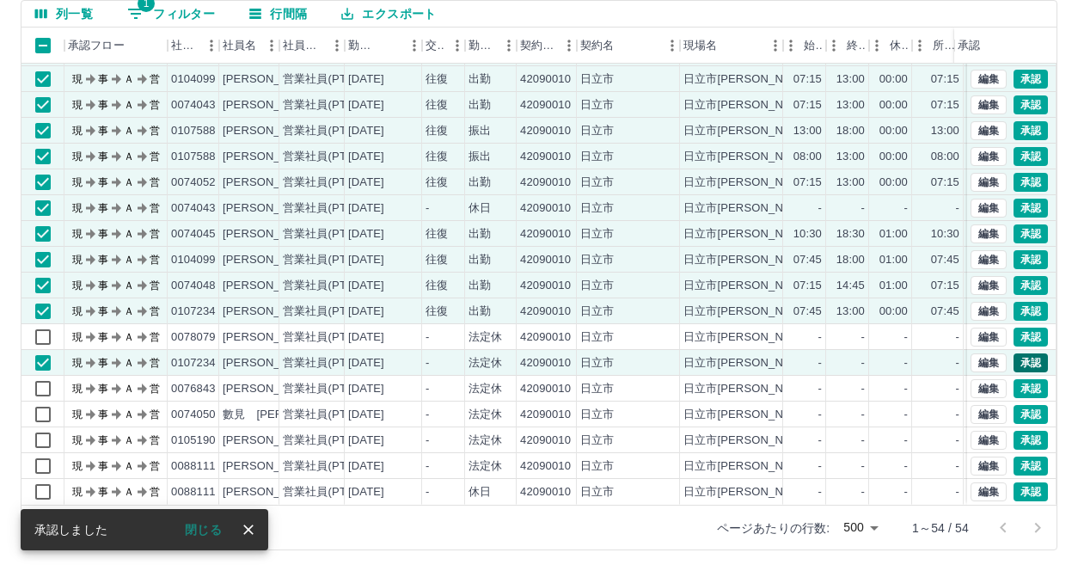
scroll to position [964, 0]
click at [1023, 353] on button "承認" at bounding box center [1030, 362] width 34 height 19
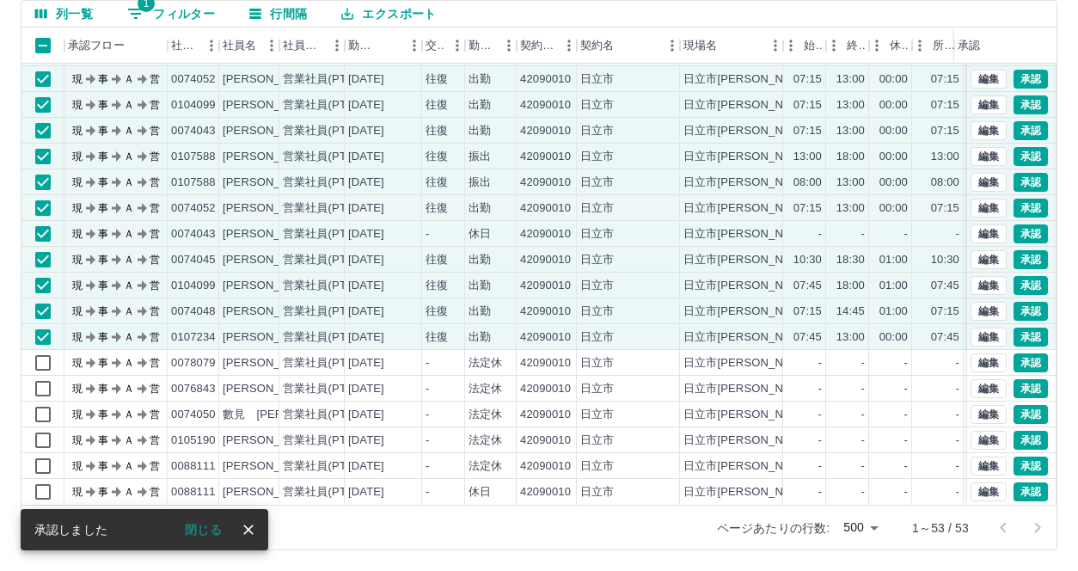
scroll to position [939, 0]
click at [1013, 328] on button "承認" at bounding box center [1030, 337] width 34 height 19
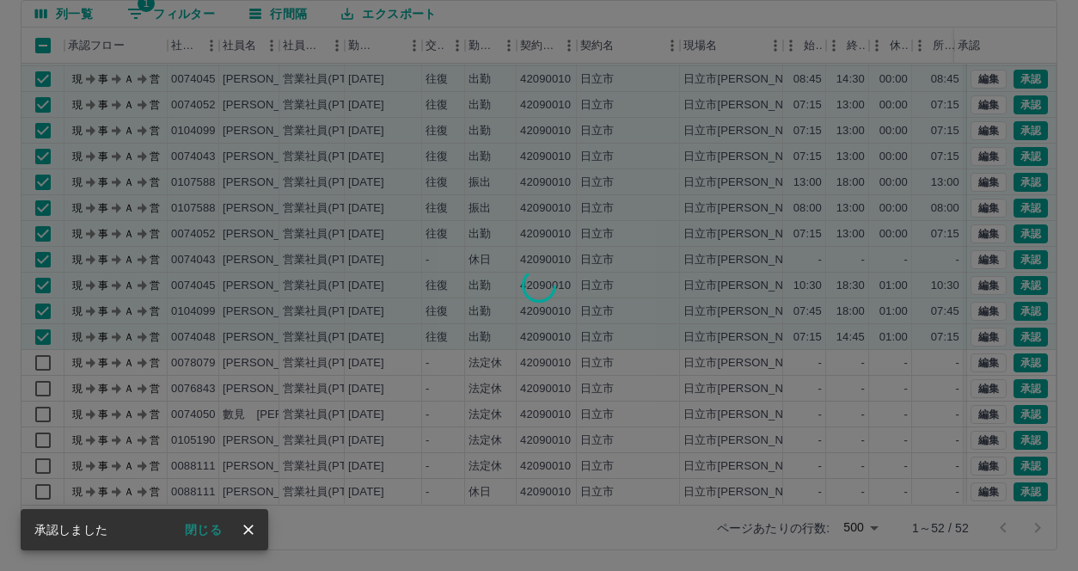
scroll to position [913, 0]
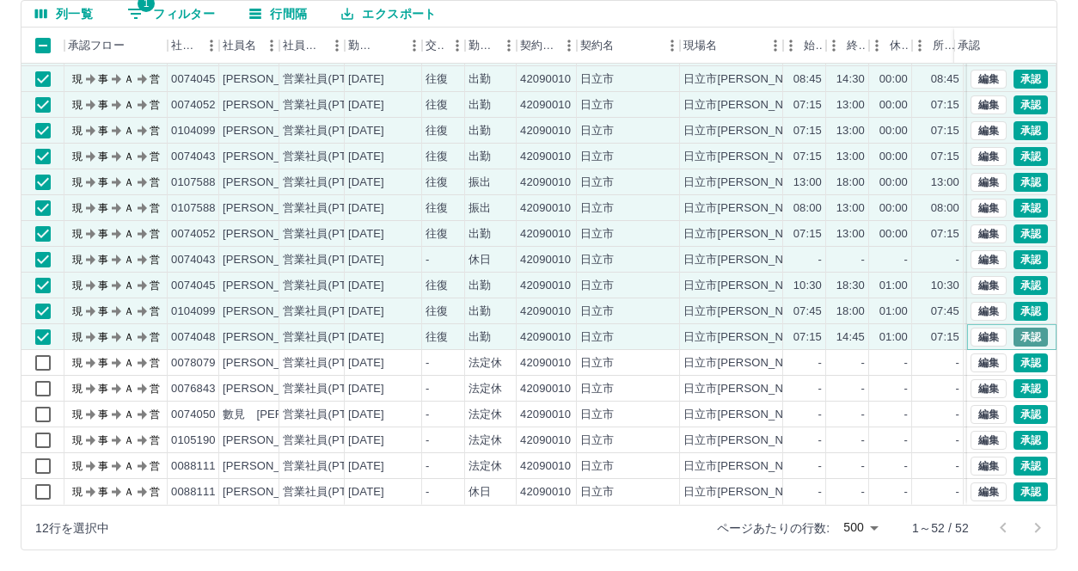
click at [1019, 328] on button "承認" at bounding box center [1030, 337] width 34 height 19
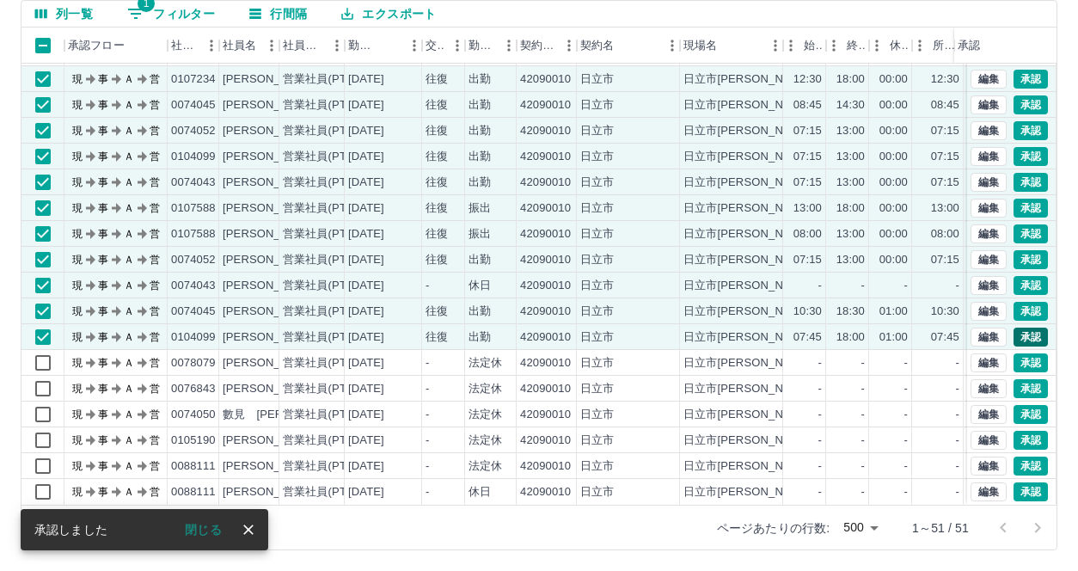
scroll to position [887, 0]
click at [1023, 328] on button "承認" at bounding box center [1030, 337] width 34 height 19
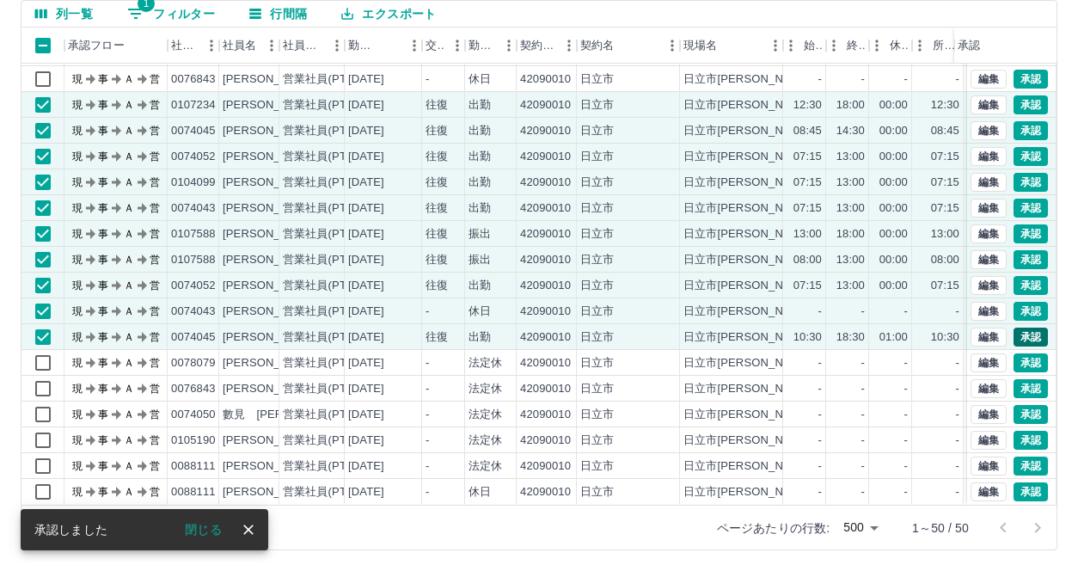
scroll to position [861, 0]
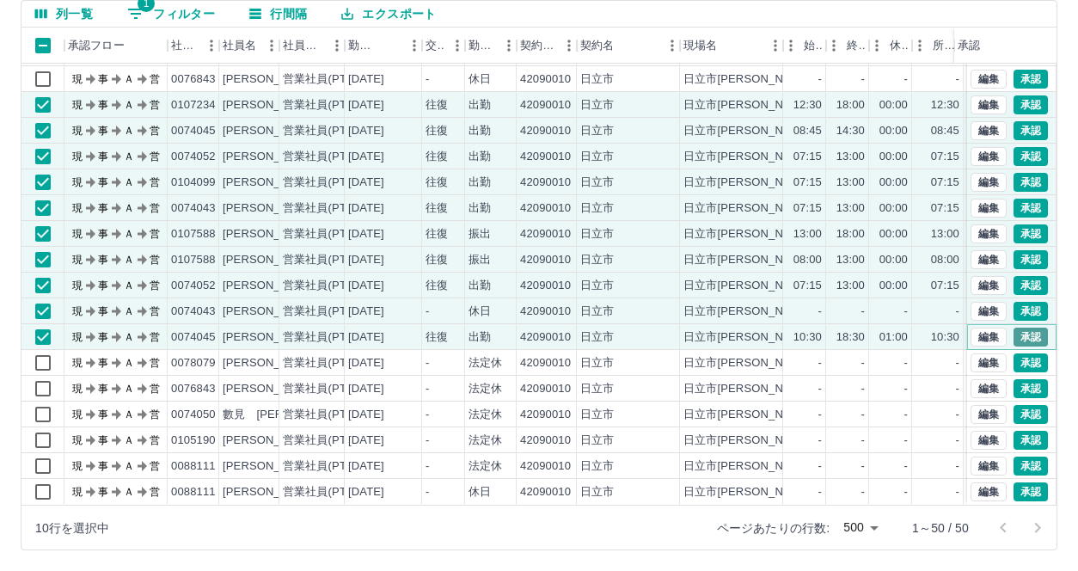
click at [1017, 328] on button "承認" at bounding box center [1030, 337] width 34 height 19
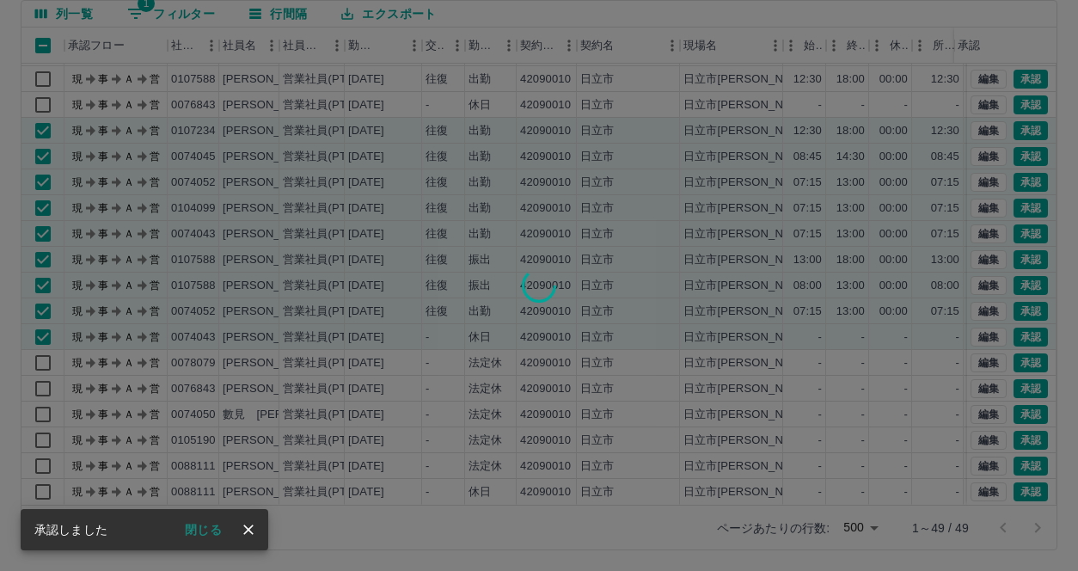
scroll to position [836, 0]
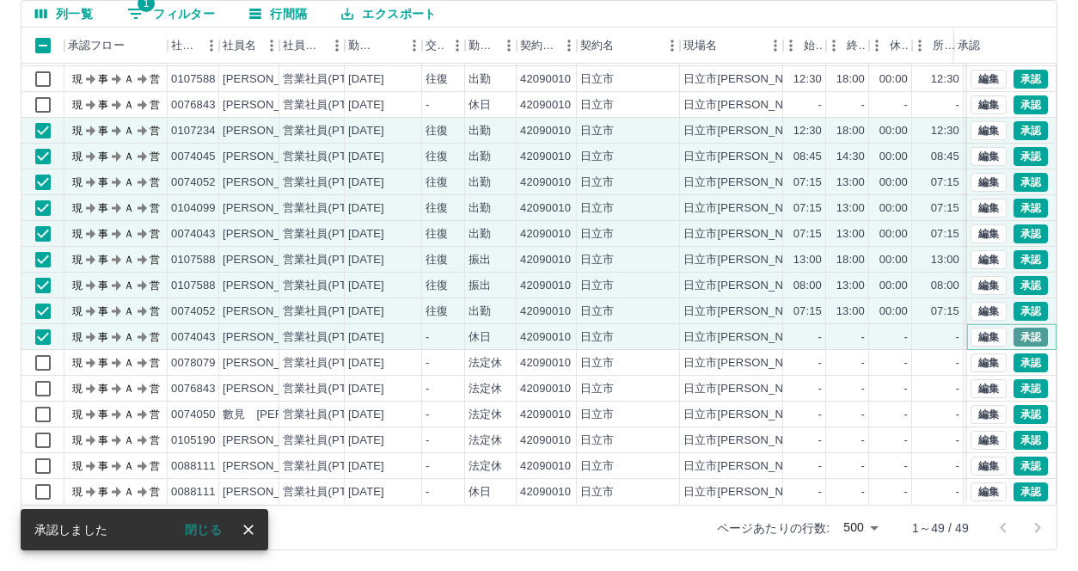
click at [1018, 328] on button "承認" at bounding box center [1030, 337] width 34 height 19
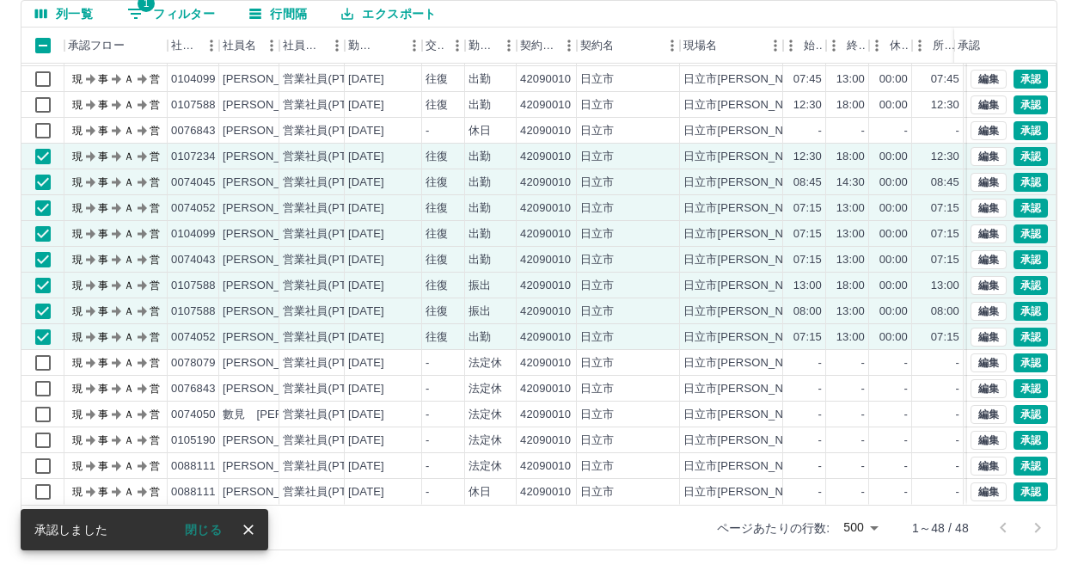
scroll to position [810, 0]
click at [1018, 328] on button "承認" at bounding box center [1030, 337] width 34 height 19
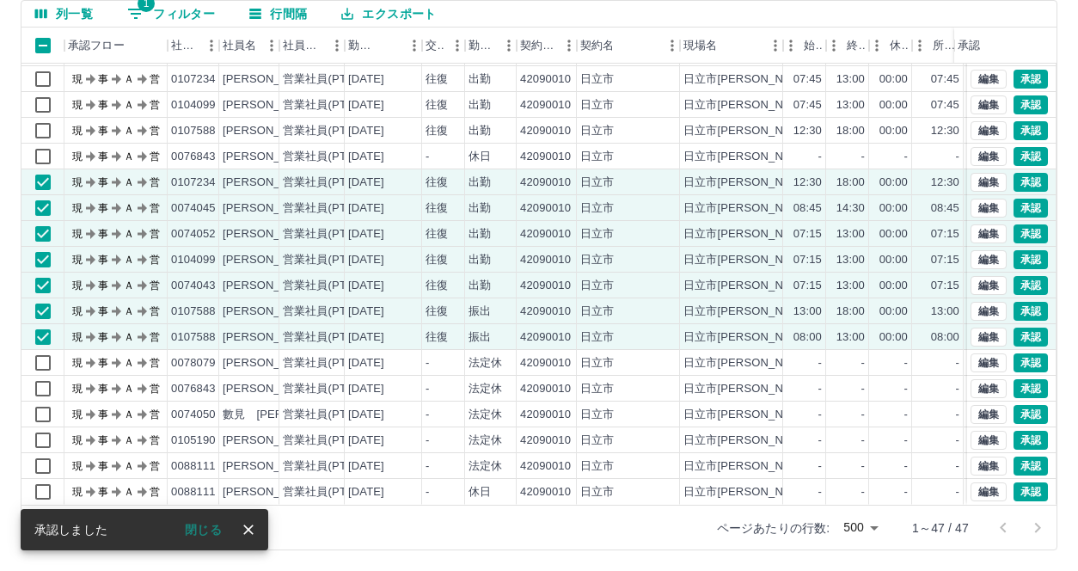
scroll to position [784, 0]
click at [1017, 328] on button "承認" at bounding box center [1030, 337] width 34 height 19
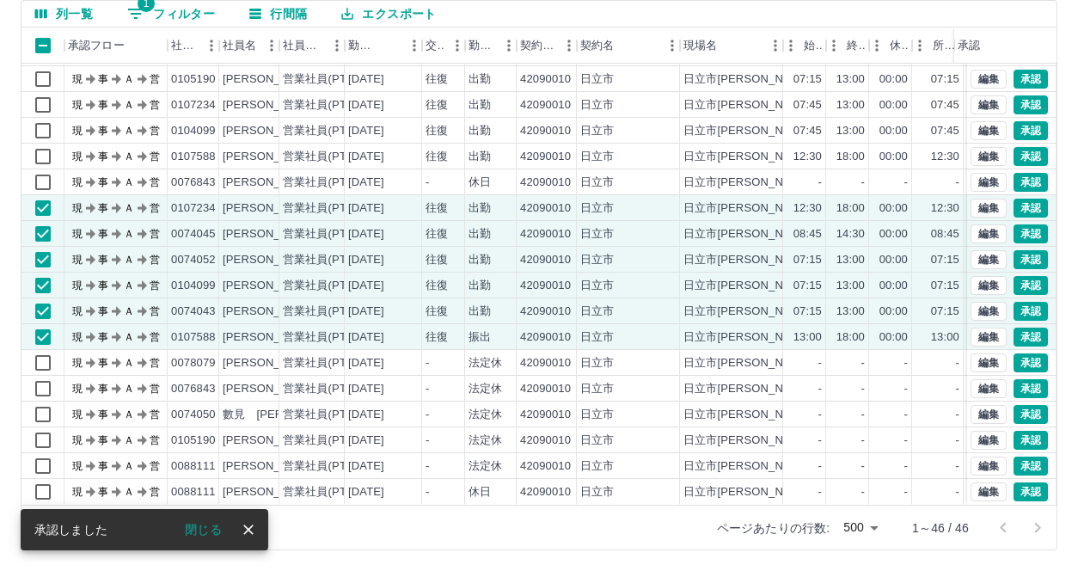
scroll to position [758, 0]
click at [1020, 328] on button "承認" at bounding box center [1030, 337] width 34 height 19
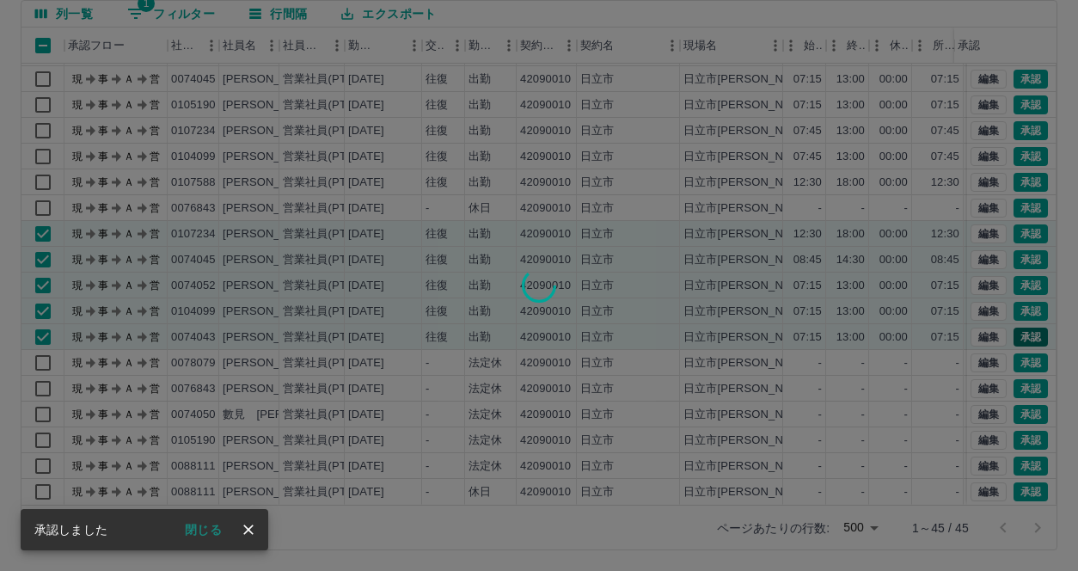
scroll to position [732, 0]
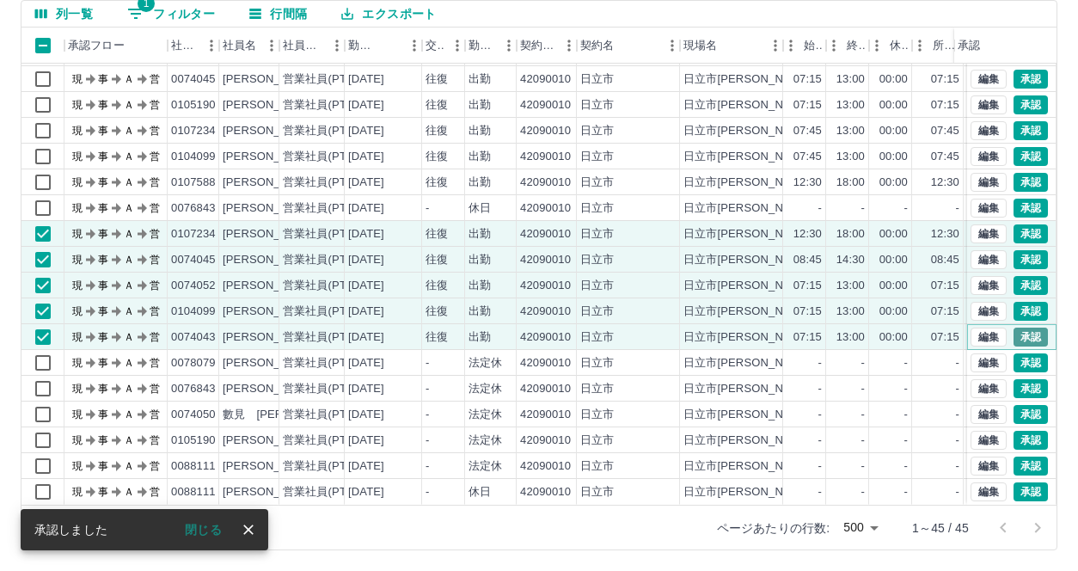
click at [1018, 328] on button "承認" at bounding box center [1030, 337] width 34 height 19
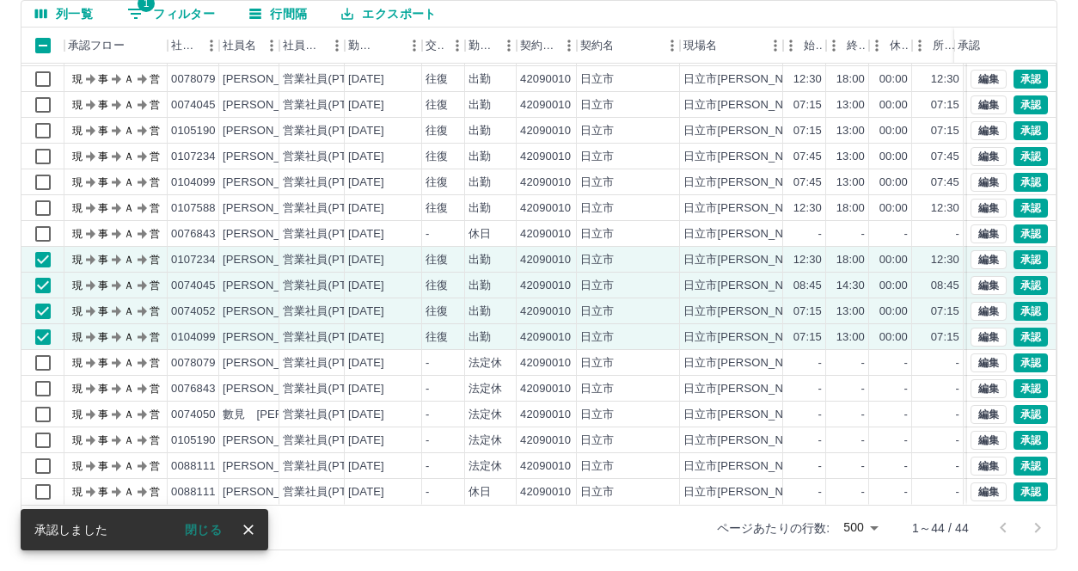
scroll to position [707, 0]
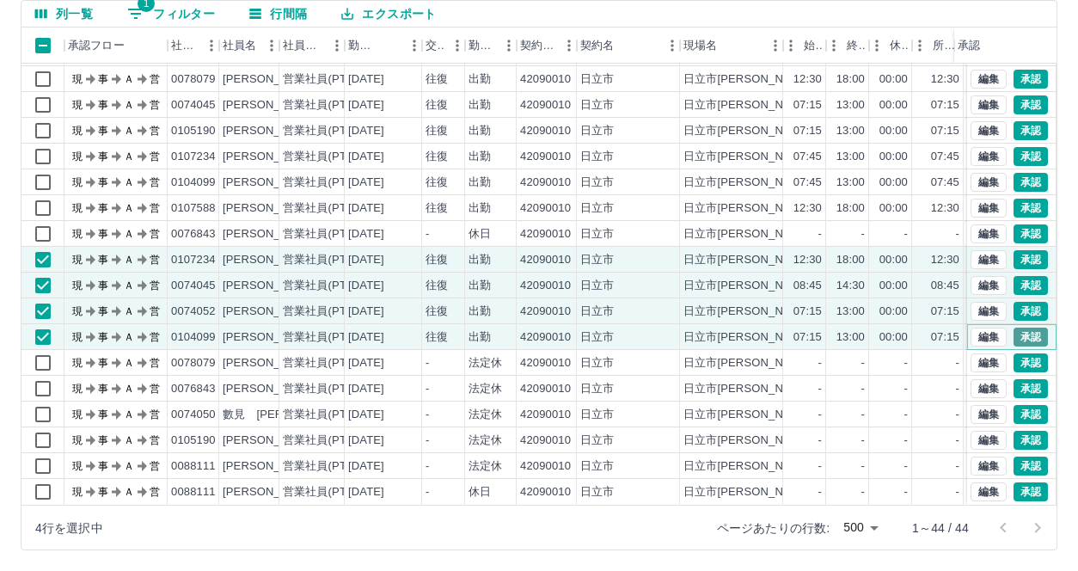
click at [1013, 328] on button "承認" at bounding box center [1030, 337] width 34 height 19
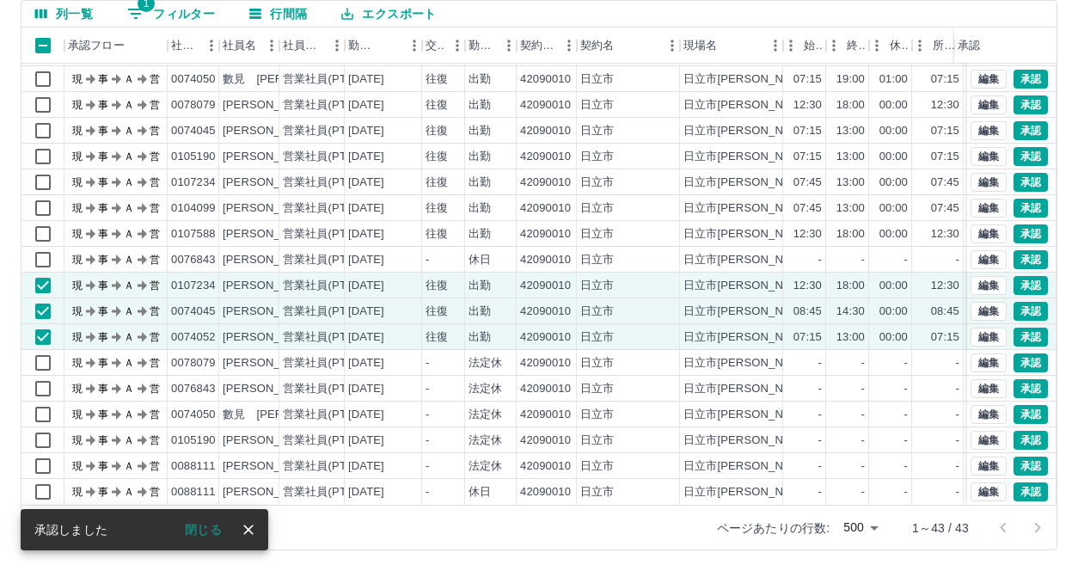
scroll to position [681, 0]
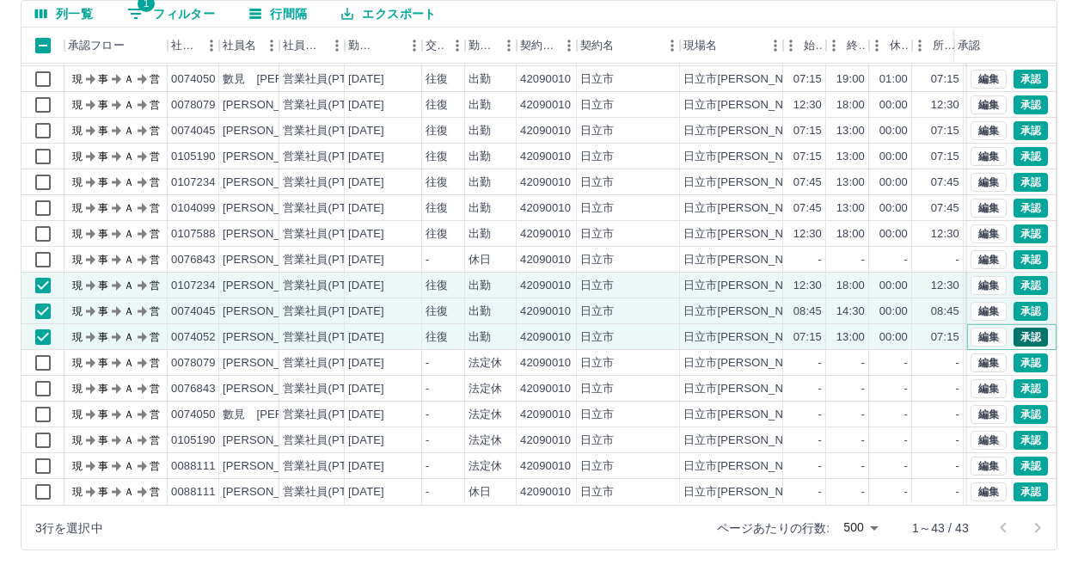
click at [1019, 328] on button "承認" at bounding box center [1030, 337] width 34 height 19
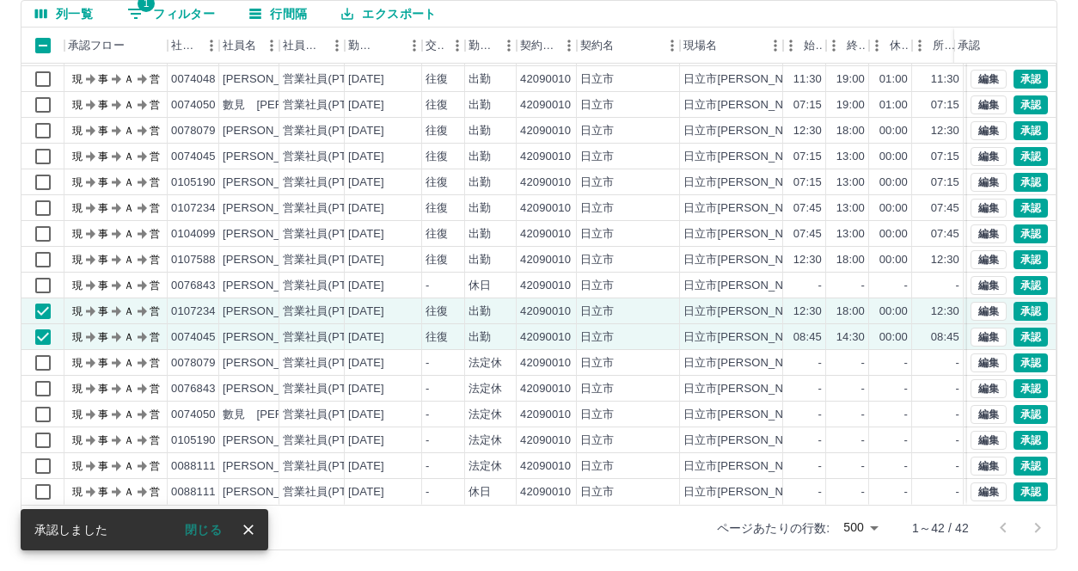
scroll to position [655, 0]
click at [1013, 328] on button "承認" at bounding box center [1030, 337] width 34 height 19
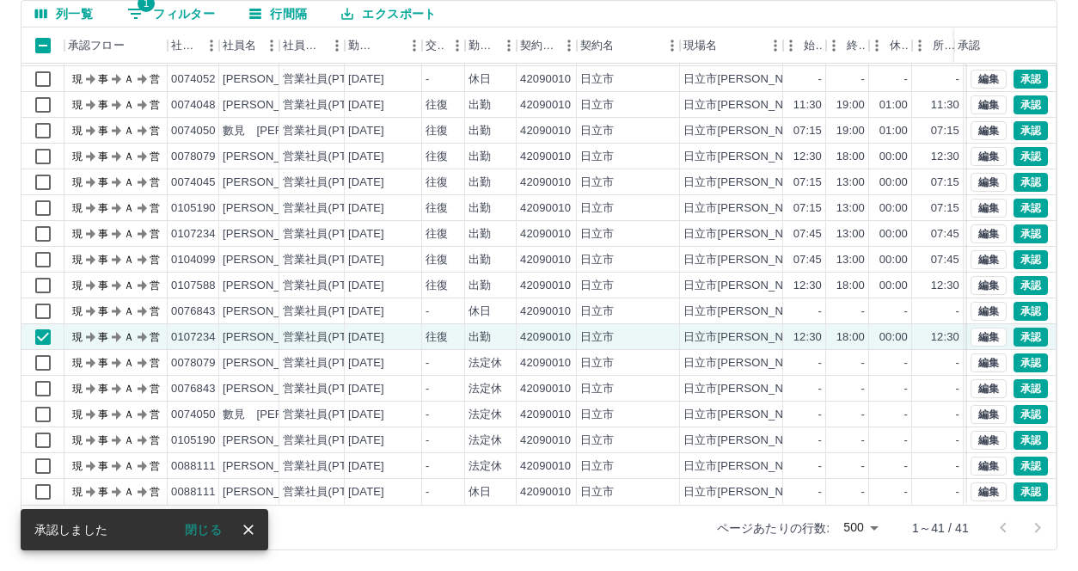
scroll to position [629, 0]
click at [1017, 328] on button "承認" at bounding box center [1030, 337] width 34 height 19
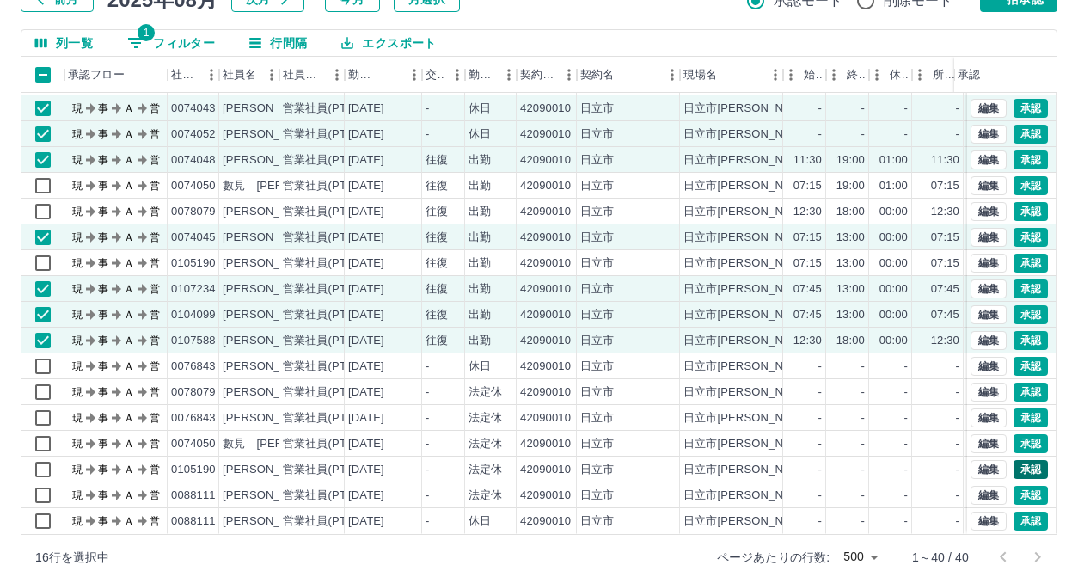
scroll to position [156, 0]
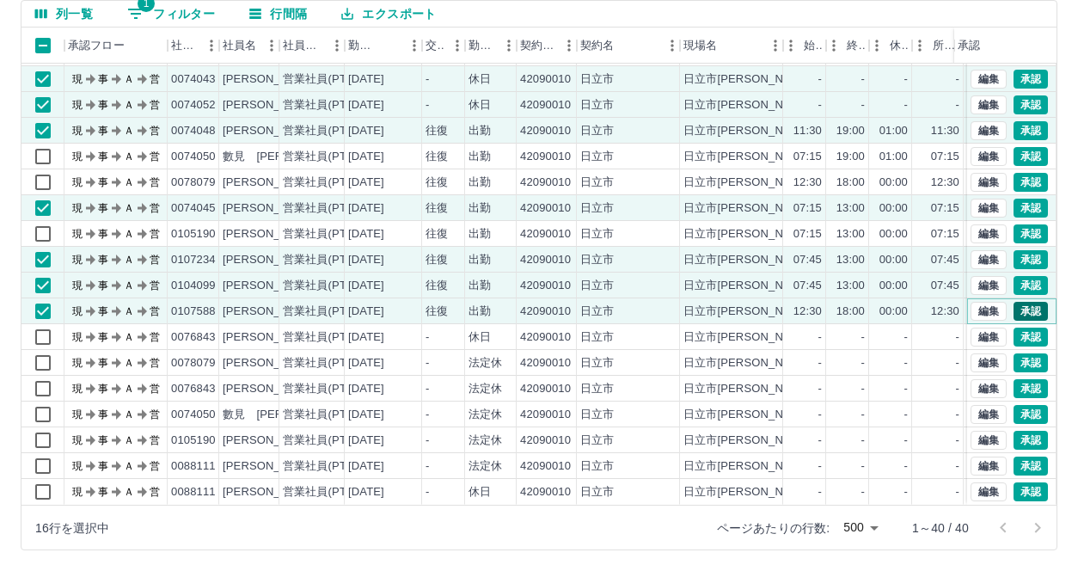
click at [1019, 302] on button "承認" at bounding box center [1030, 311] width 34 height 19
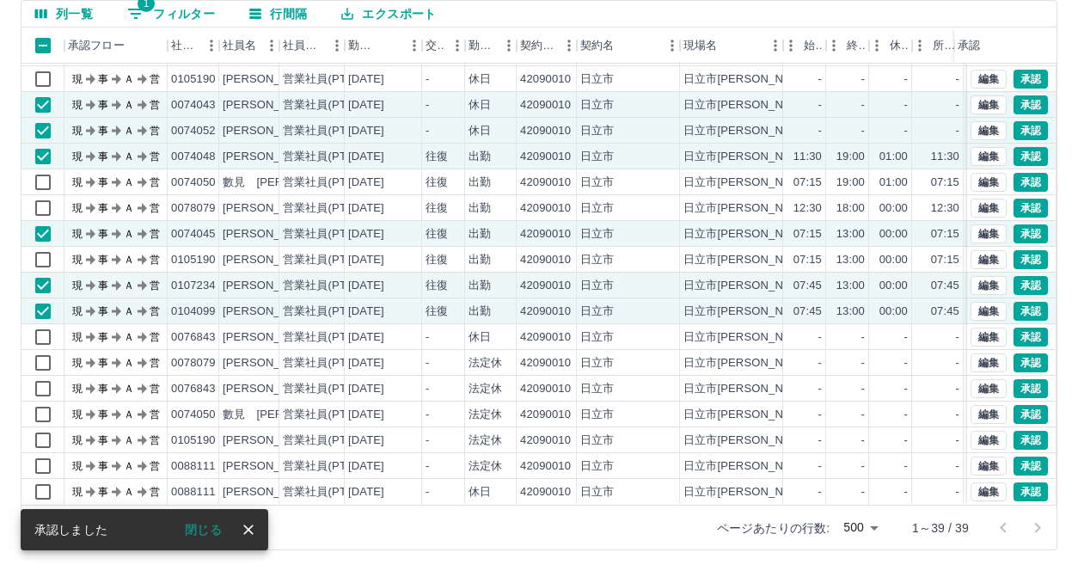
scroll to position [578, 0]
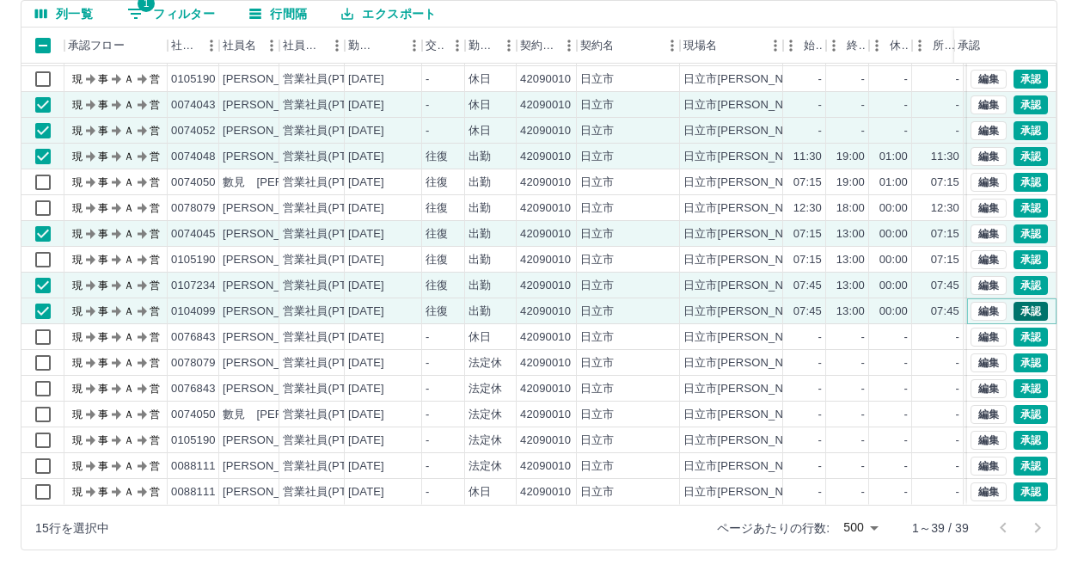
click at [1018, 302] on button "承認" at bounding box center [1030, 311] width 34 height 19
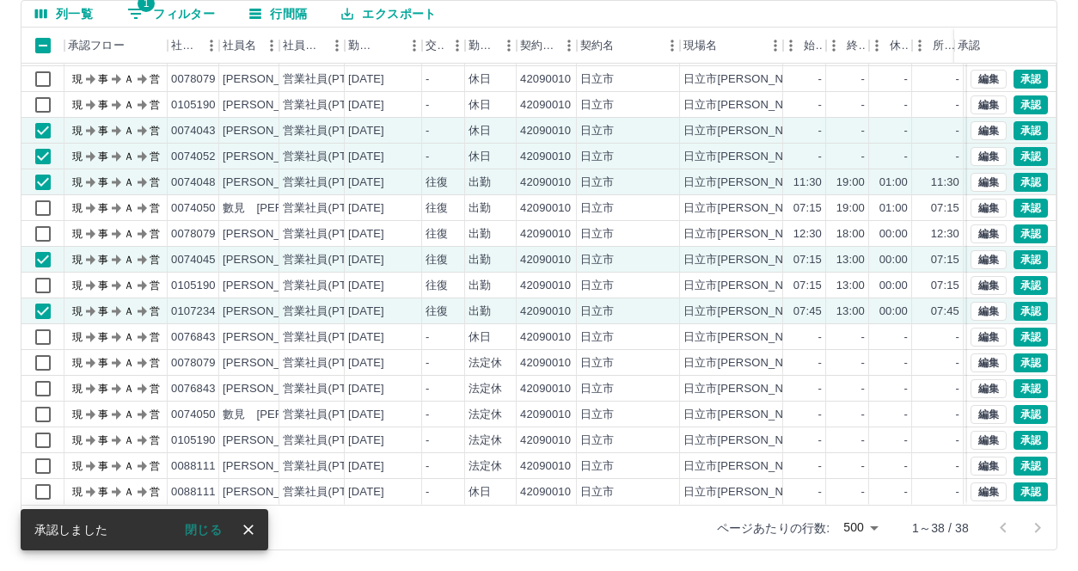
scroll to position [552, 0]
click at [1018, 302] on button "承認" at bounding box center [1030, 311] width 34 height 19
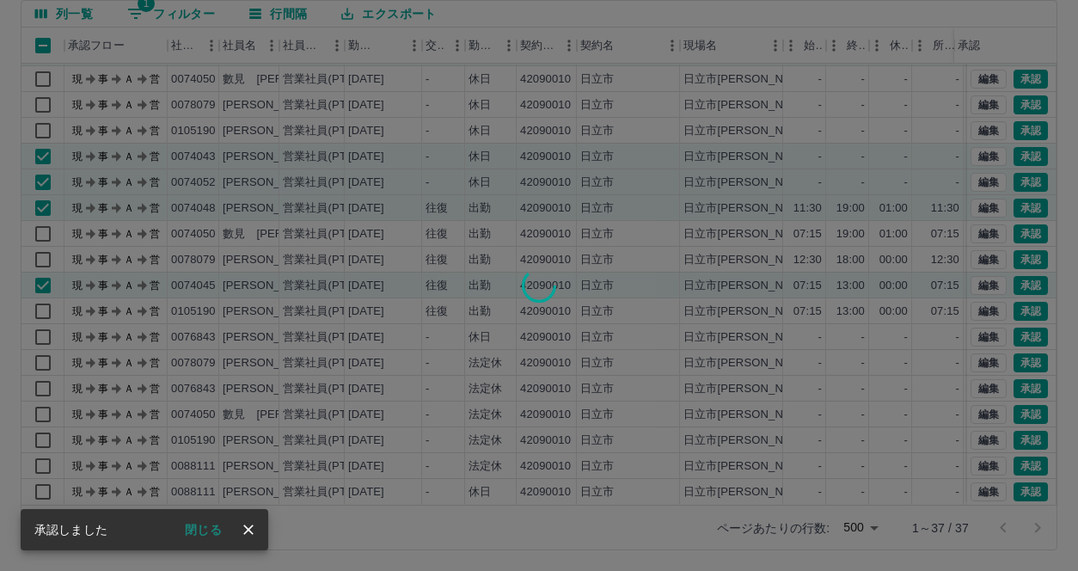
scroll to position [526, 0]
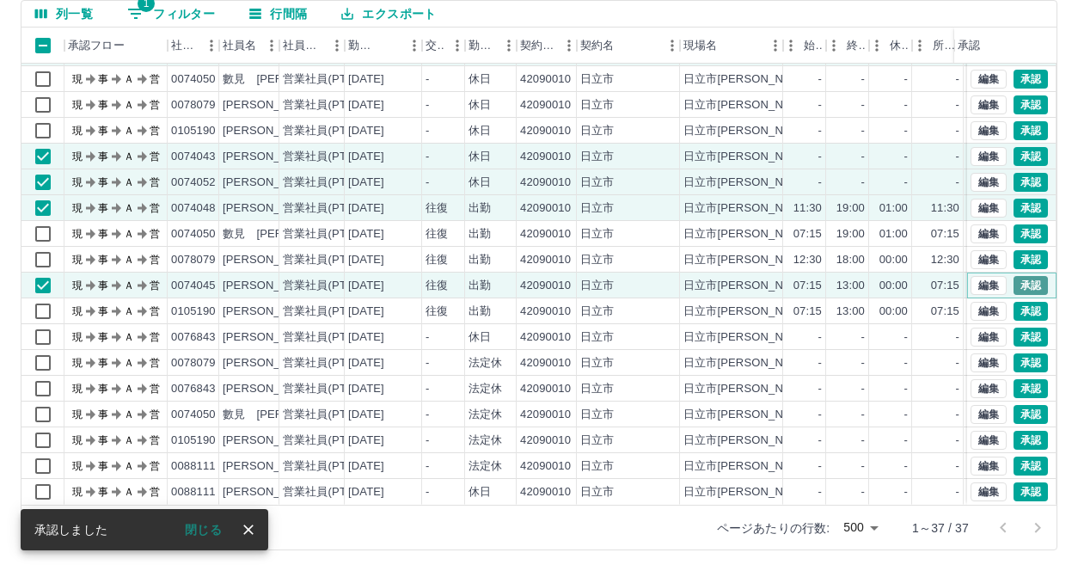
click at [1023, 276] on button "承認" at bounding box center [1030, 285] width 34 height 19
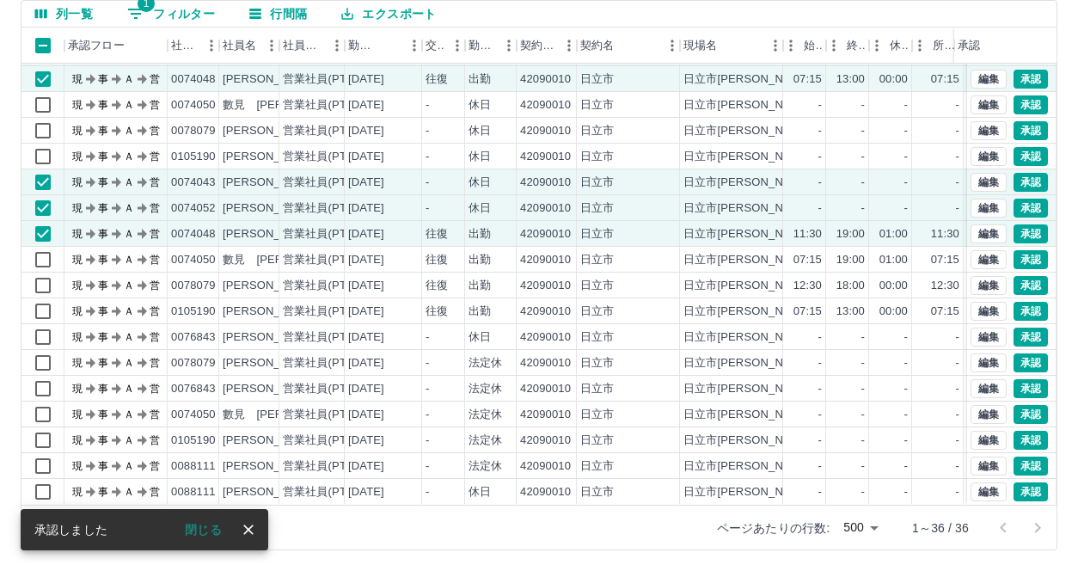
scroll to position [500, 0]
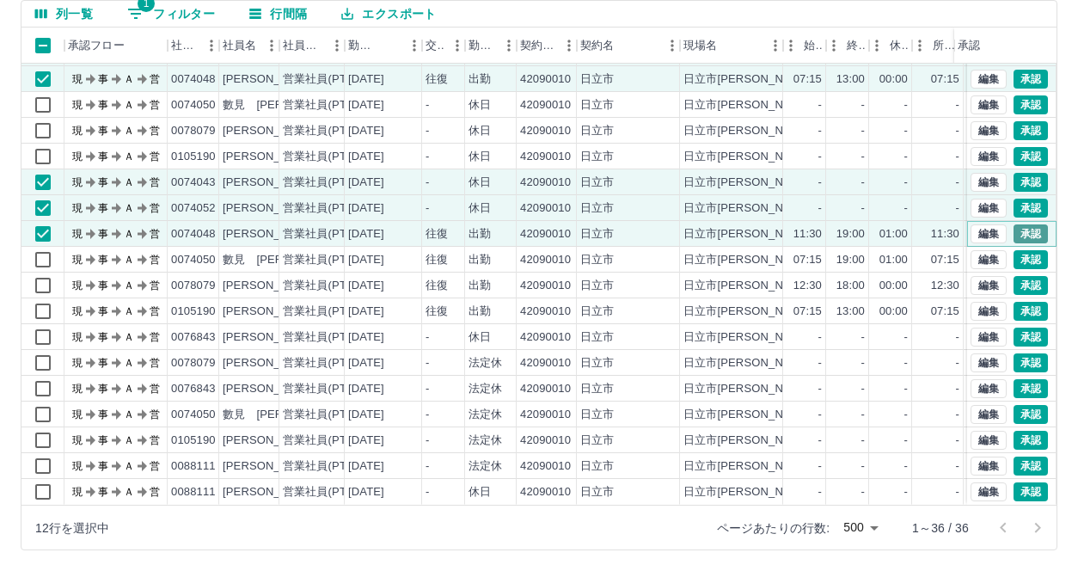
click at [1022, 224] on button "承認" at bounding box center [1030, 233] width 34 height 19
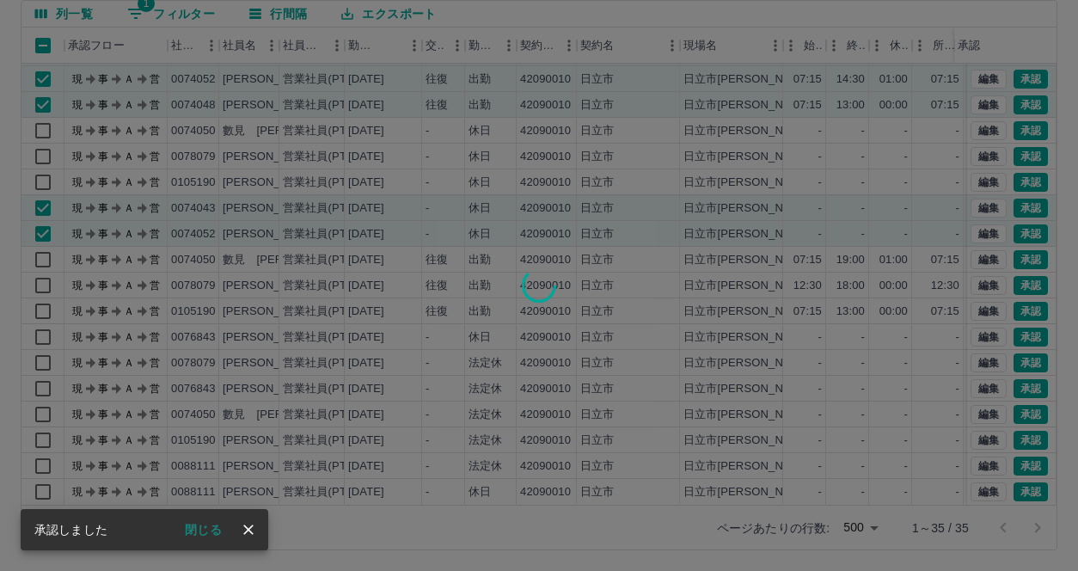
scroll to position [474, 0]
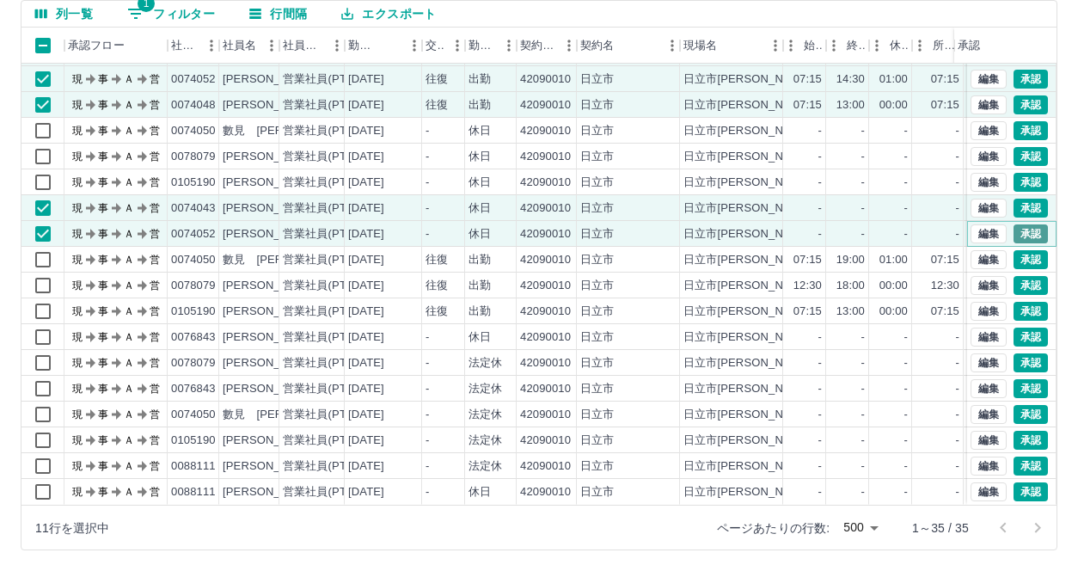
click at [1020, 224] on button "承認" at bounding box center [1030, 233] width 34 height 19
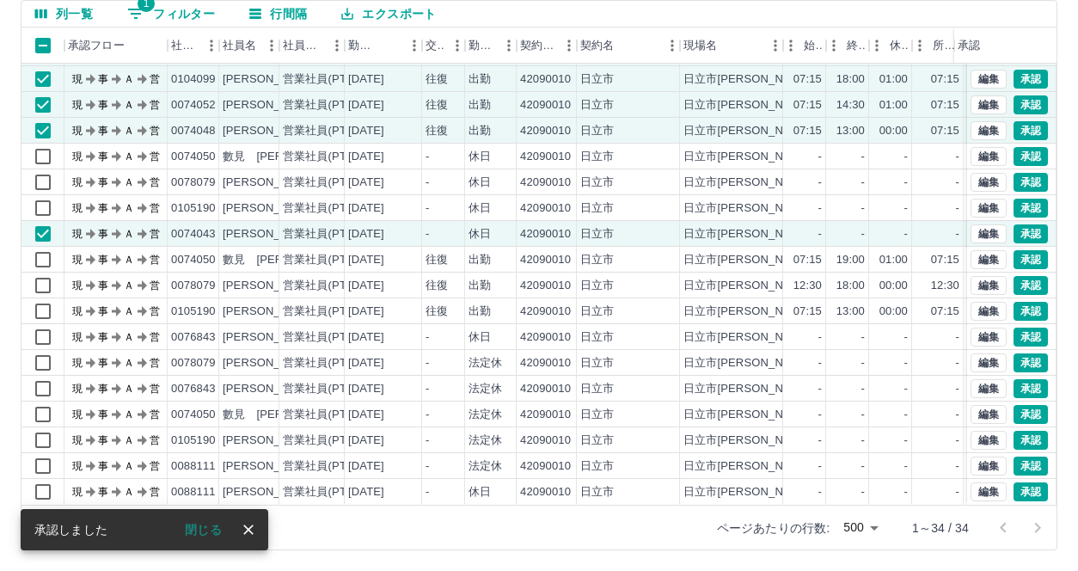
scroll to position [449, 0]
click at [1020, 224] on button "承認" at bounding box center [1030, 233] width 34 height 19
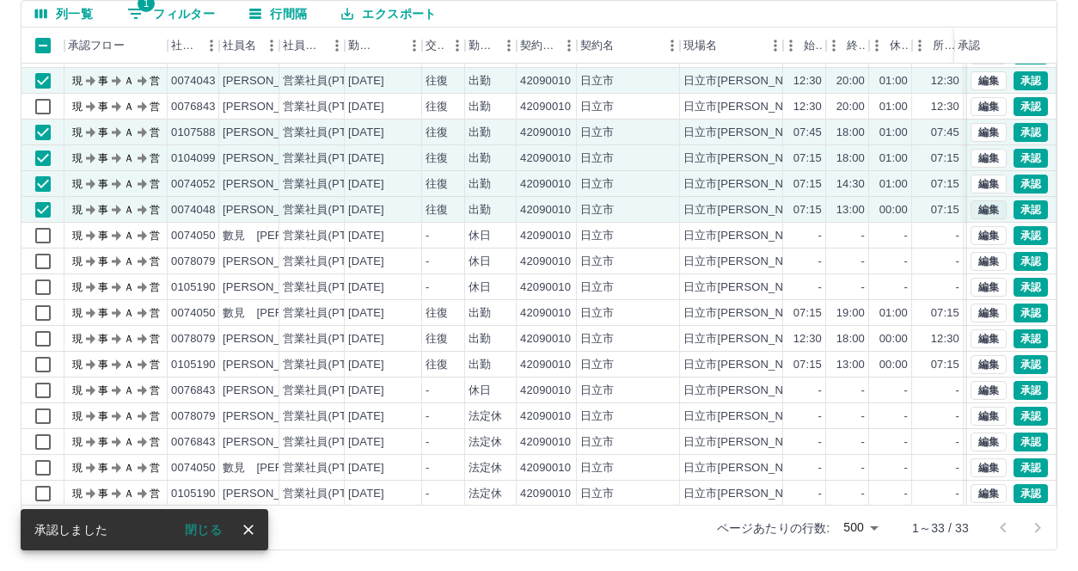
scroll to position [337, 0]
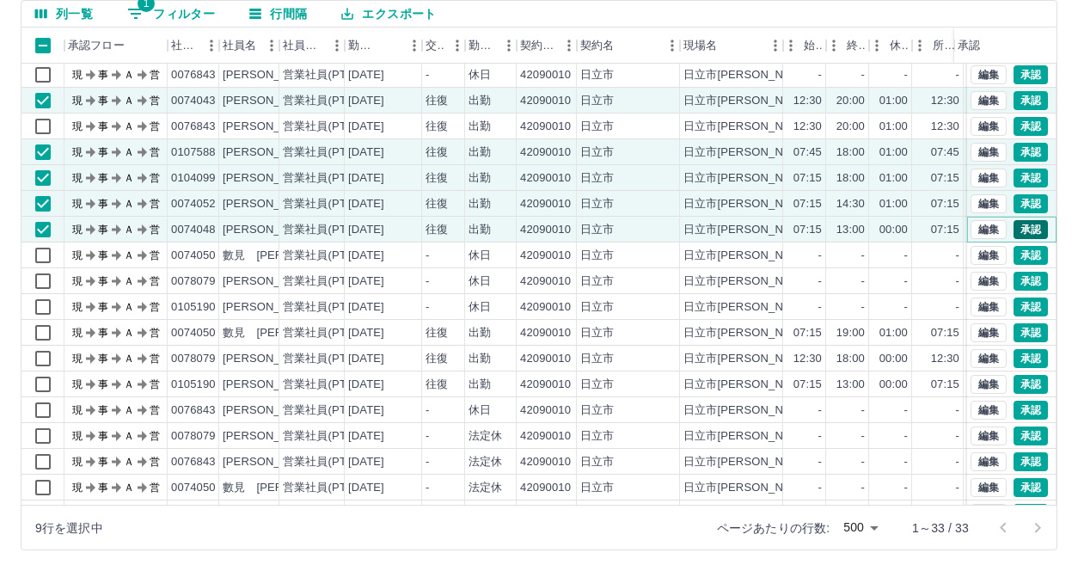
click at [1021, 230] on button "承認" at bounding box center [1030, 229] width 34 height 19
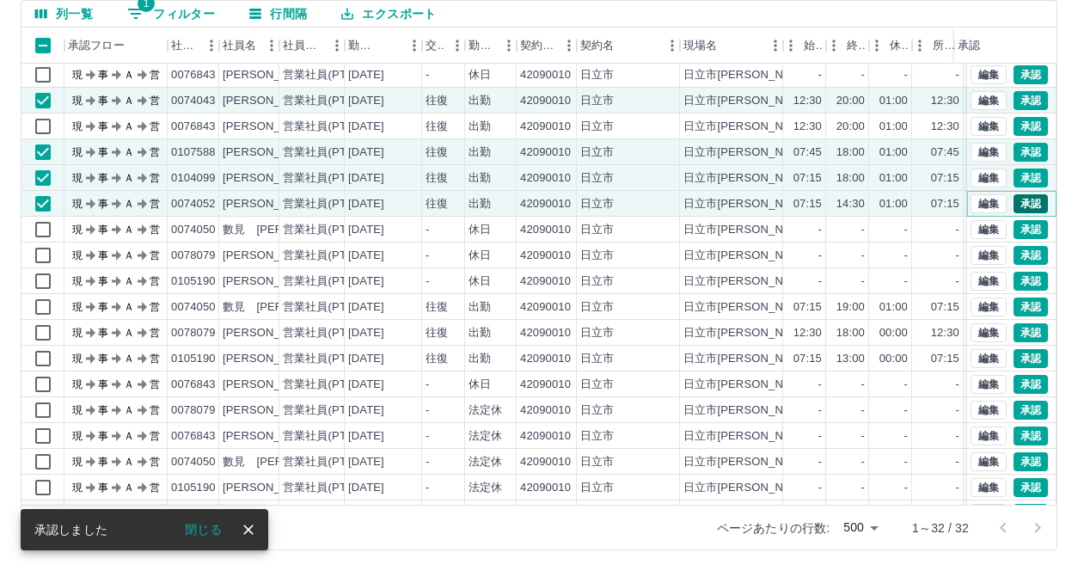
click at [1025, 198] on button "承認" at bounding box center [1030, 203] width 34 height 19
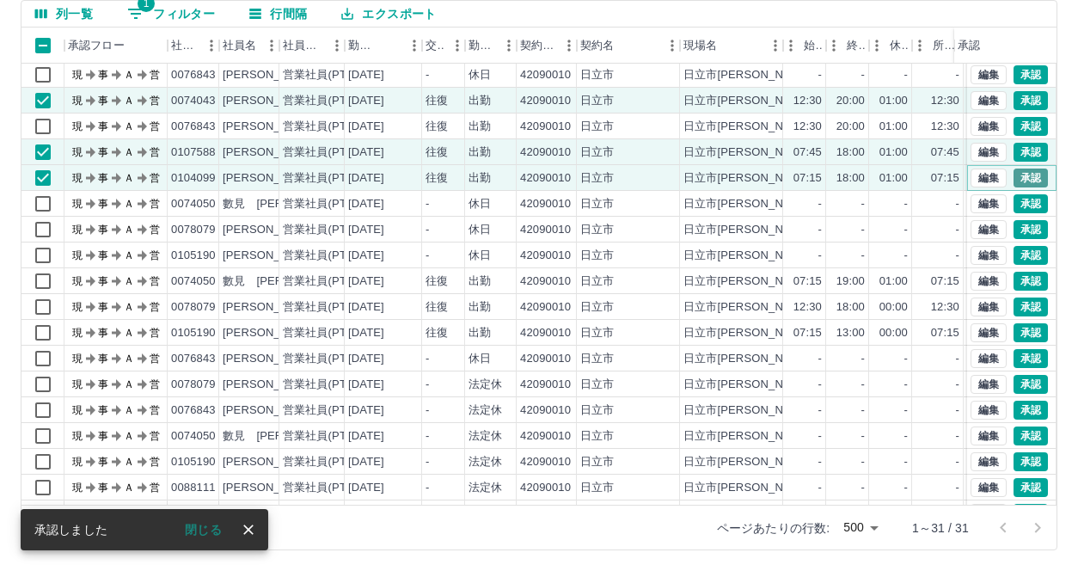
click at [1019, 179] on button "承認" at bounding box center [1030, 177] width 34 height 19
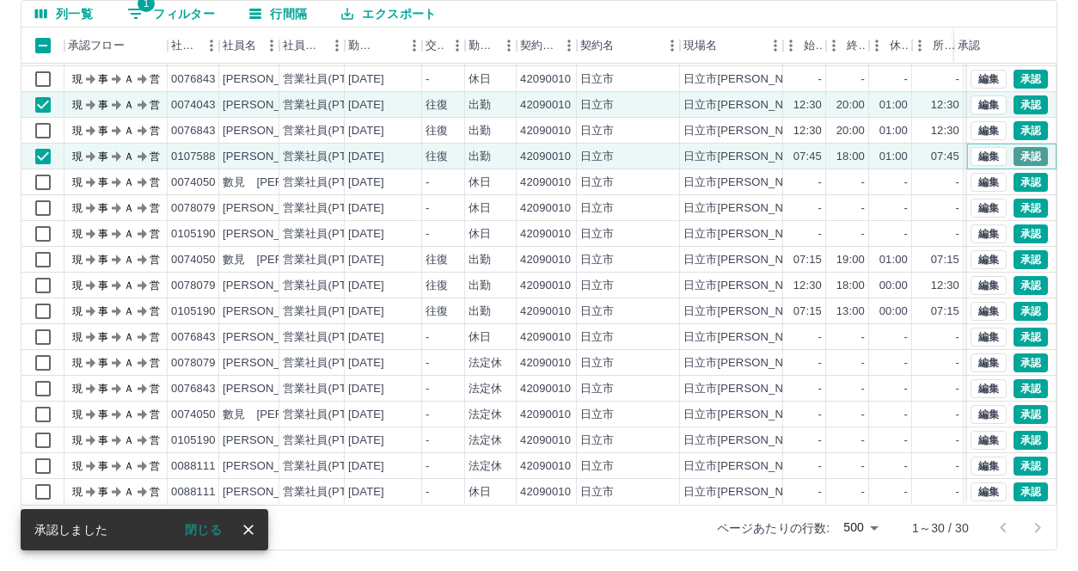
click at [1023, 149] on button "承認" at bounding box center [1030, 156] width 34 height 19
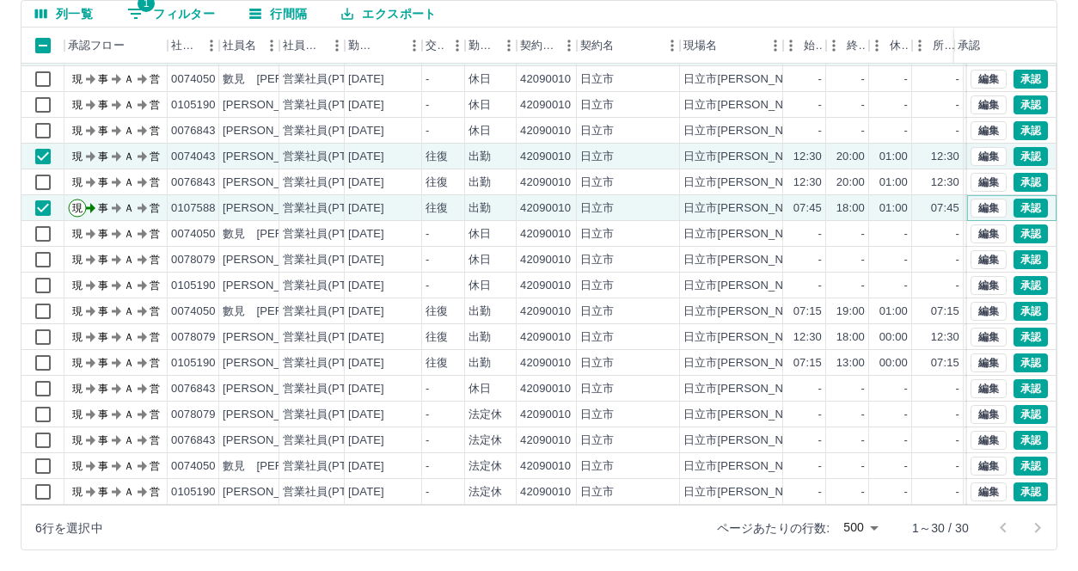
scroll to position [251, 0]
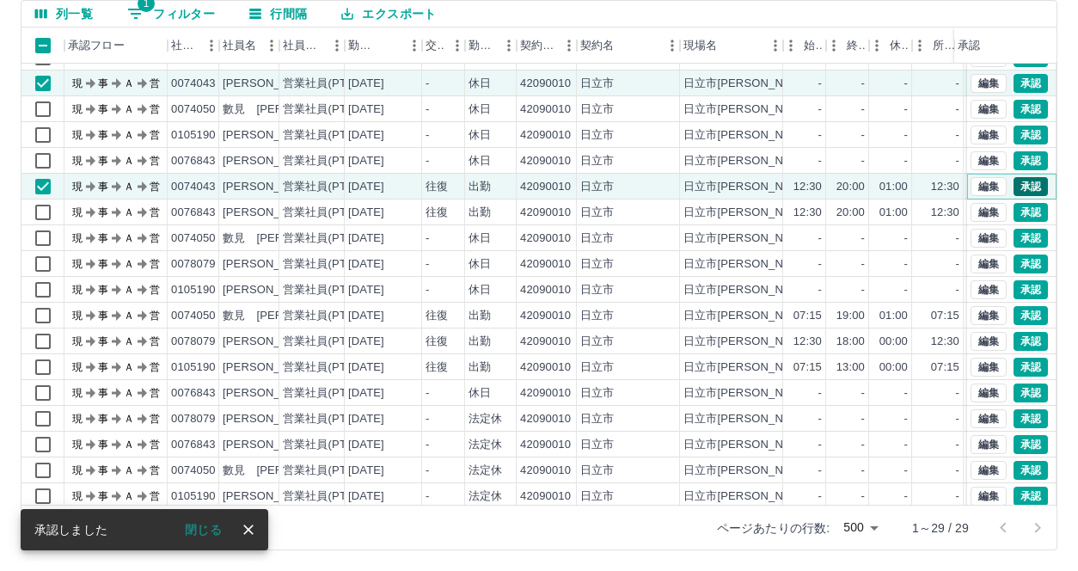
click at [1016, 184] on button "承認" at bounding box center [1030, 186] width 34 height 19
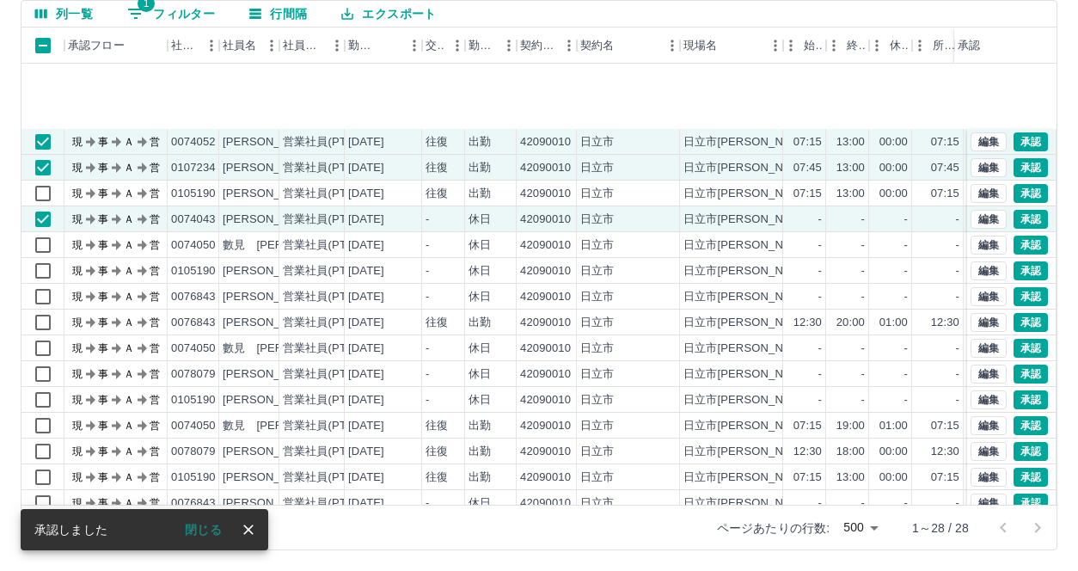
scroll to position [79, 0]
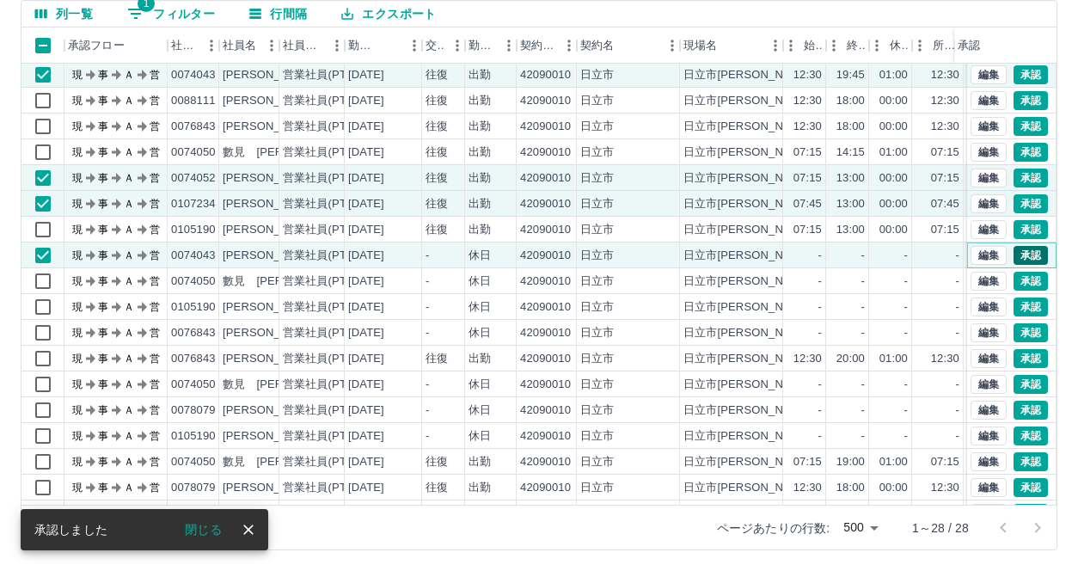
click at [1017, 254] on button "承認" at bounding box center [1030, 255] width 34 height 19
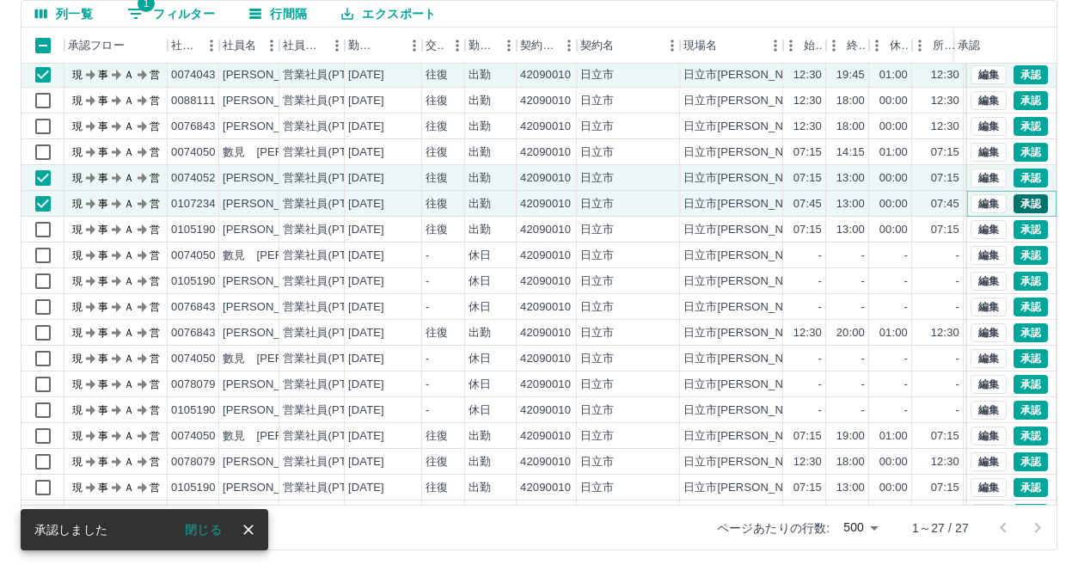
click at [1021, 199] on button "承認" at bounding box center [1030, 203] width 34 height 19
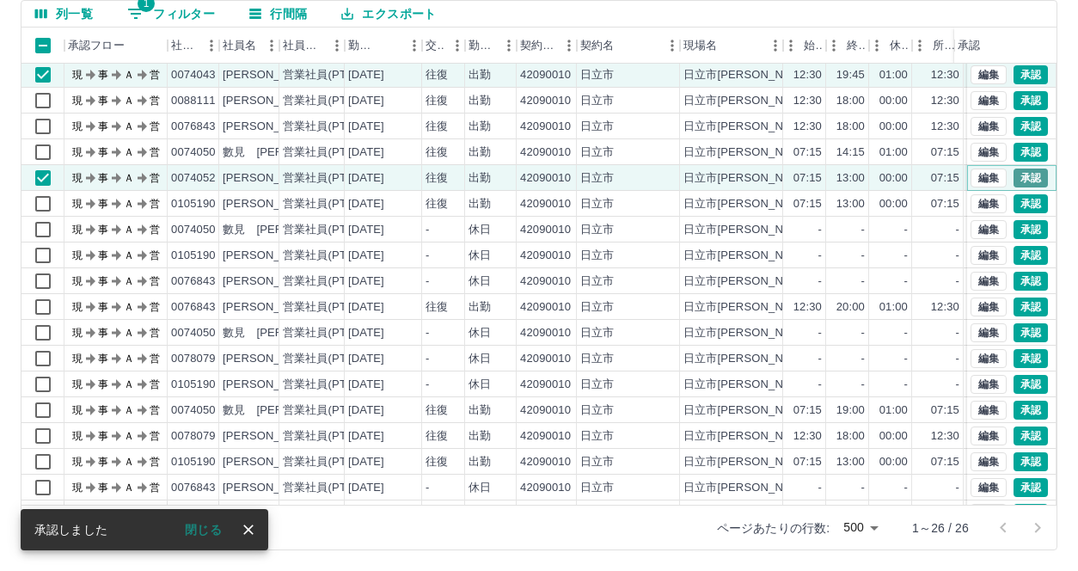
click at [1021, 174] on button "承認" at bounding box center [1030, 177] width 34 height 19
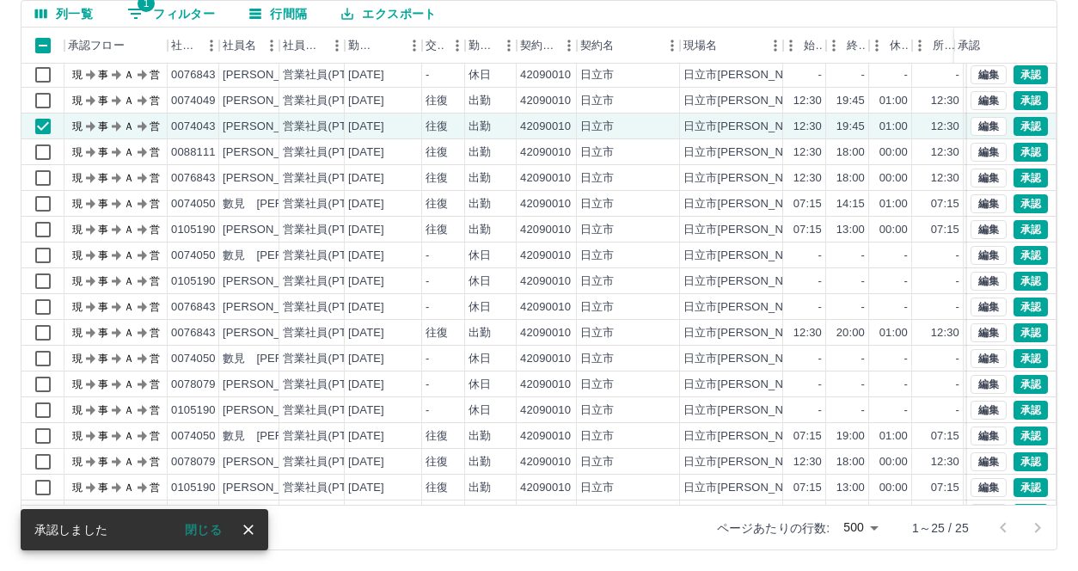
scroll to position [0, 0]
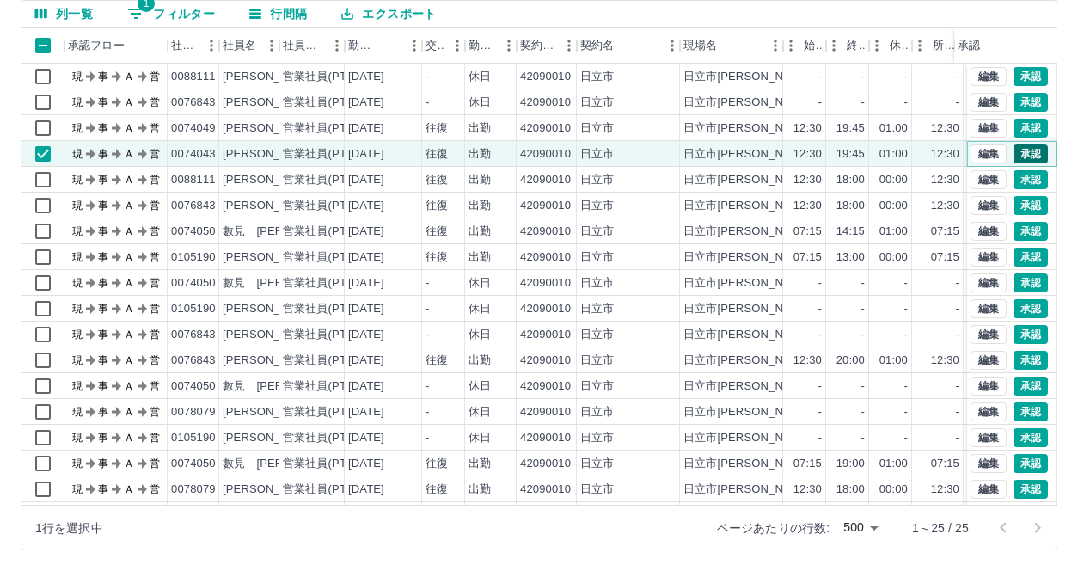
click at [1019, 154] on button "承認" at bounding box center [1030, 153] width 34 height 19
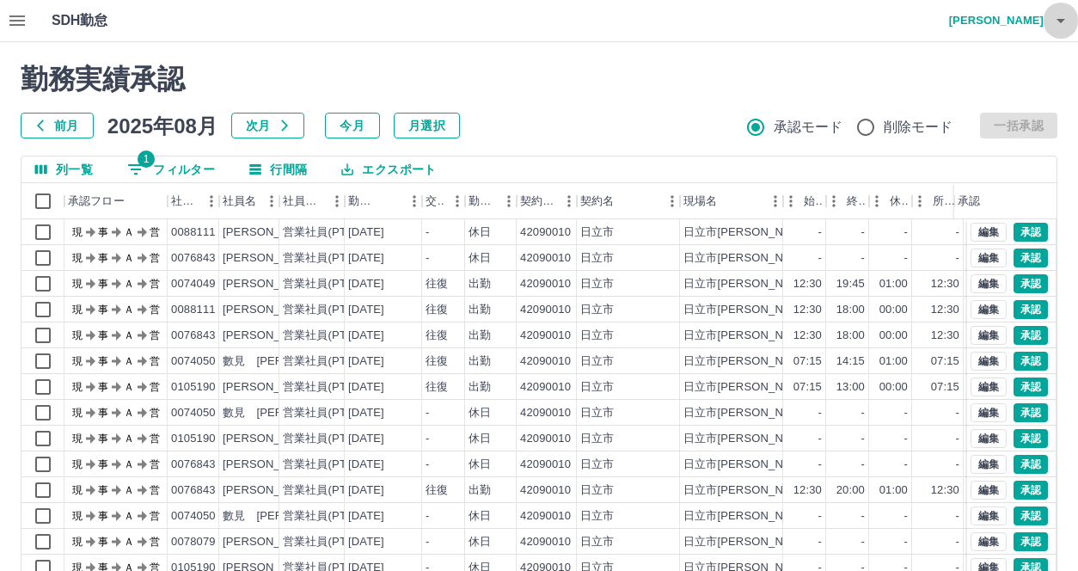
click at [1061, 21] on icon "button" at bounding box center [1060, 21] width 9 height 4
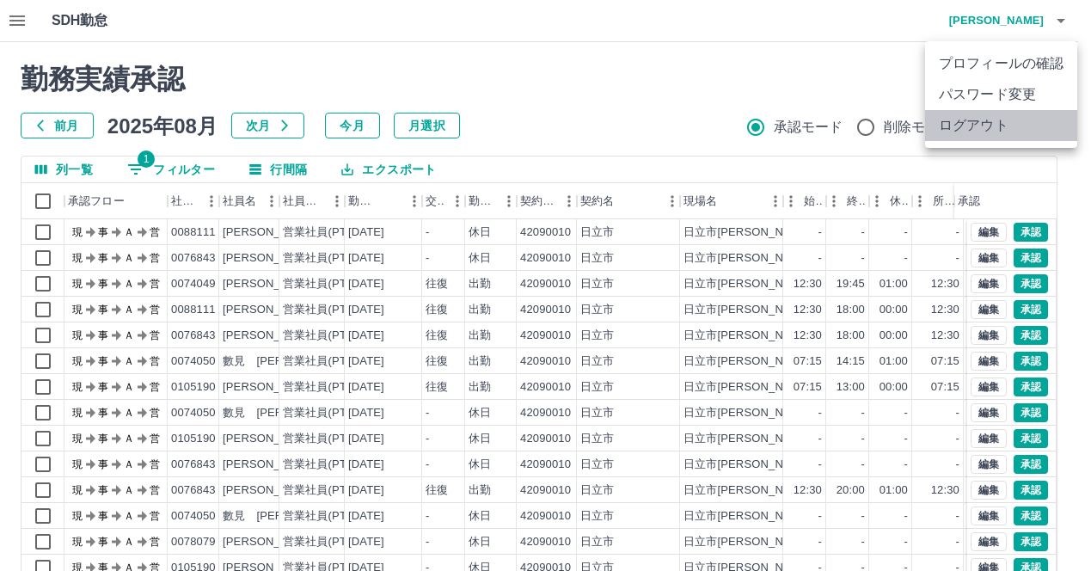
click at [979, 131] on li "ログアウト" at bounding box center [1001, 125] width 152 height 31
